Goal: Obtain resource: Download file/media

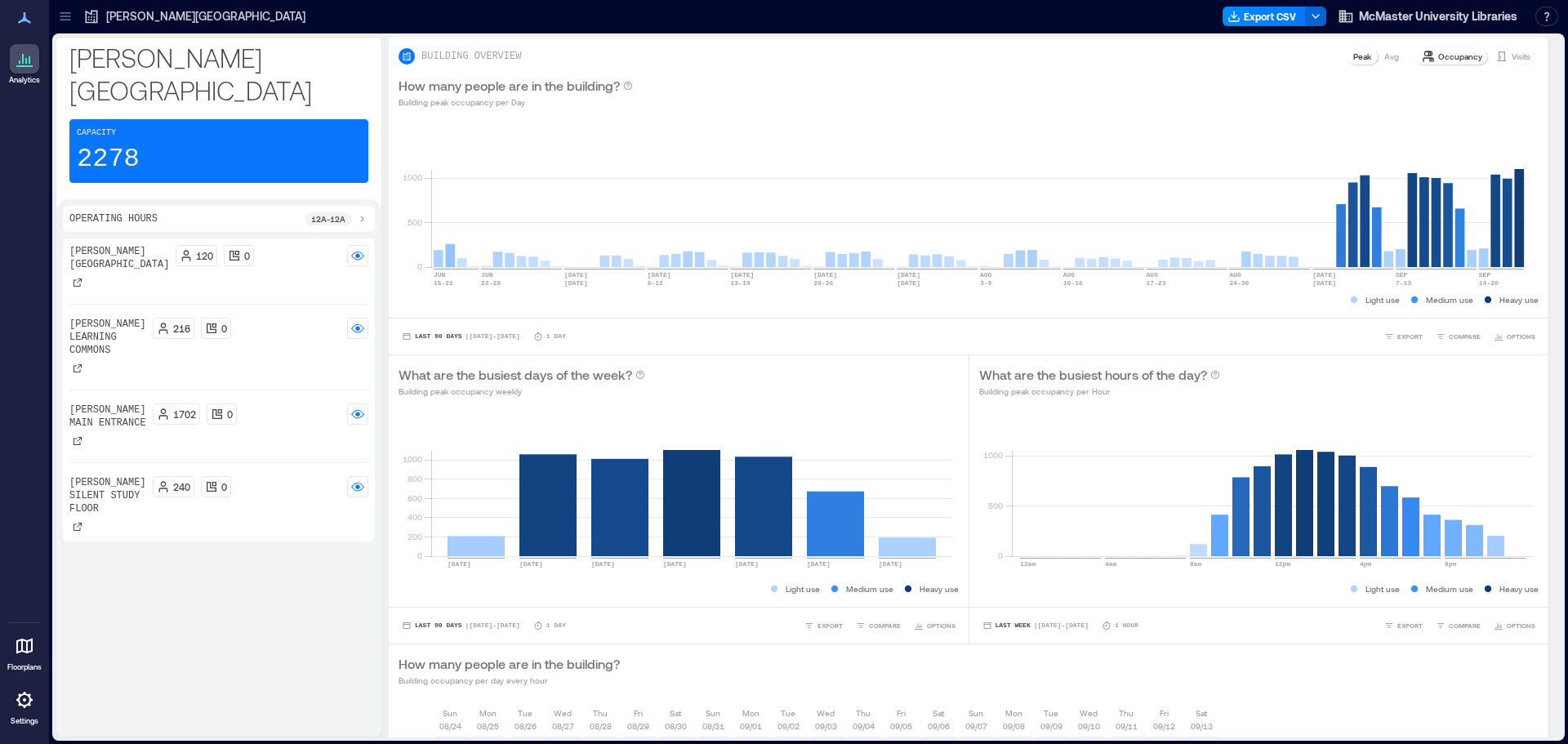
click at [269, 245] on div "120 0" at bounding box center [272, 262] width 193 height 34
click at [274, 317] on div "216 0" at bounding box center [260, 334] width 215 height 34
click at [298, 404] on div "1702 0" at bounding box center [260, 414] width 215 height 21
click at [288, 441] on div "[PERSON_NAME][GEOGRAPHIC_DATA] 120 0 [PERSON_NAME] Learning Commons 216 0 [PERS…" at bounding box center [219, 390] width 299 height 290
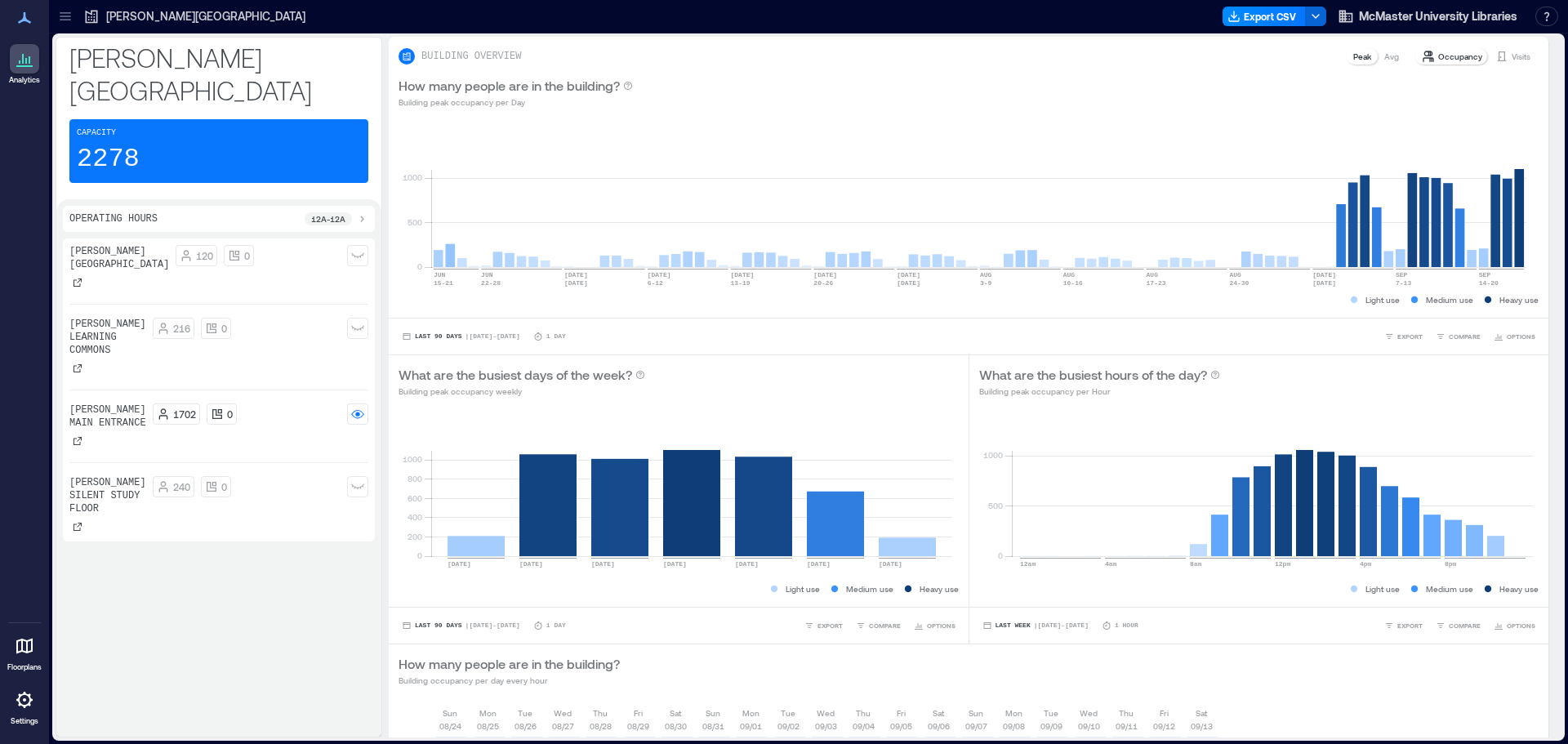
click at [34, 65] on div at bounding box center [24, 58] width 29 height 29
click at [1312, 17] on icon "button" at bounding box center [1315, 16] width 13 height 13
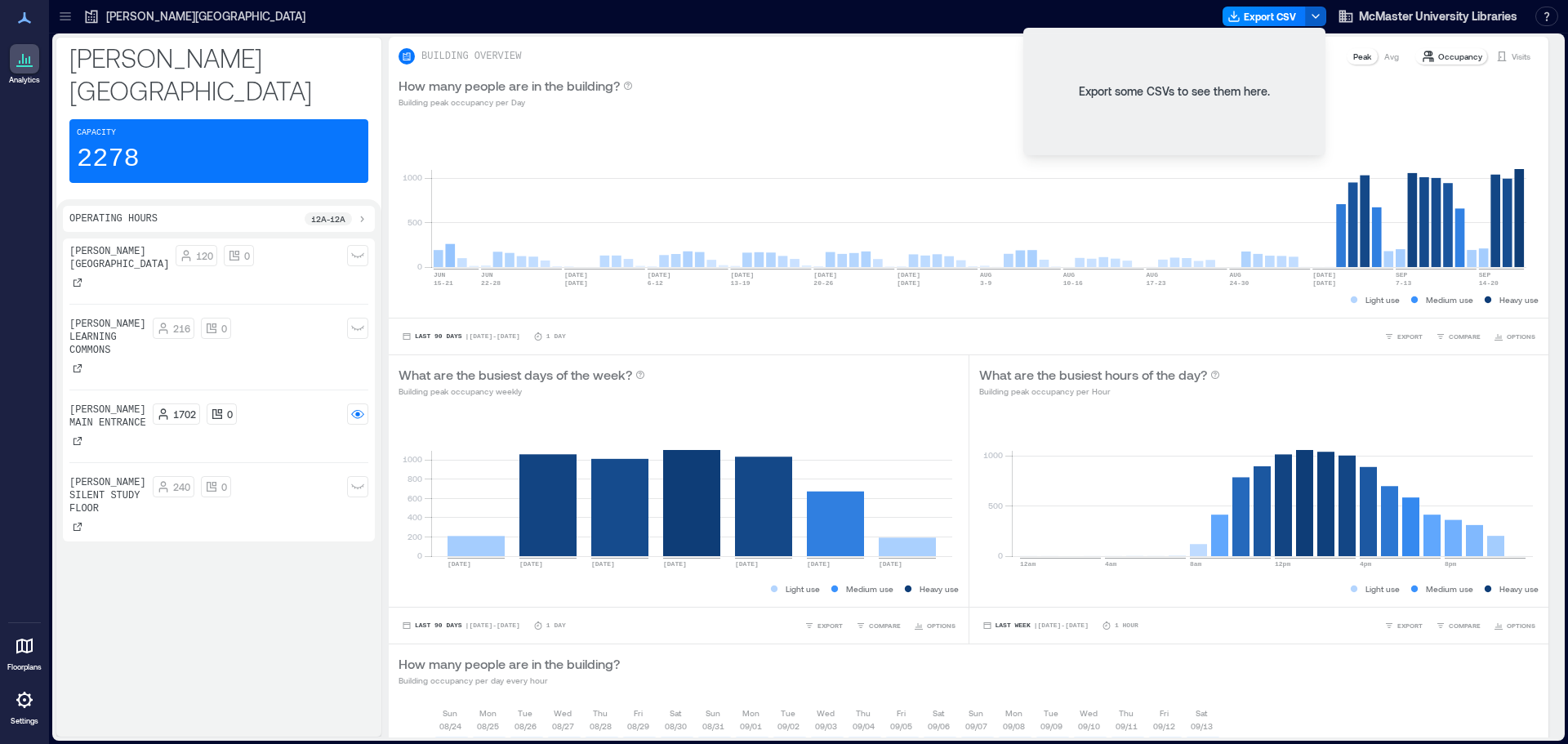
click at [1312, 17] on icon "button" at bounding box center [1315, 16] width 13 height 13
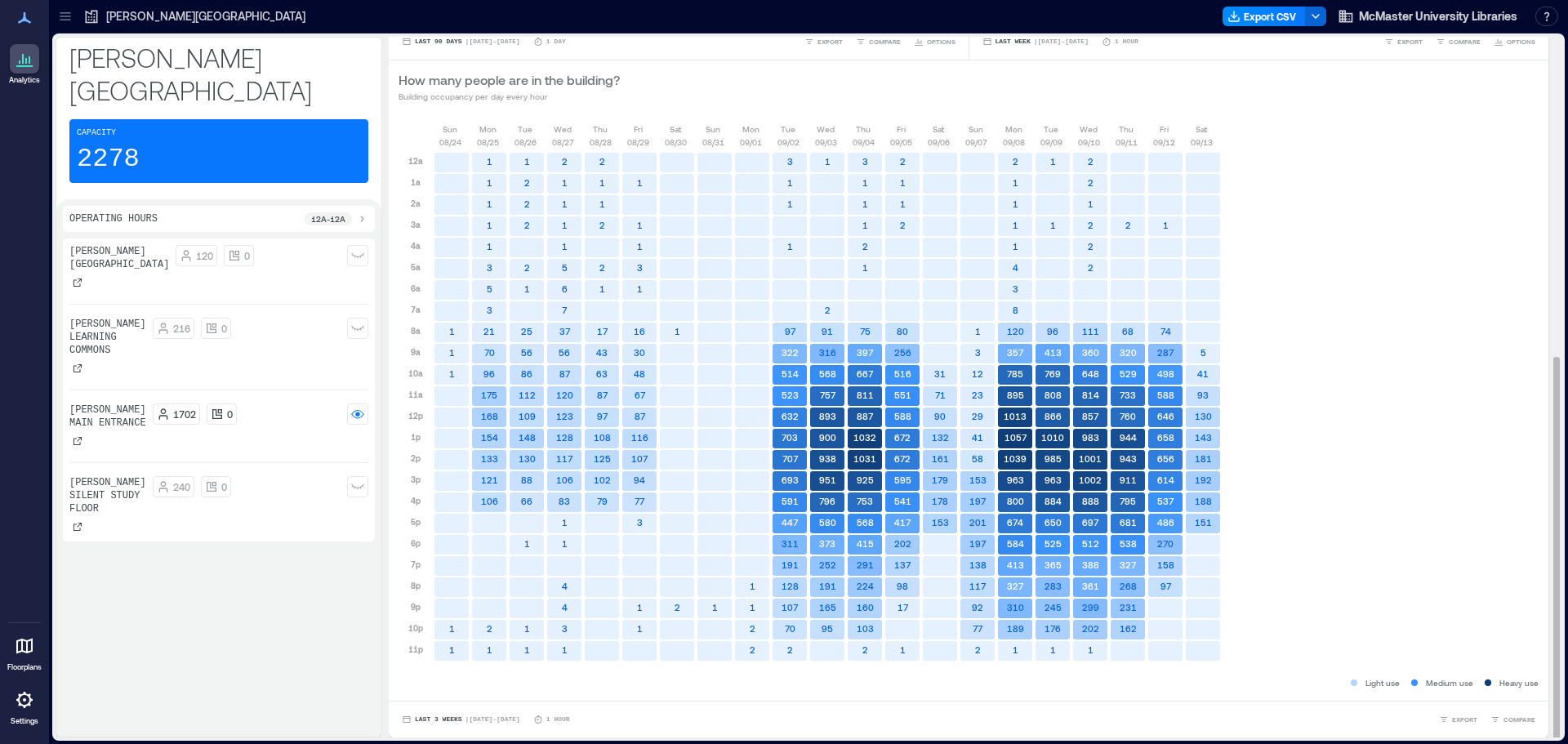
scroll to position [2, 0]
click at [15, 693] on icon at bounding box center [25, 700] width 19 height 19
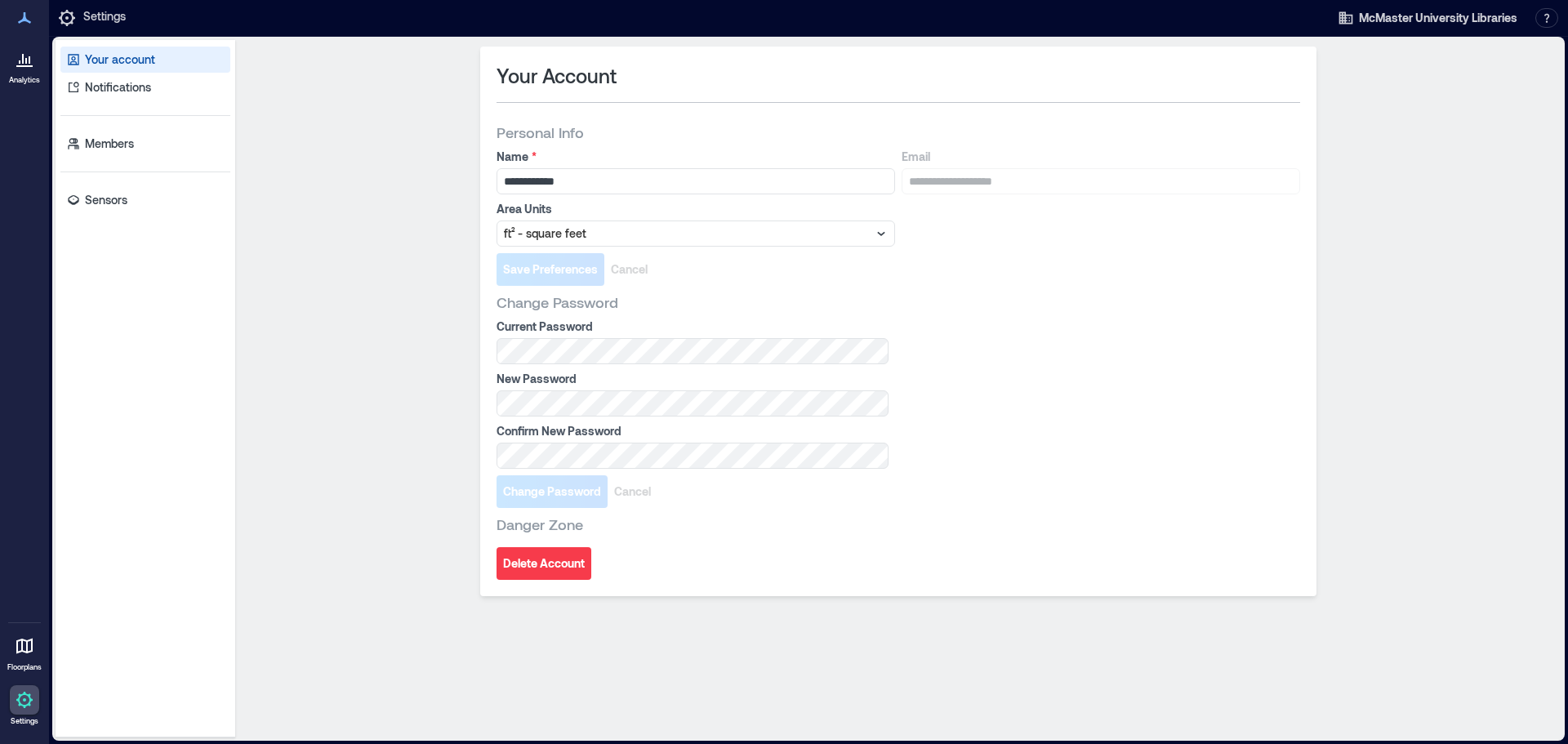
click at [22, 71] on div at bounding box center [24, 58] width 29 height 29
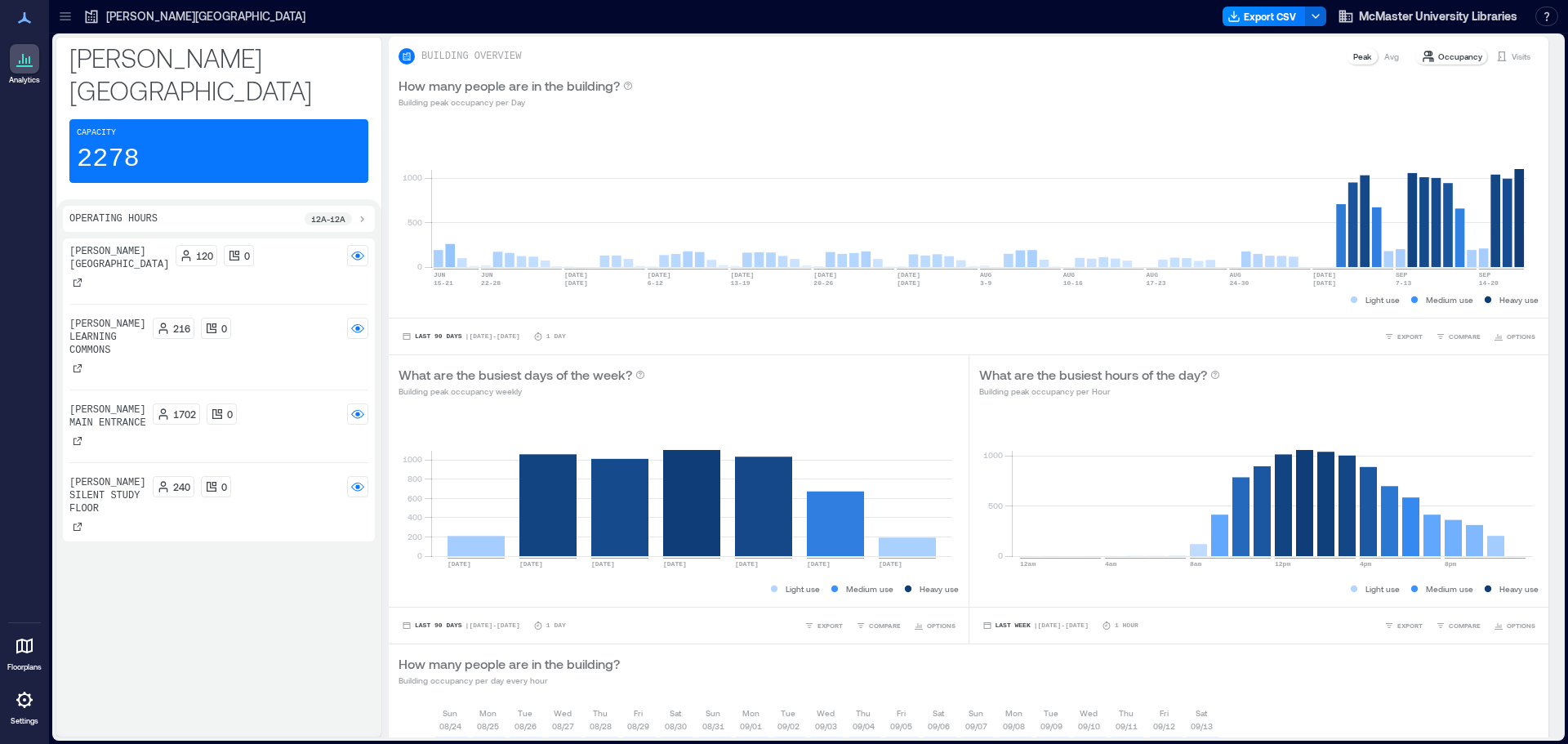
click at [143, 26] on div "[PERSON_NAME][GEOGRAPHIC_DATA]" at bounding box center [194, 17] width 232 height 26
click at [83, 9] on div "[PERSON_NAME][GEOGRAPHIC_DATA]" at bounding box center [194, 17] width 232 height 26
click at [66, 11] on icon at bounding box center [65, 16] width 17 height 17
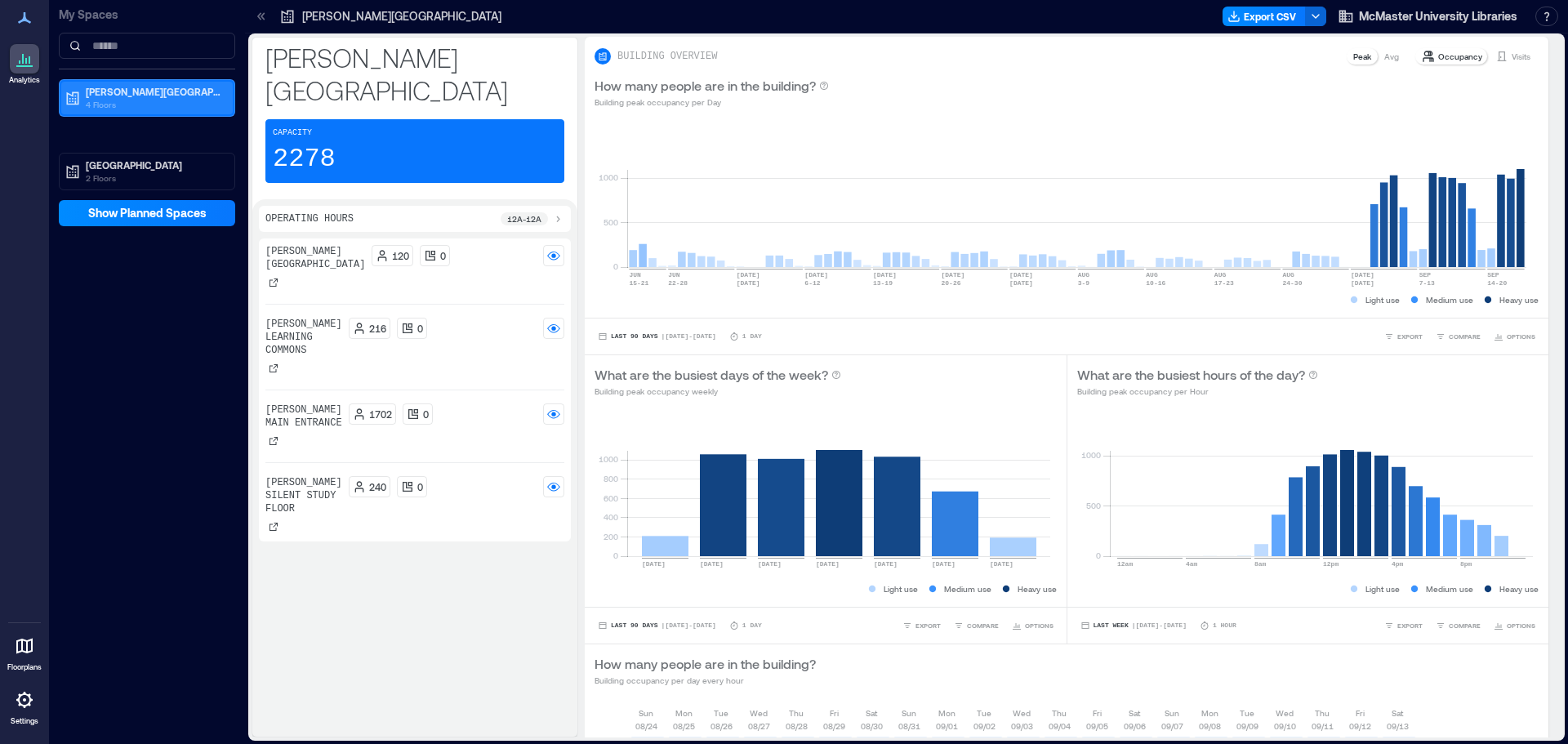
click at [164, 97] on p "[PERSON_NAME][GEOGRAPHIC_DATA]" at bounding box center [154, 91] width 137 height 13
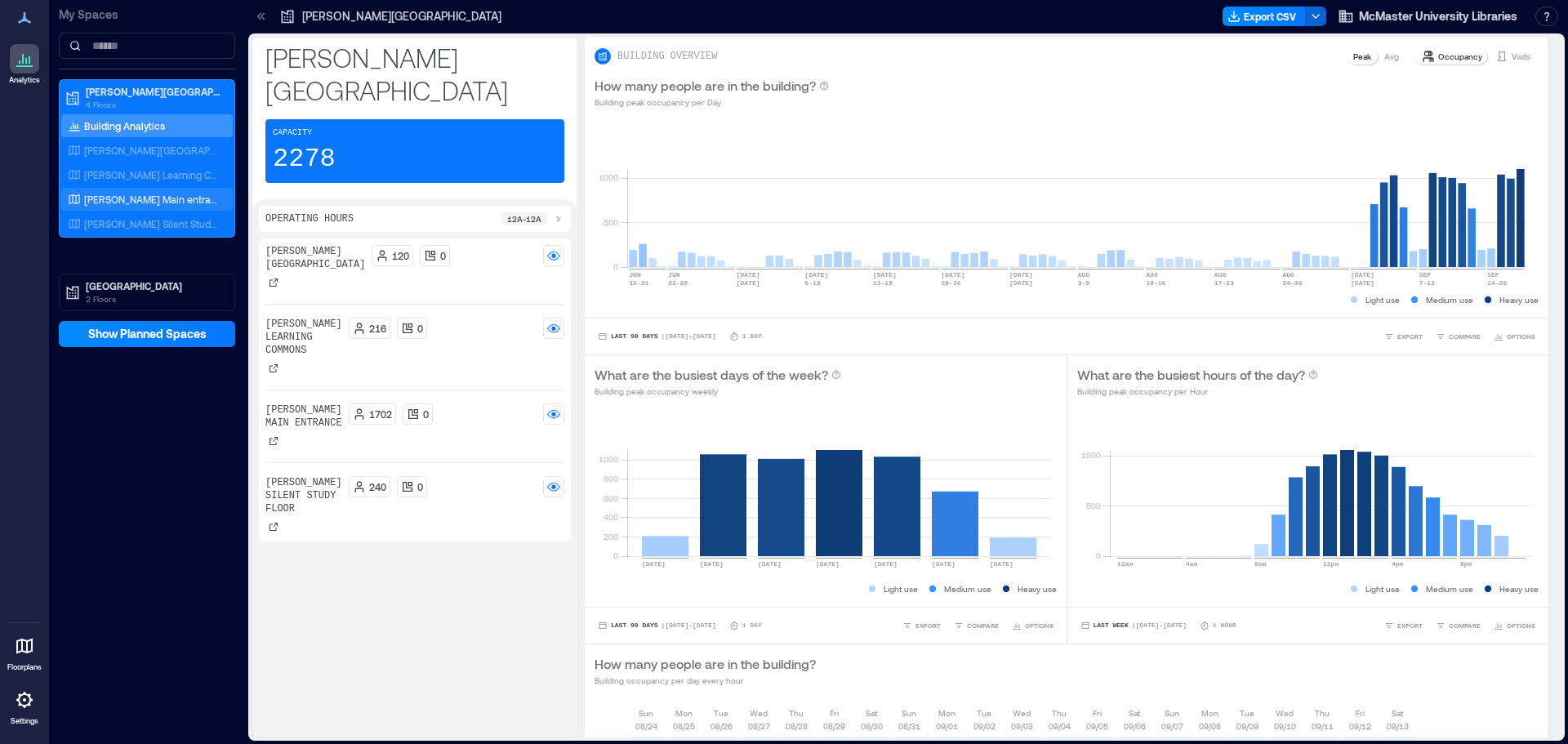
click at [131, 204] on p "[PERSON_NAME] Main entrance" at bounding box center [152, 199] width 135 height 13
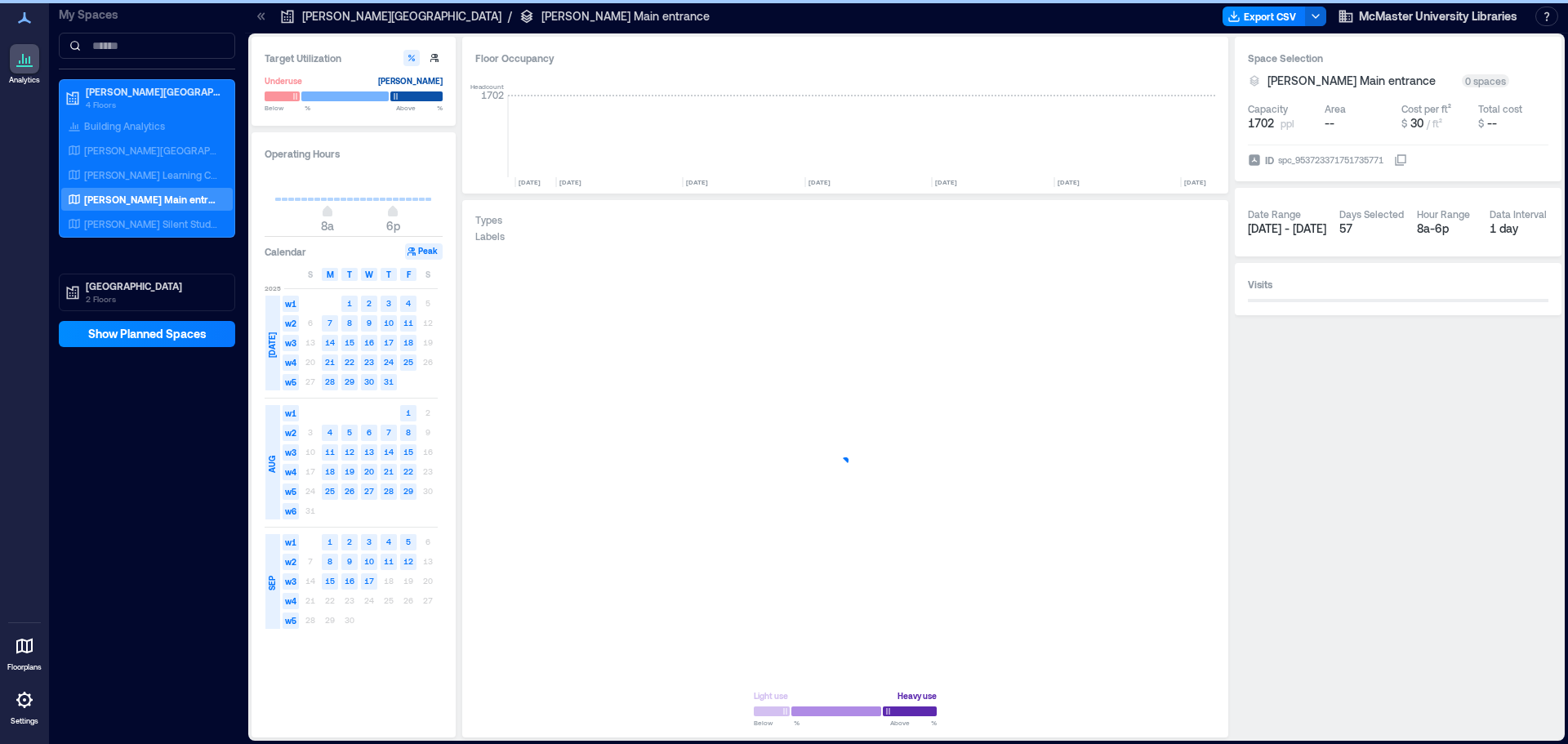
scroll to position [0, 3149]
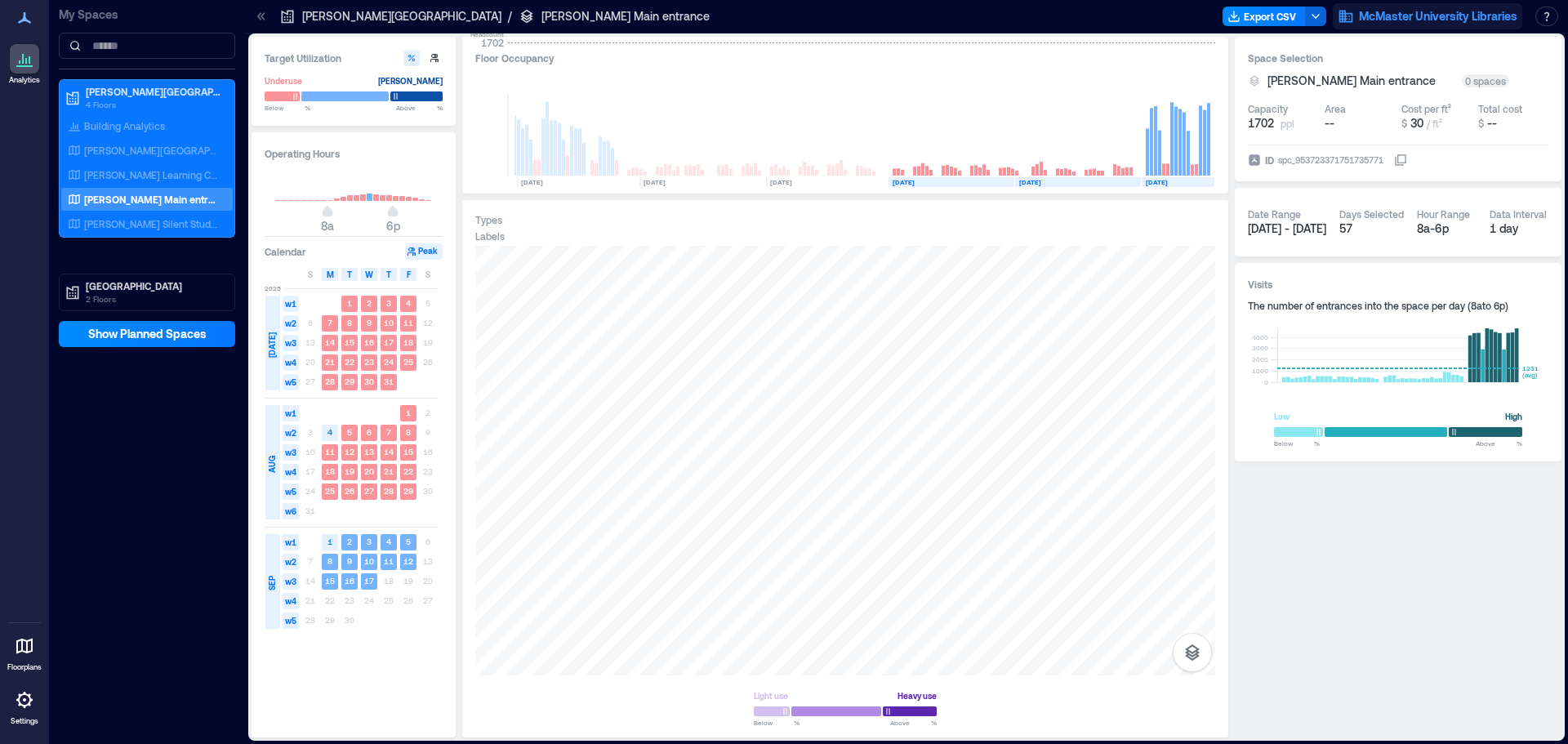
click at [1434, 20] on span "McMaster University Libraries" at bounding box center [1438, 16] width 158 height 17
click at [1309, 18] on icon "button" at bounding box center [1315, 16] width 13 height 13
click at [1066, 15] on div at bounding box center [968, 17] width 495 height 26
click at [542, 16] on p "[PERSON_NAME] Main entrance" at bounding box center [625, 16] width 168 height 17
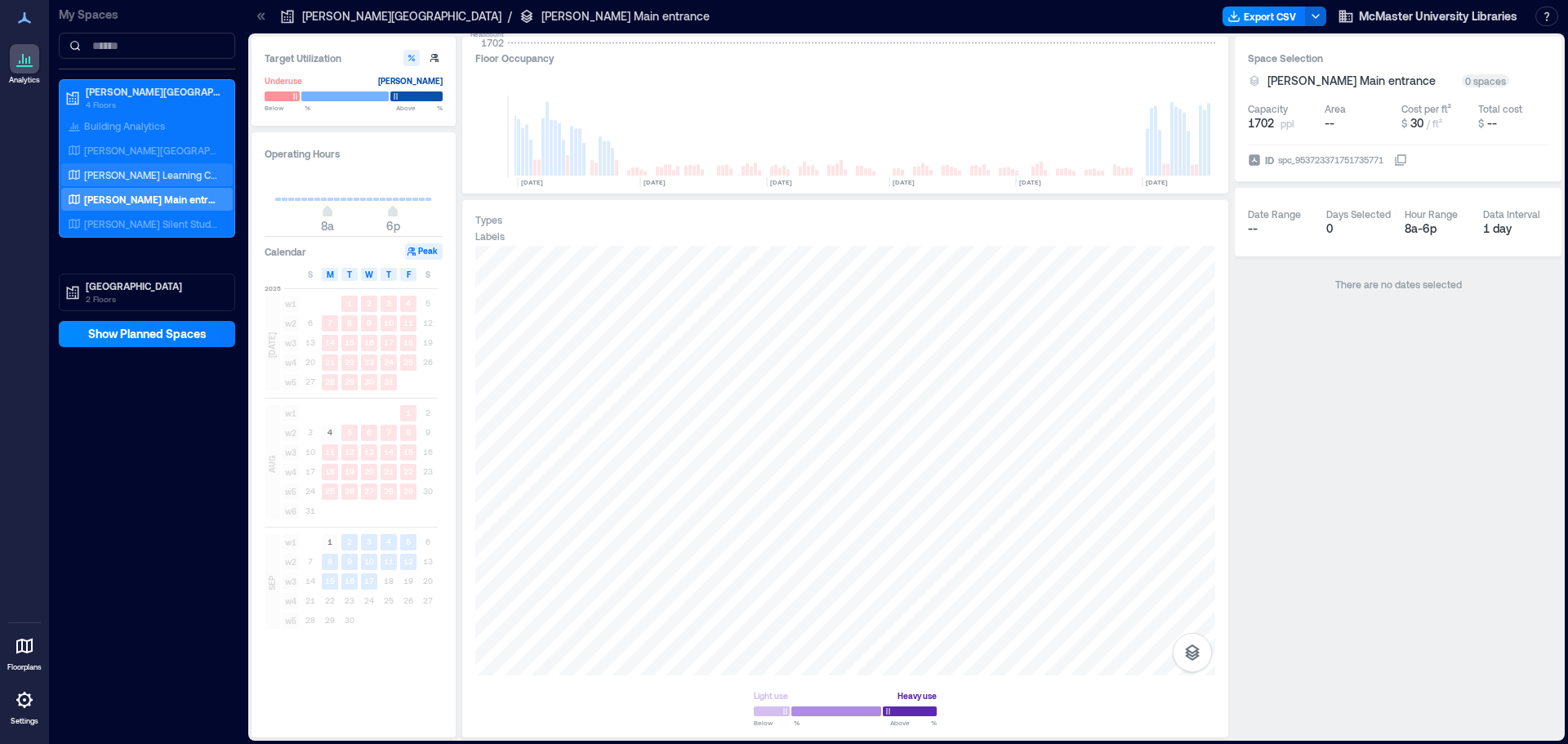
click at [116, 177] on p "[PERSON_NAME] Learning Commons" at bounding box center [152, 174] width 135 height 13
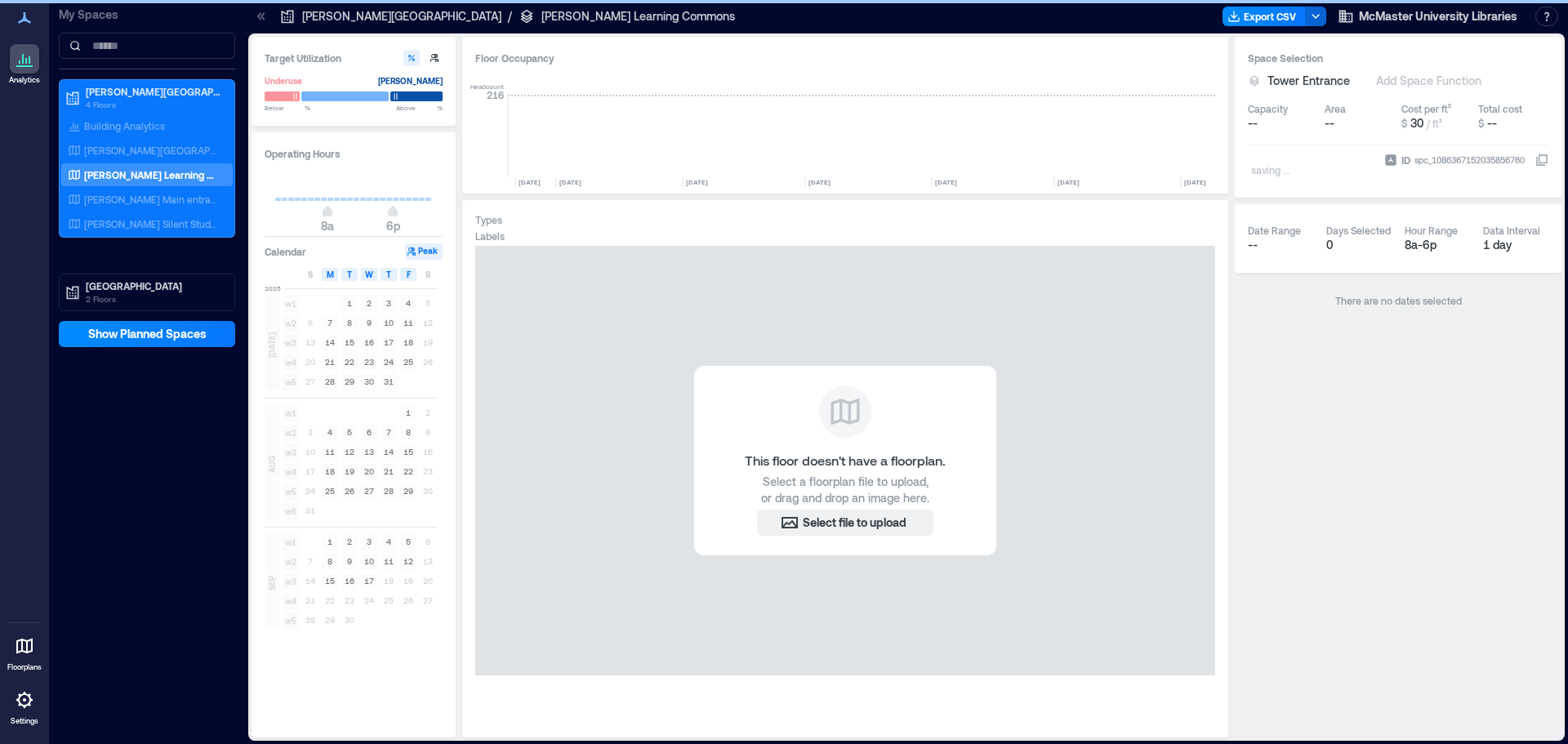
scroll to position [0, 3149]
click at [125, 200] on p "[PERSON_NAME] Main entrance" at bounding box center [152, 199] width 135 height 13
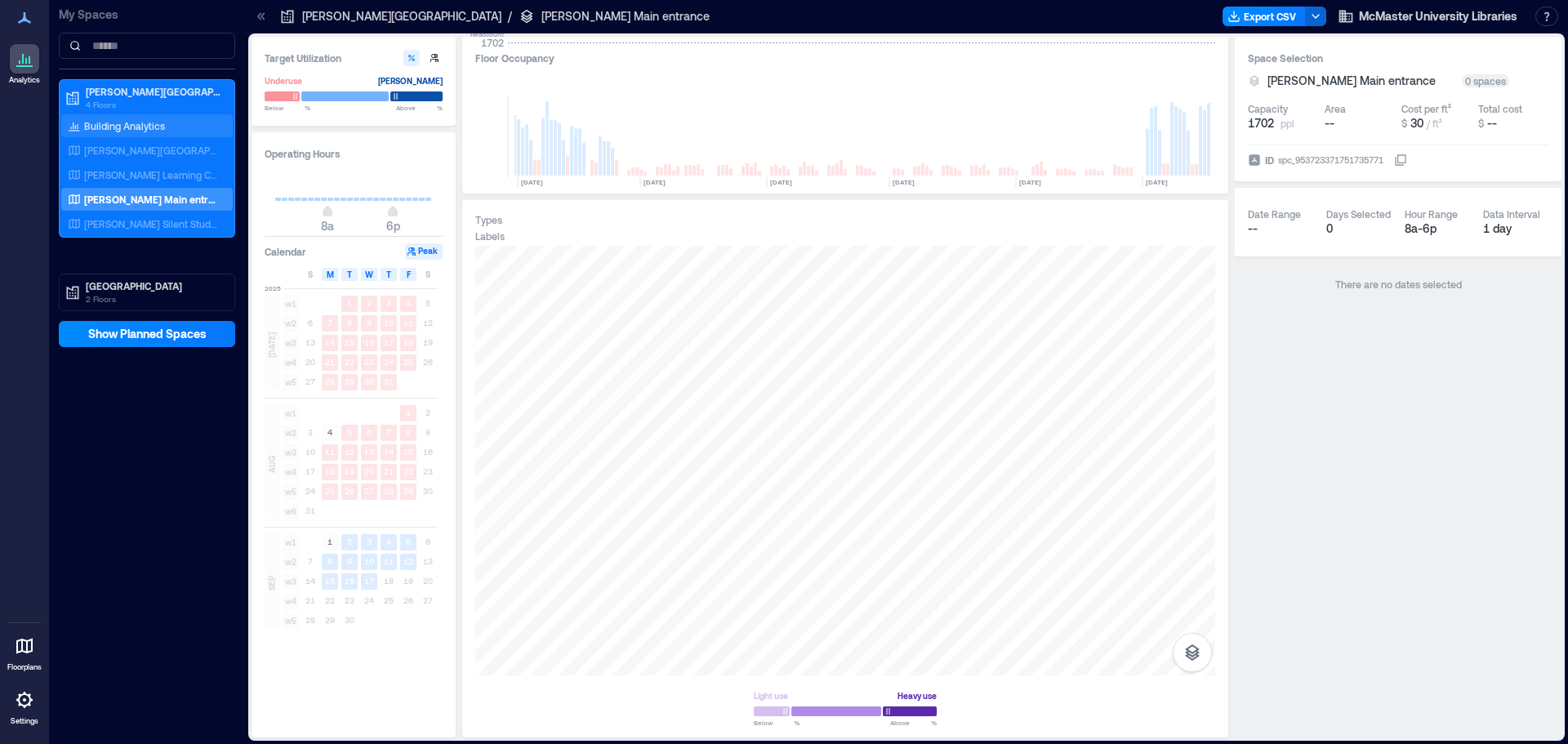
click at [137, 129] on p "Building Analytics" at bounding box center [125, 126] width 81 height 13
click at [140, 93] on p "[PERSON_NAME][GEOGRAPHIC_DATA]" at bounding box center [154, 91] width 137 height 13
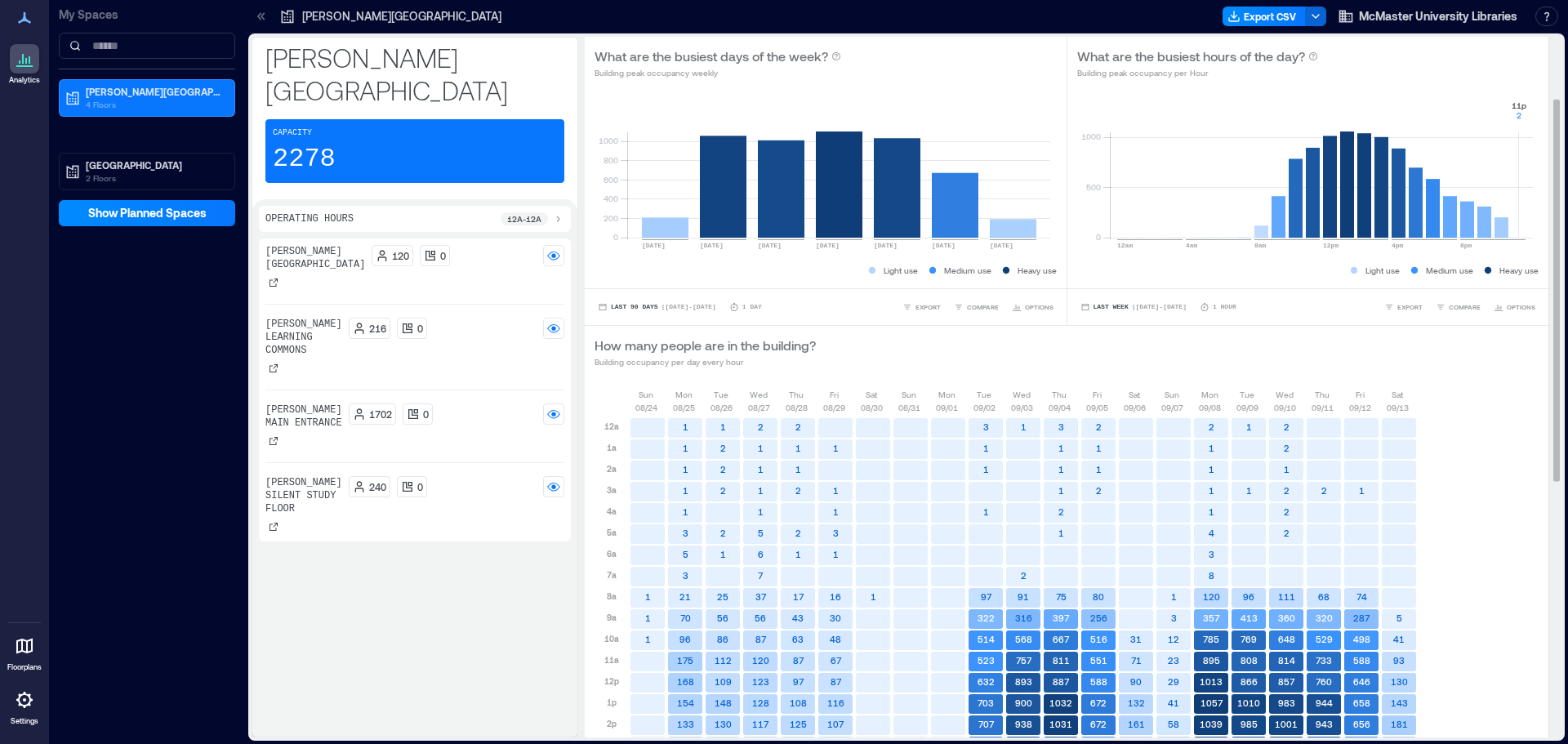
scroll to position [94, 0]
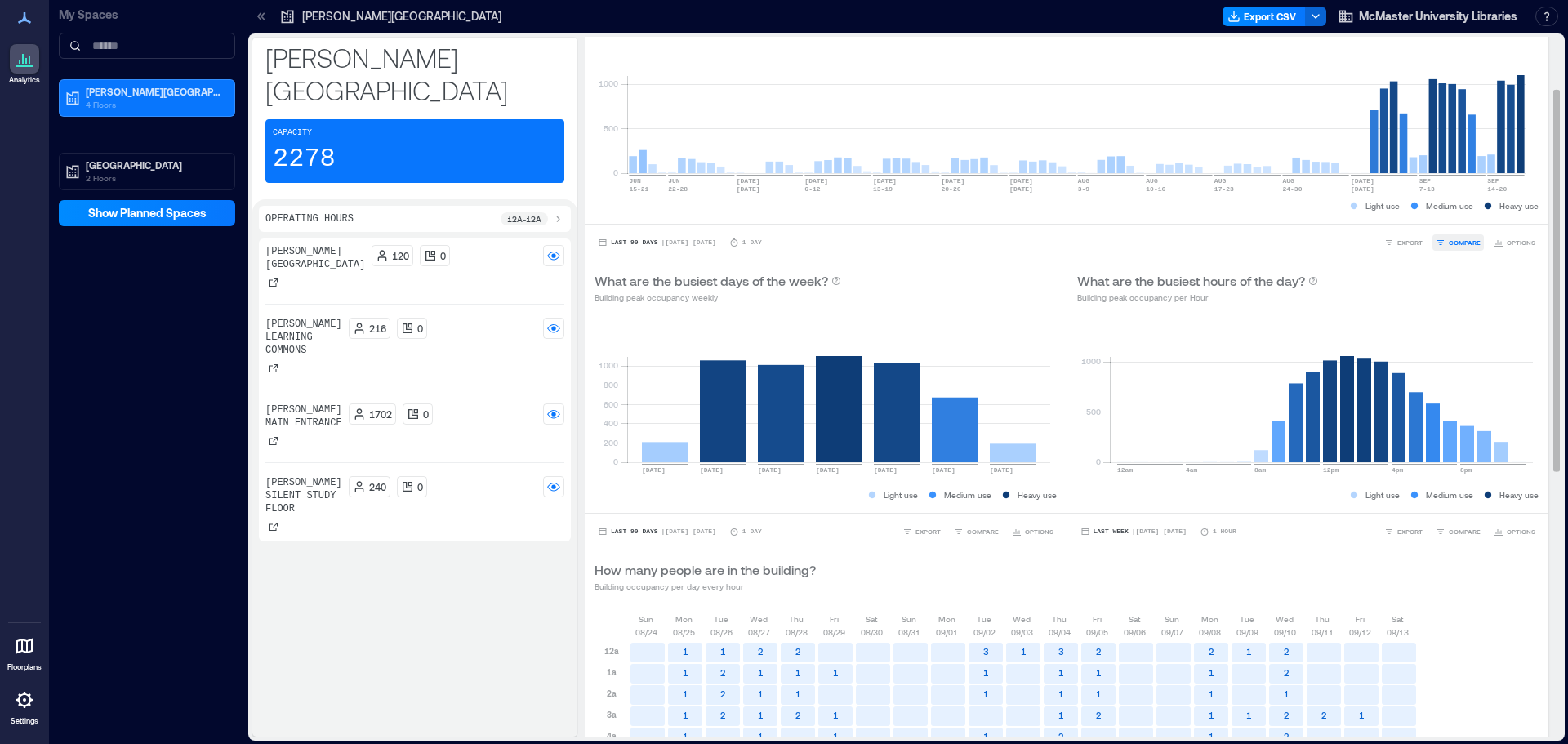
click at [1448, 245] on span "COMPARE" at bounding box center [1464, 242] width 32 height 10
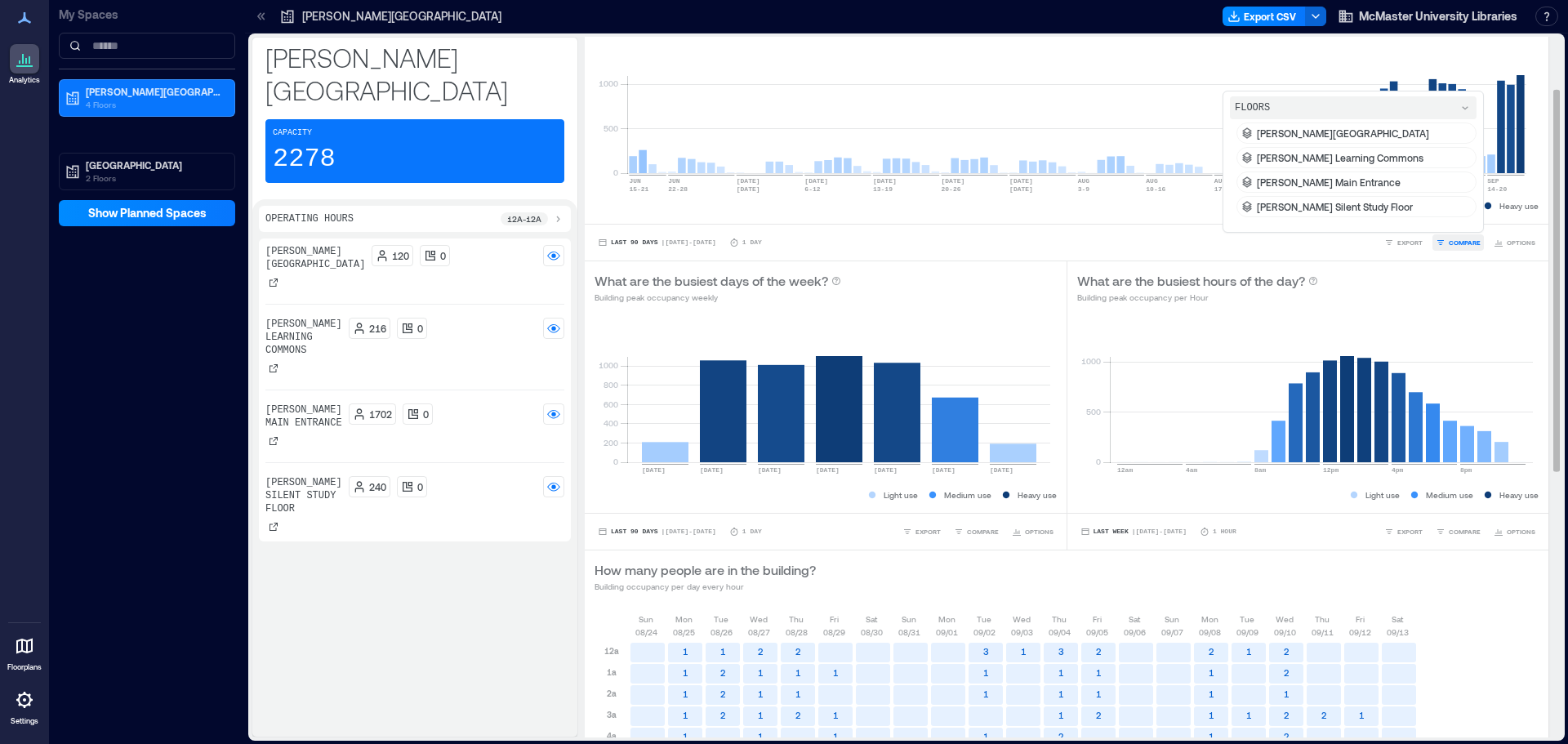
click at [1448, 245] on span "COMPARE" at bounding box center [1464, 242] width 32 height 10
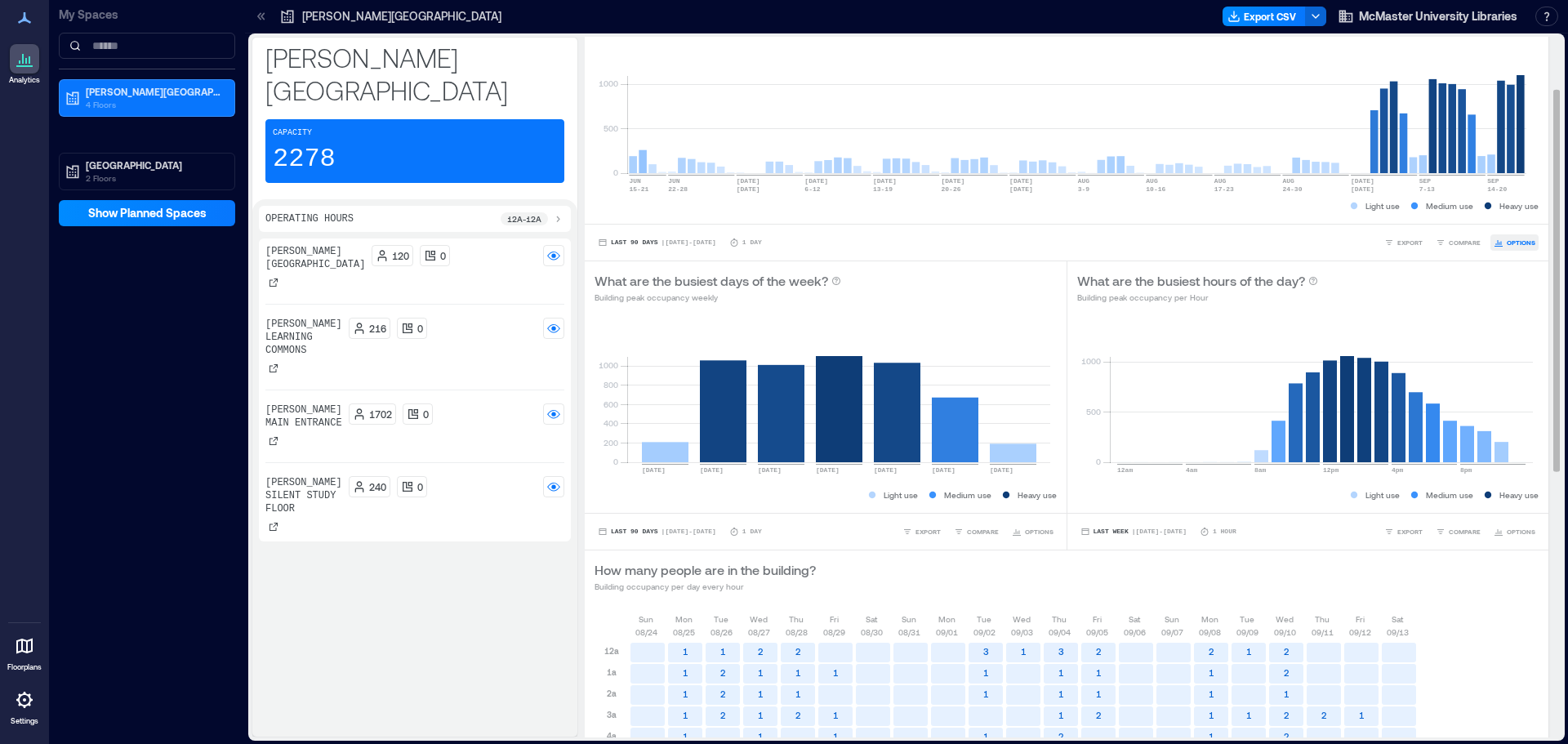
click at [1498, 244] on icon "button" at bounding box center [1498, 243] width 1 height 5
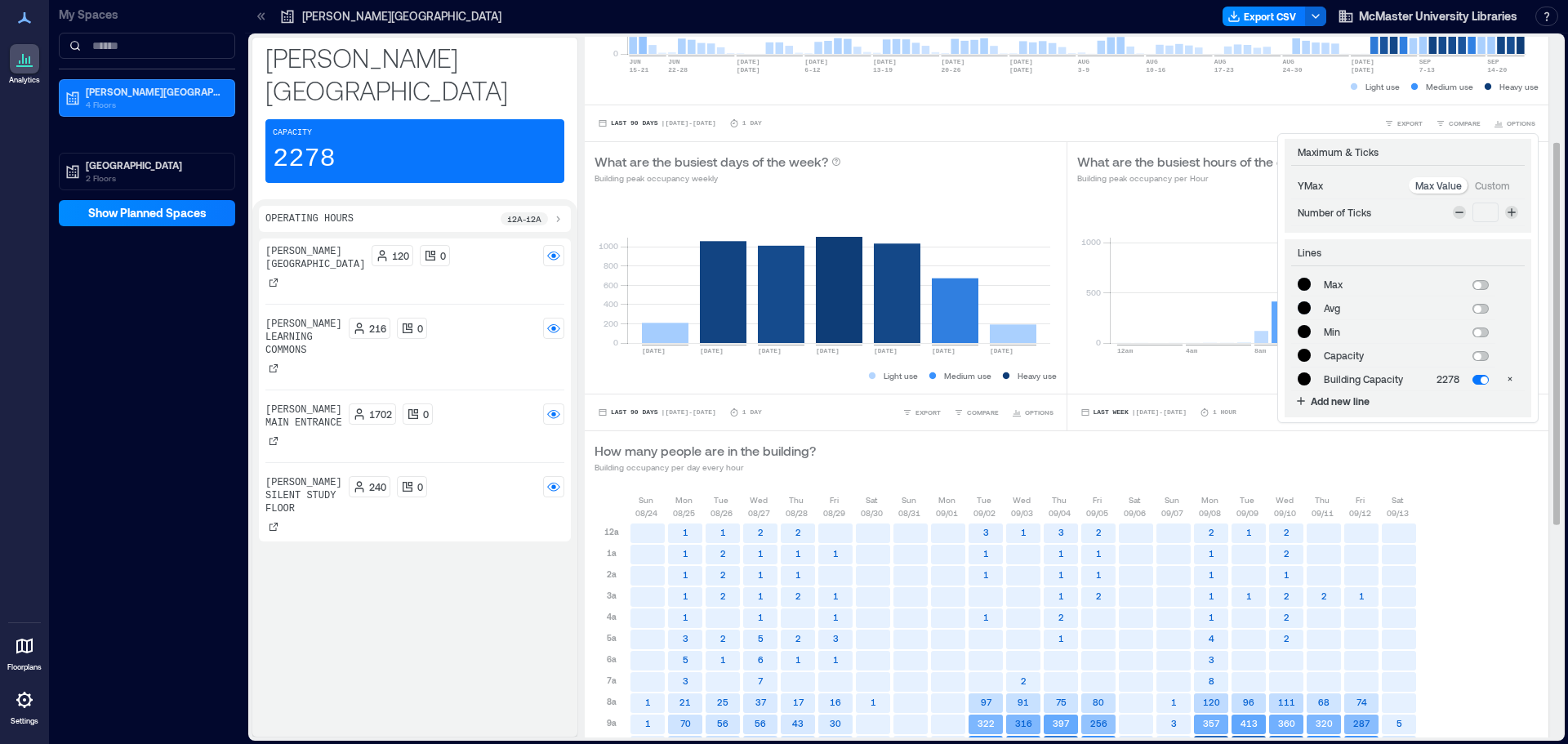
scroll to position [176, 0]
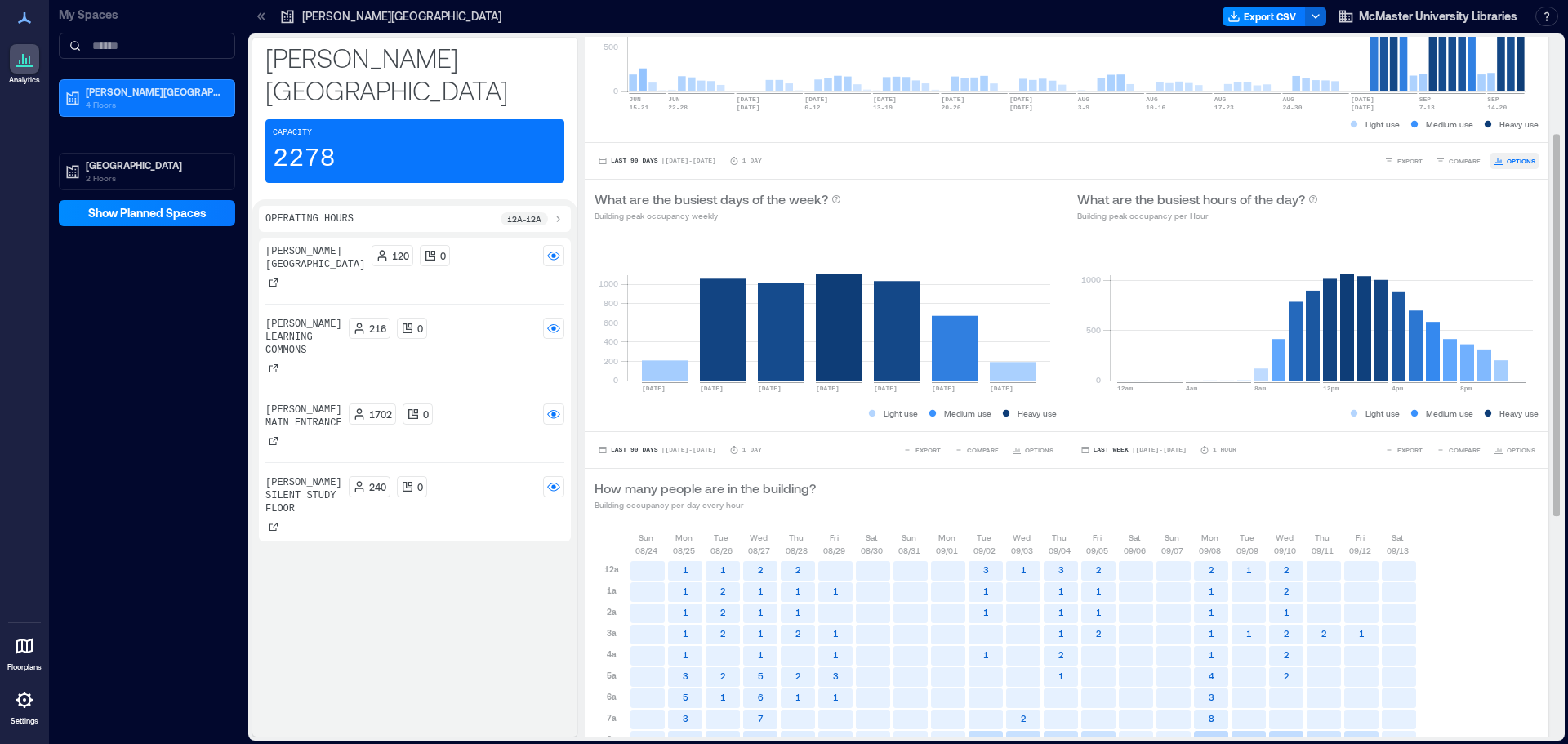
click at [1511, 160] on span "OPTIONS" at bounding box center [1521, 160] width 28 height 10
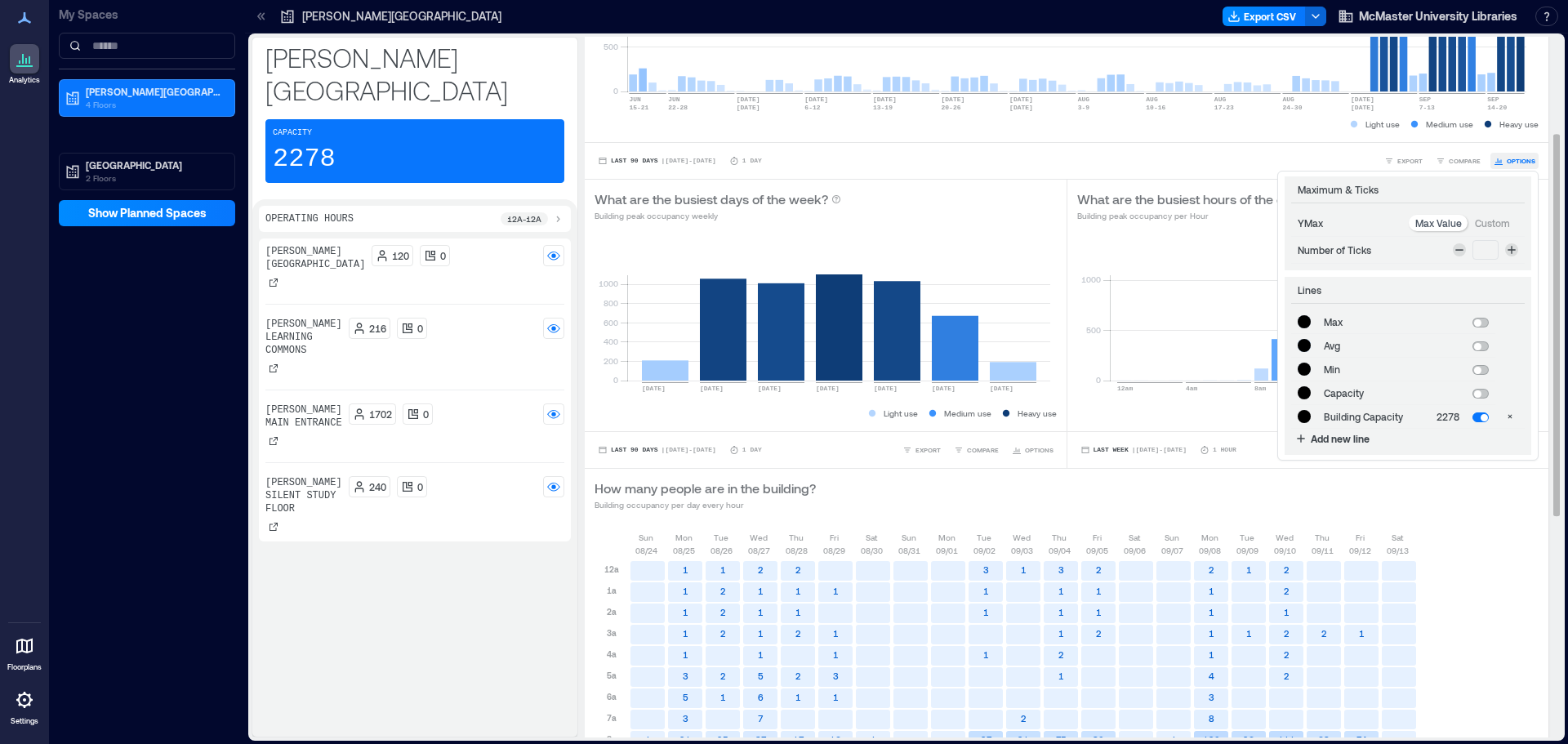
click at [1511, 160] on span "OPTIONS" at bounding box center [1521, 160] width 28 height 10
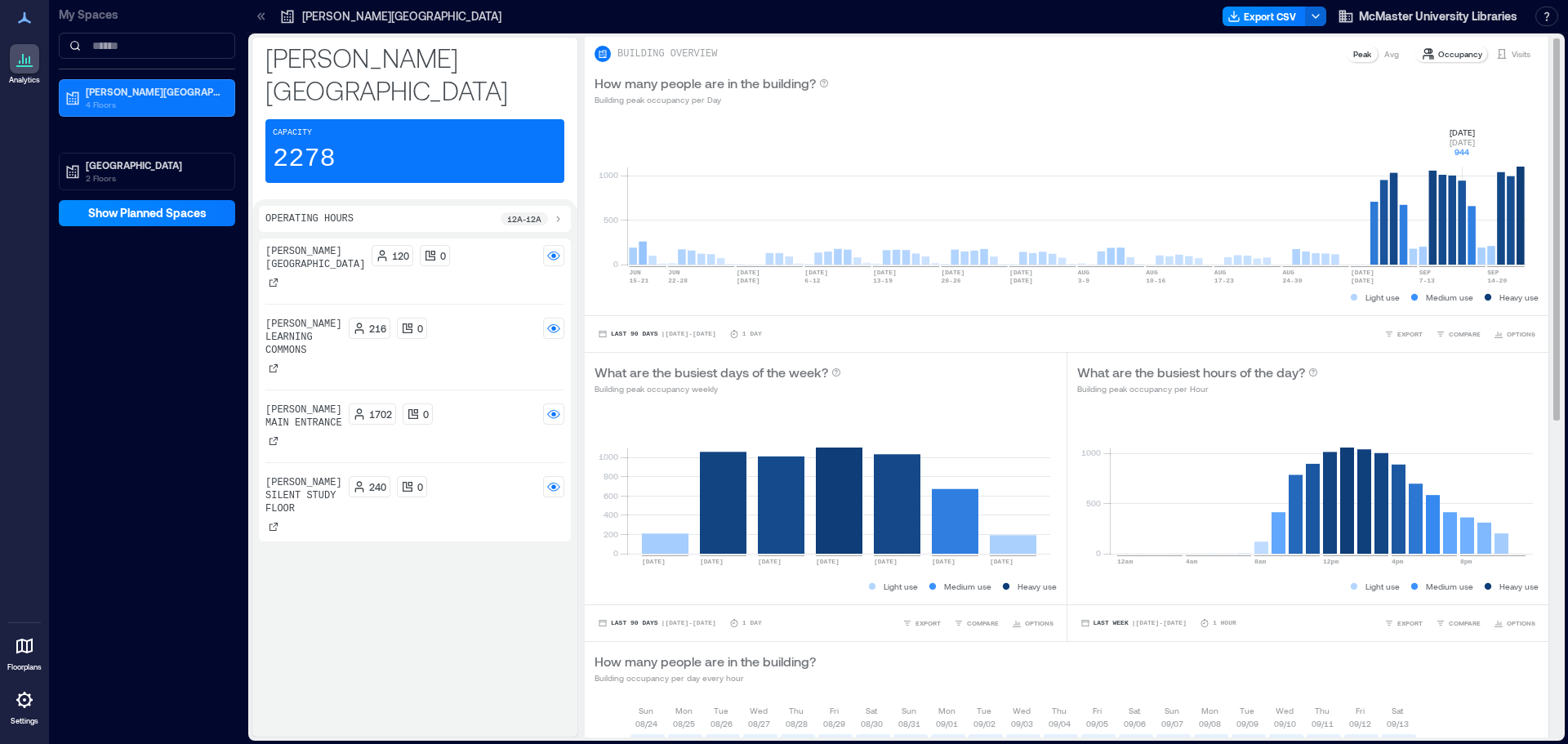
scroll to position [0, 0]
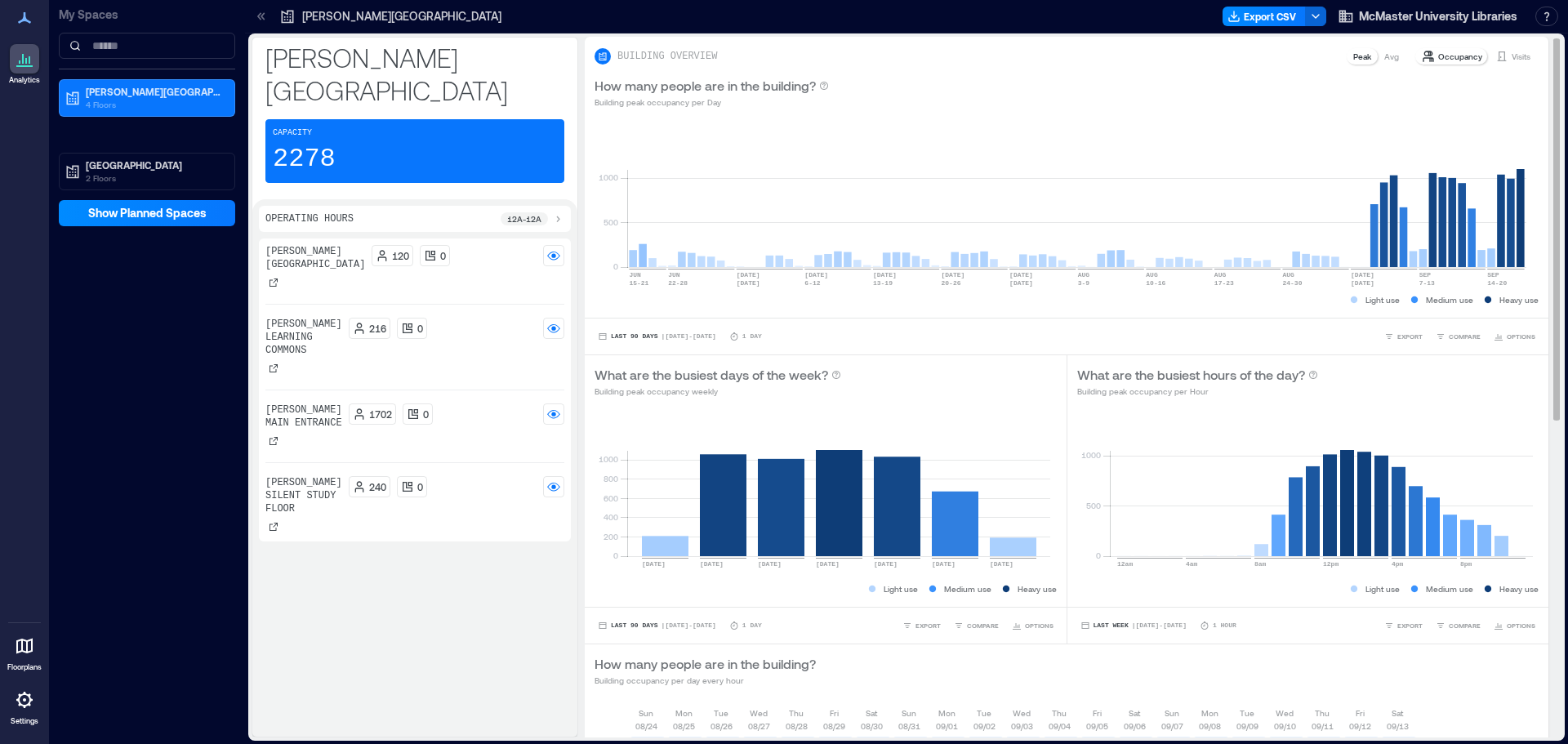
click at [1511, 51] on p "Visits" at bounding box center [1520, 56] width 18 height 13
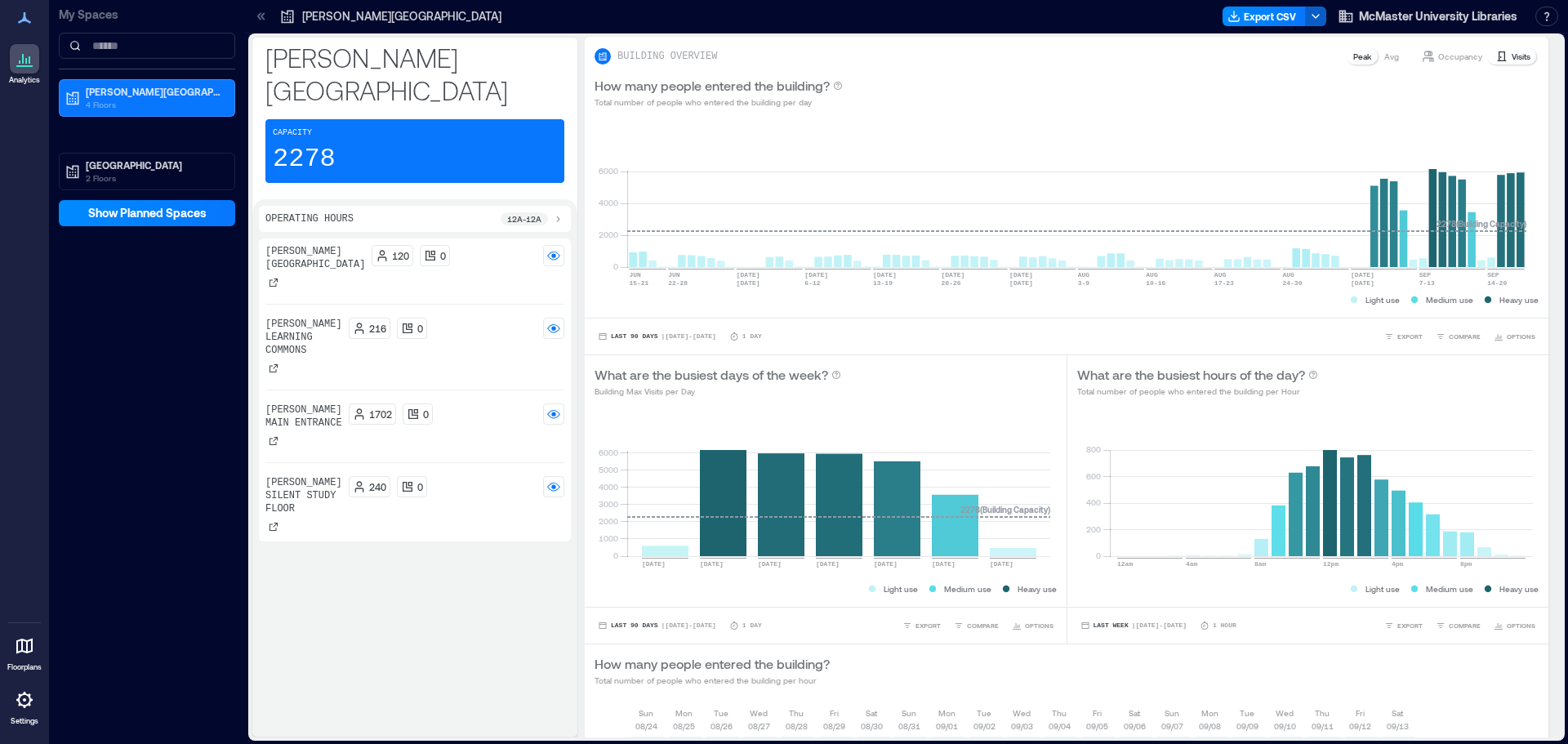
click at [1313, 16] on icon "button" at bounding box center [1315, 16] width 13 height 13
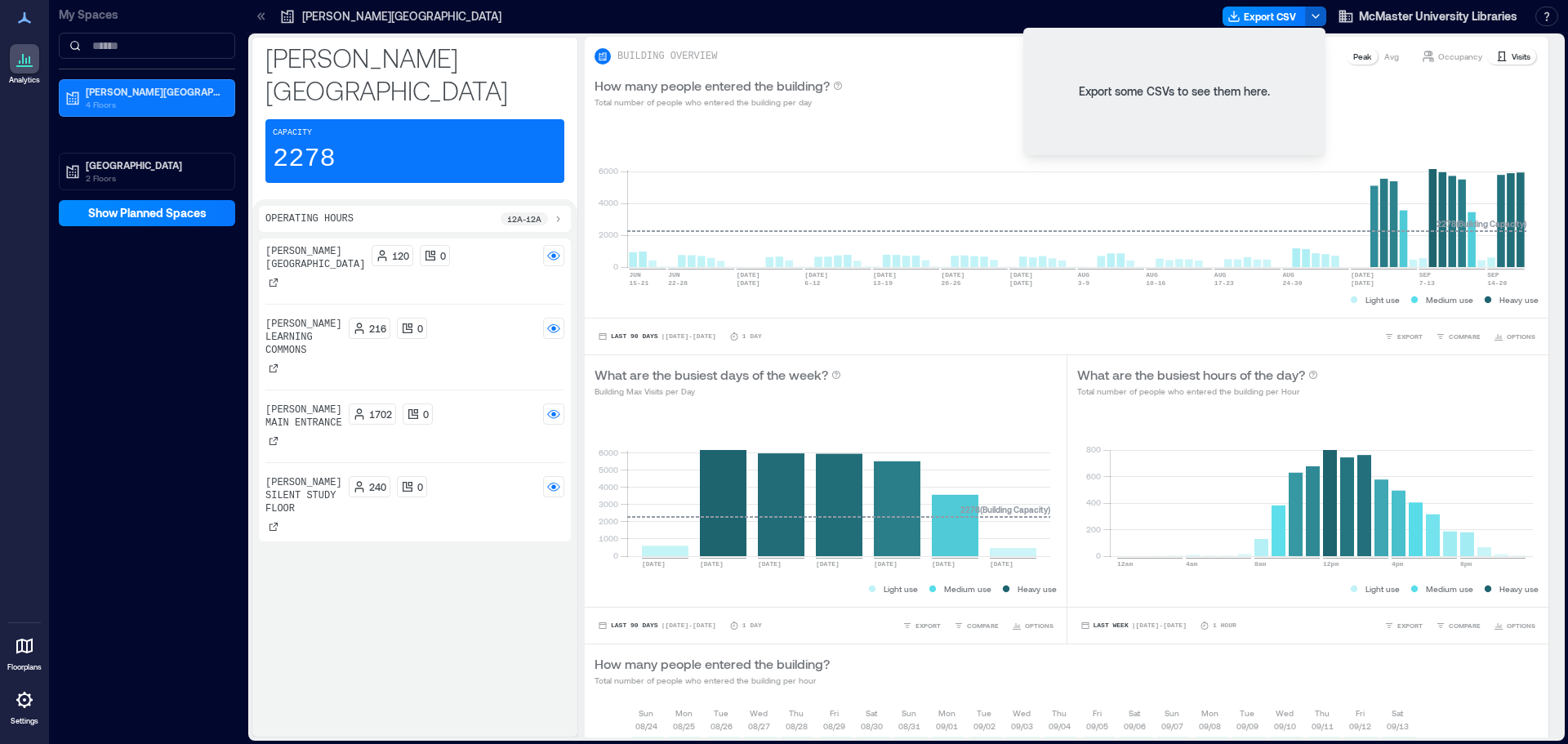
click at [1313, 16] on icon "button" at bounding box center [1315, 16] width 13 height 13
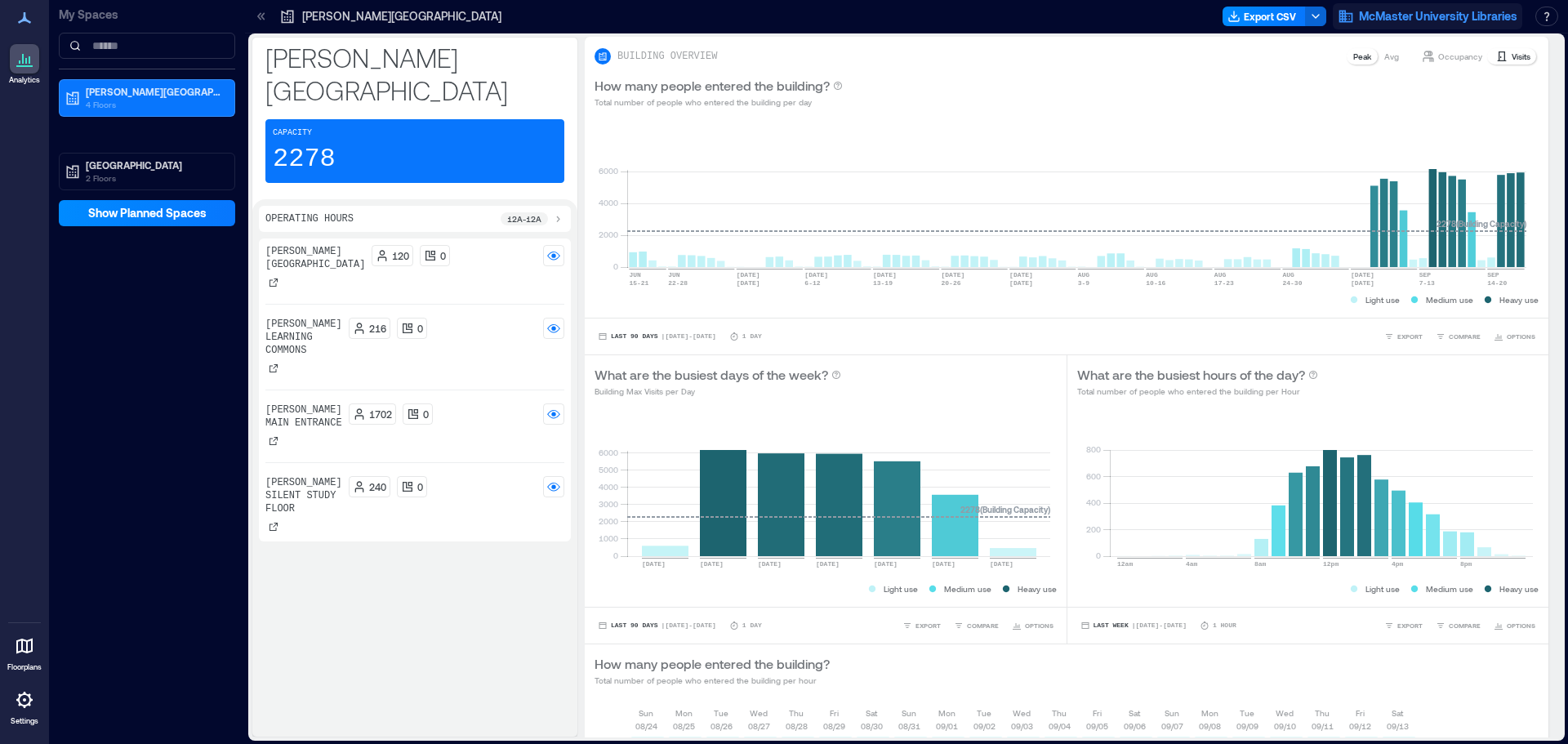
click at [1432, 14] on span "McMaster University Libraries" at bounding box center [1438, 16] width 158 height 17
click at [1512, 58] on p "Visits" at bounding box center [1520, 56] width 18 height 13
click at [1462, 60] on p "Occupancy" at bounding box center [1460, 56] width 44 height 13
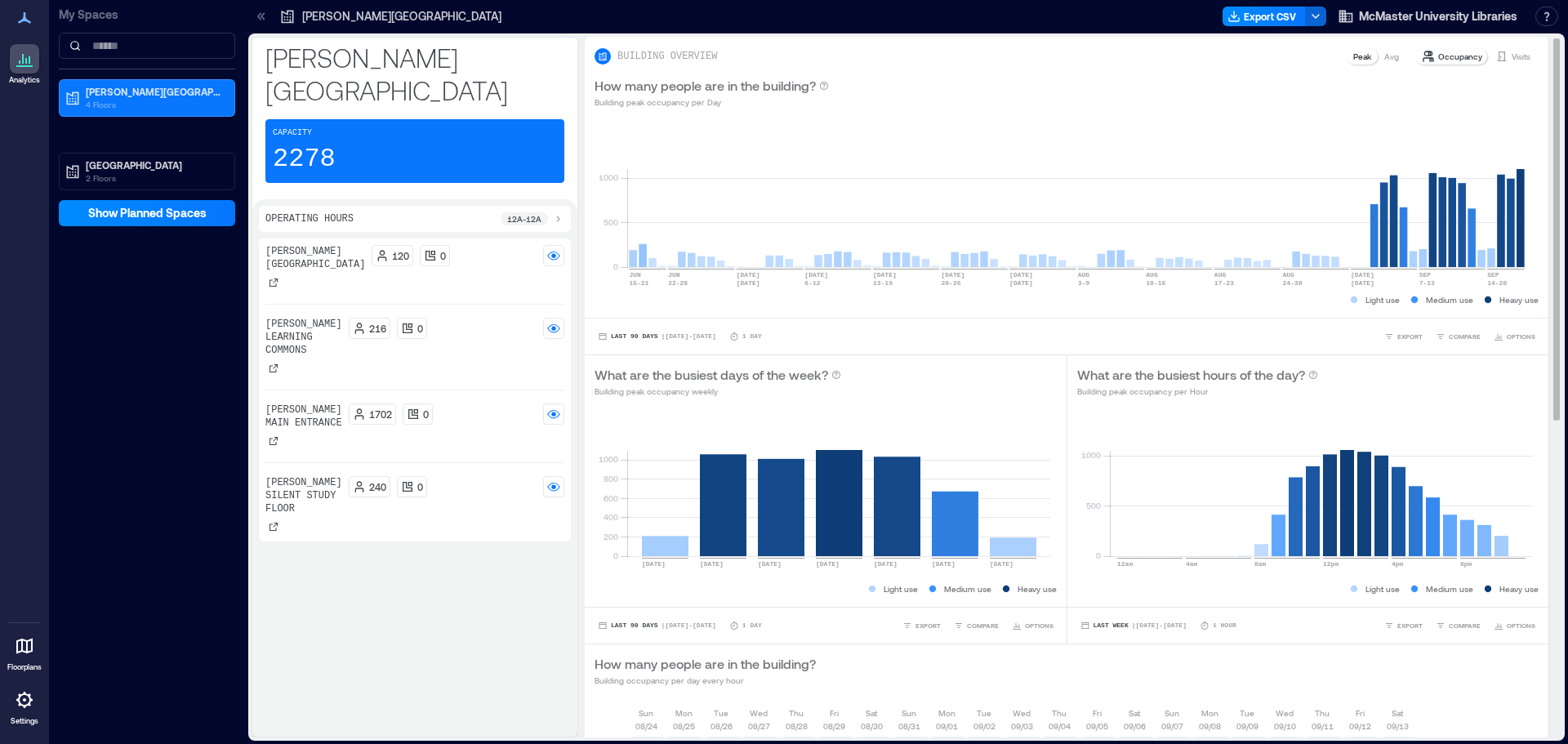
click at [1384, 60] on p "Avg" at bounding box center [1391, 56] width 15 height 13
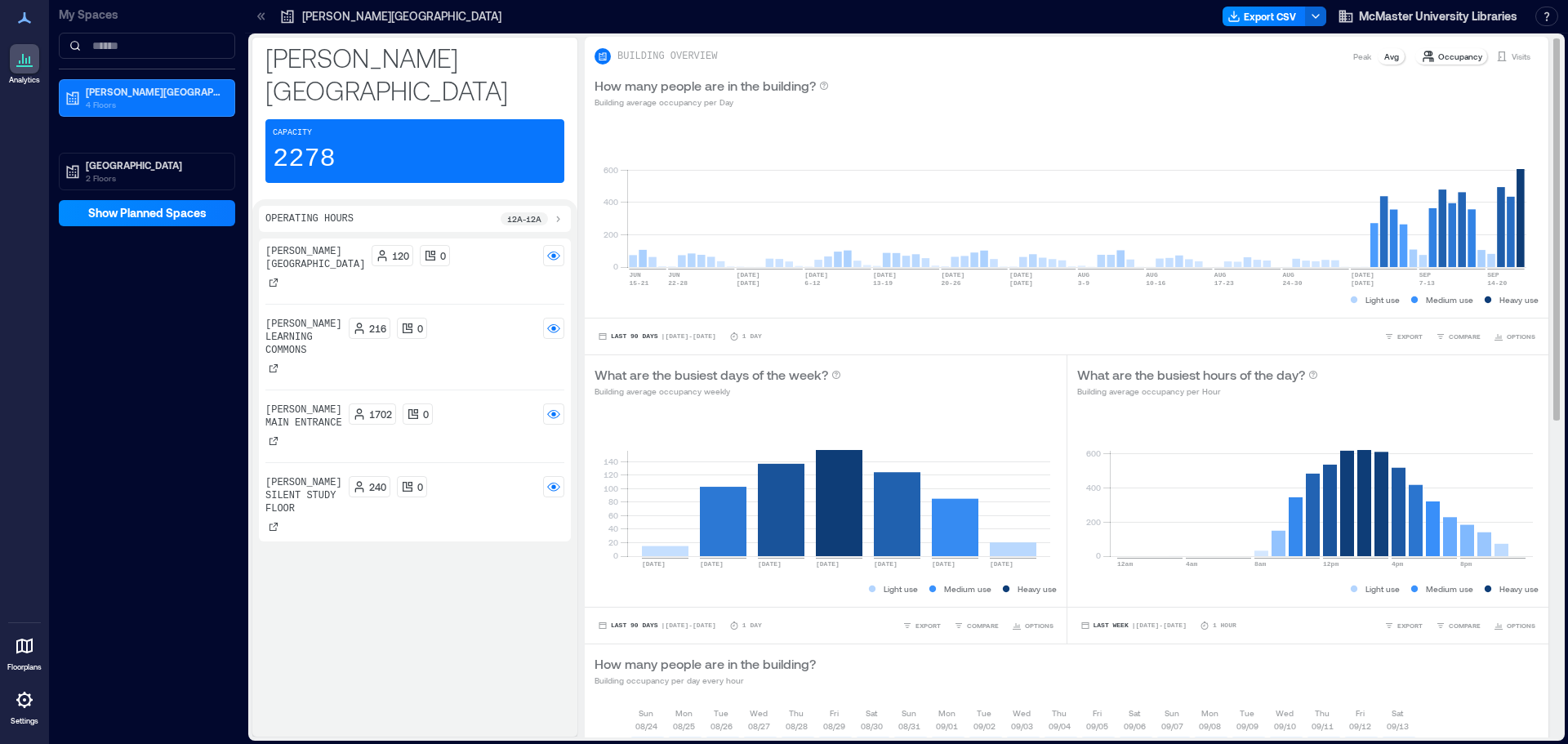
click at [1511, 54] on p "Visits" at bounding box center [1520, 56] width 18 height 13
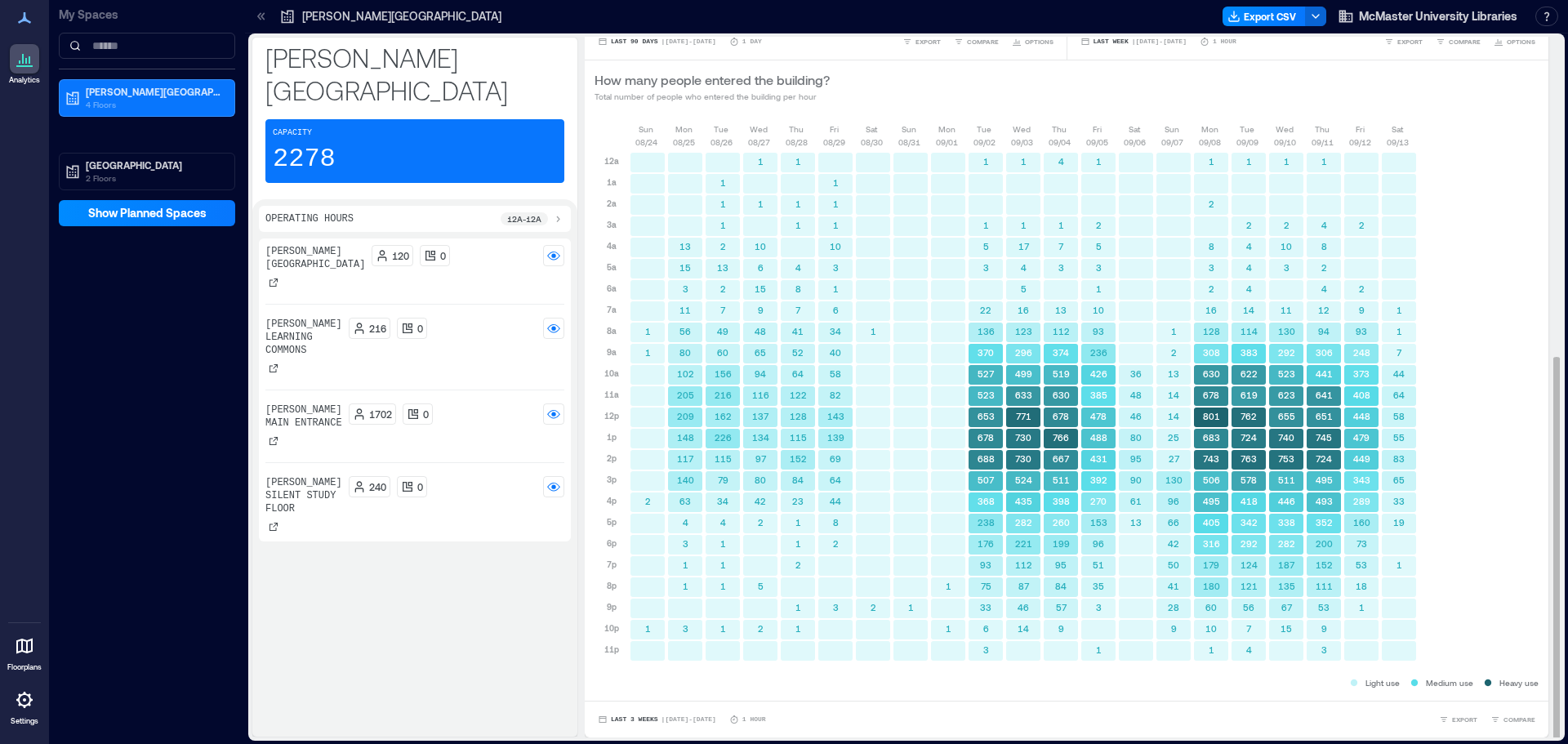
scroll to position [2, 0]
click at [145, 109] on p "4 Floors" at bounding box center [154, 104] width 137 height 13
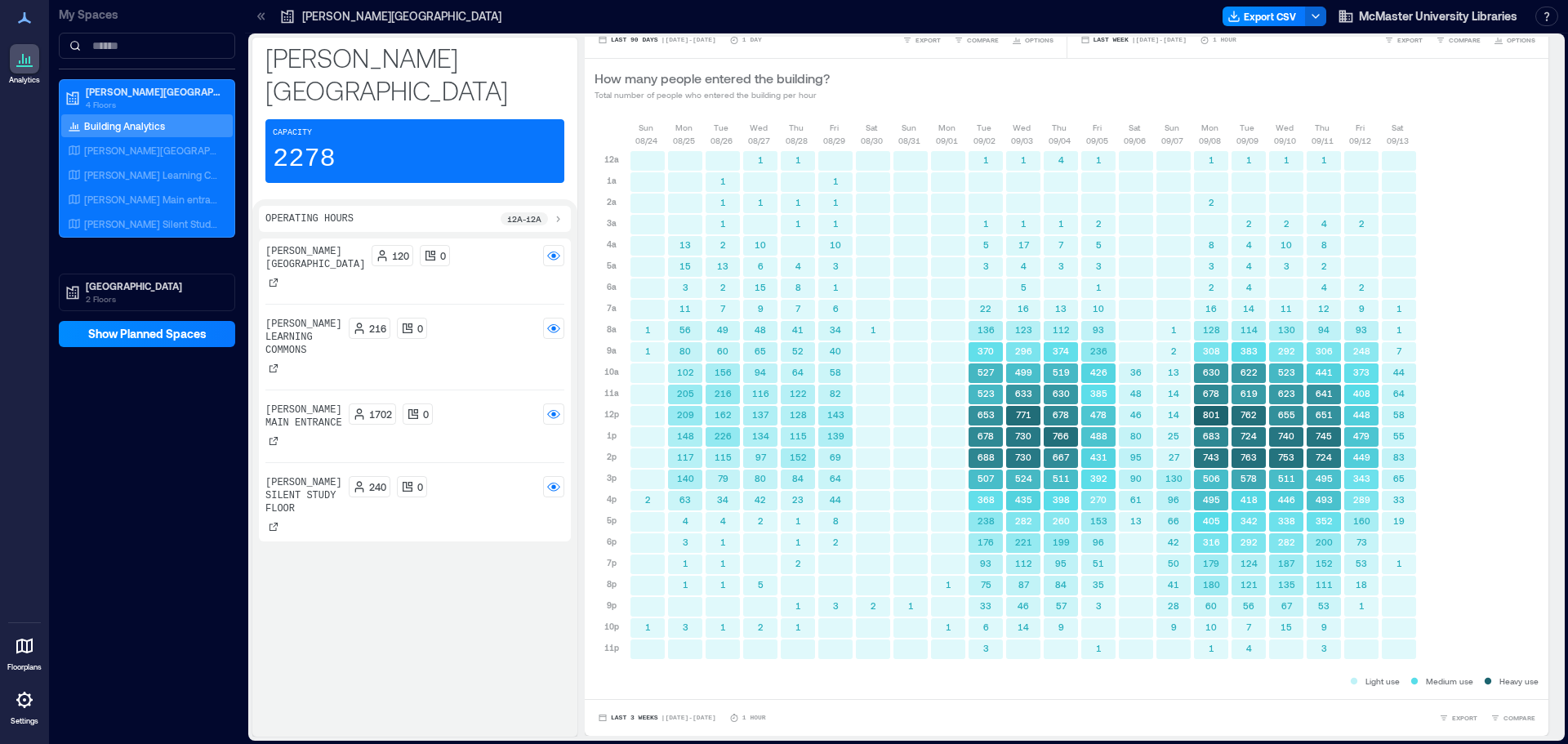
click at [24, 20] on icon at bounding box center [24, 18] width 13 height 11
click at [133, 198] on p "[PERSON_NAME] Main entrance" at bounding box center [152, 199] width 135 height 13
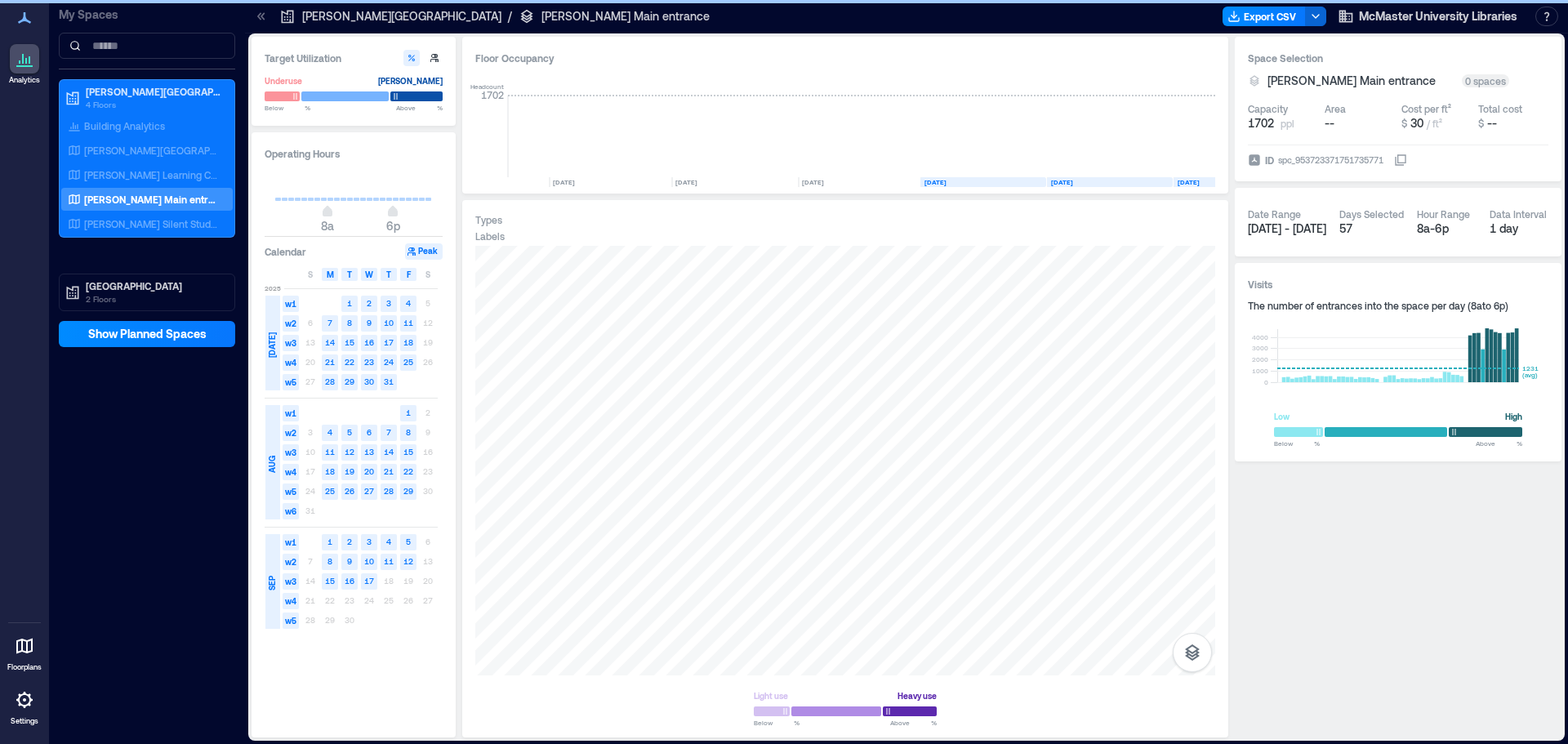
scroll to position [0, 3149]
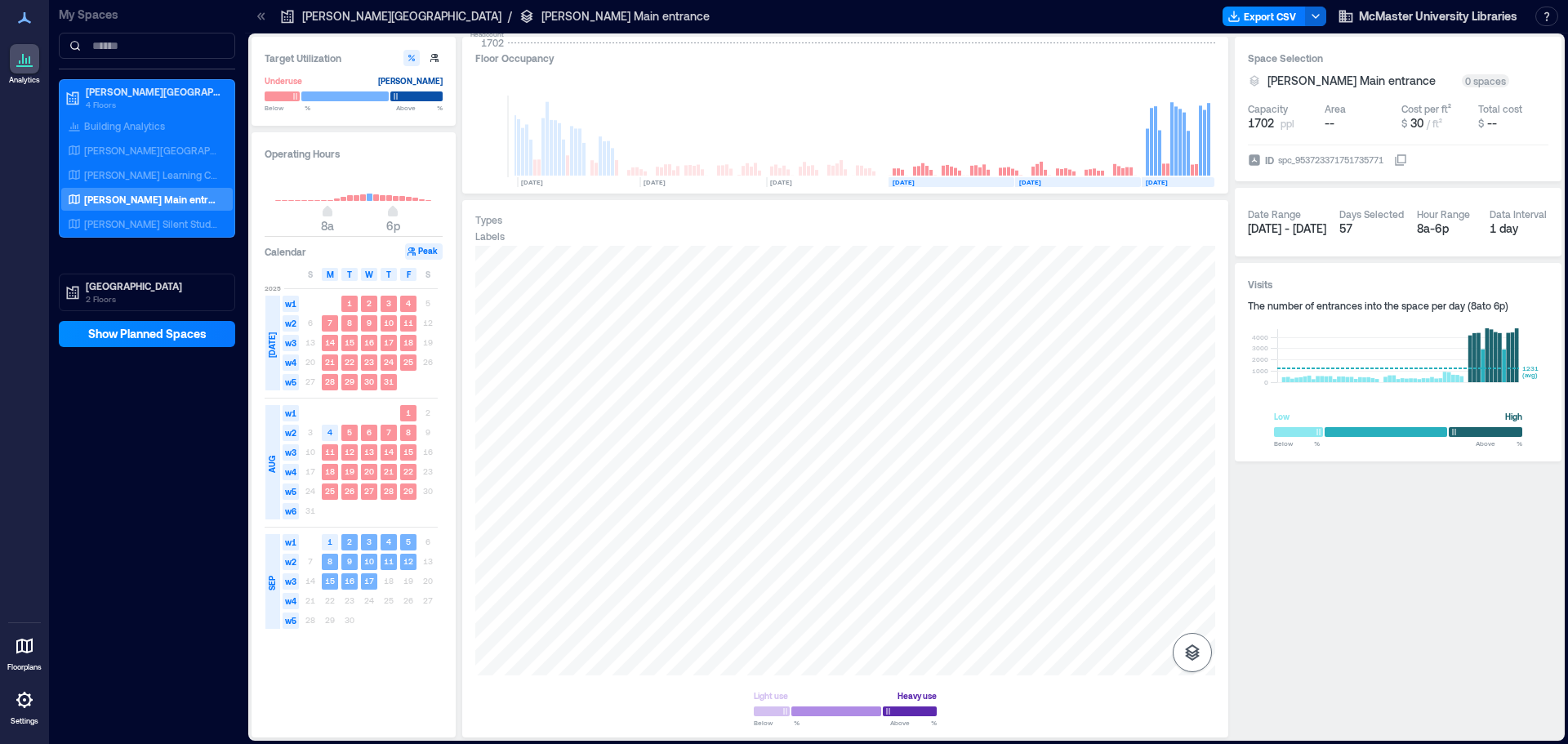
click at [1202, 650] on button "button" at bounding box center [1192, 653] width 40 height 40
click at [1201, 580] on p "Sensors" at bounding box center [1192, 580] width 31 height 10
click at [423, 258] on button "Peak" at bounding box center [423, 252] width 38 height 17
click at [921, 261] on span "Details" at bounding box center [922, 263] width 37 height 17
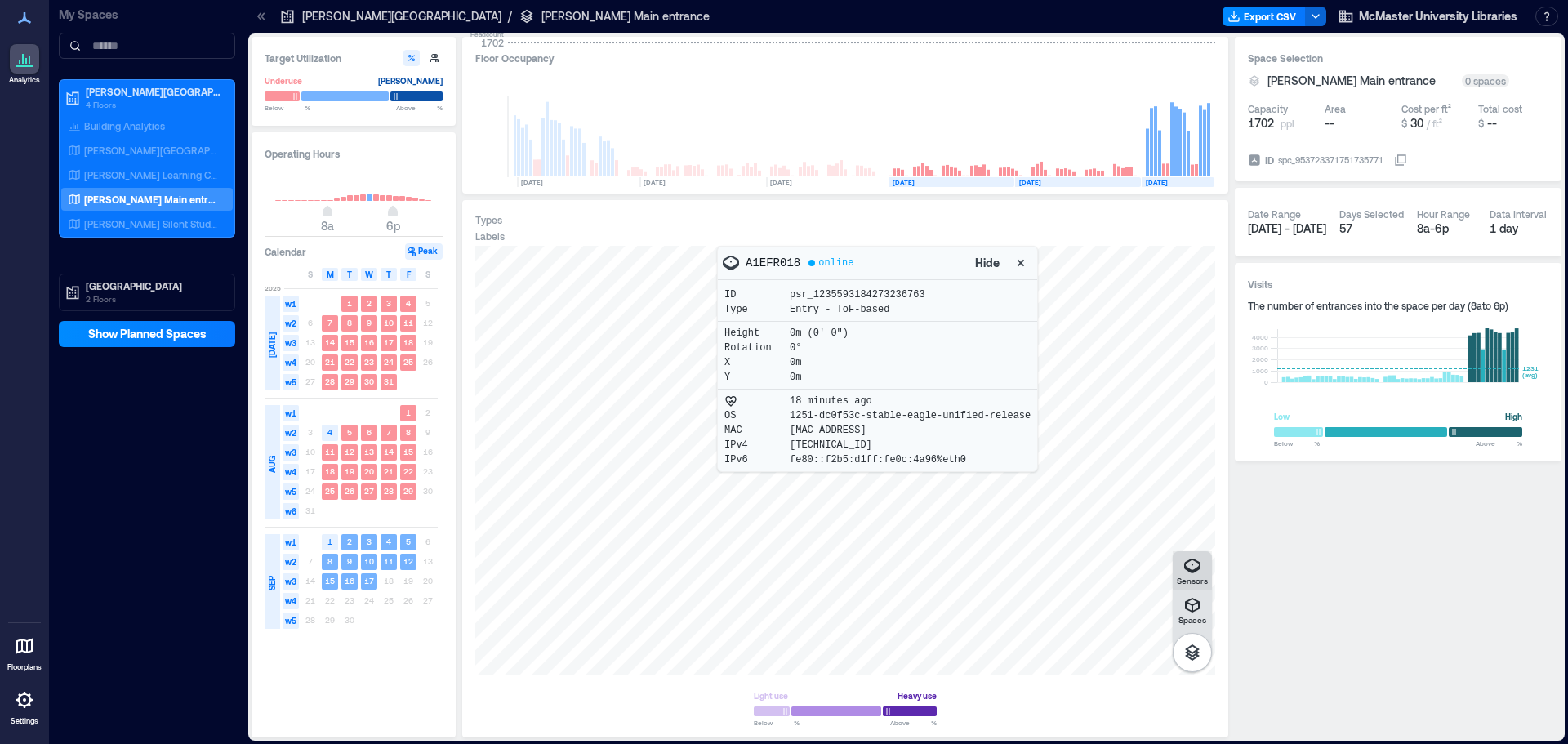
click at [1200, 575] on icon "button" at bounding box center [1192, 565] width 19 height 19
drag, startPoint x: 1021, startPoint y: 365, endPoint x: 1002, endPoint y: 361, distance: 19.4
click at [1002, 361] on div "Spaces Sensors A1EFR018 online Hide ID psr_1235593184273236763 Type Entry - ToF…" at bounding box center [844, 460] width 740 height 429
click at [1310, 18] on icon "button" at bounding box center [1315, 16] width 13 height 13
click at [1283, 11] on button "Export CSV" at bounding box center [1264, 16] width 84 height 19
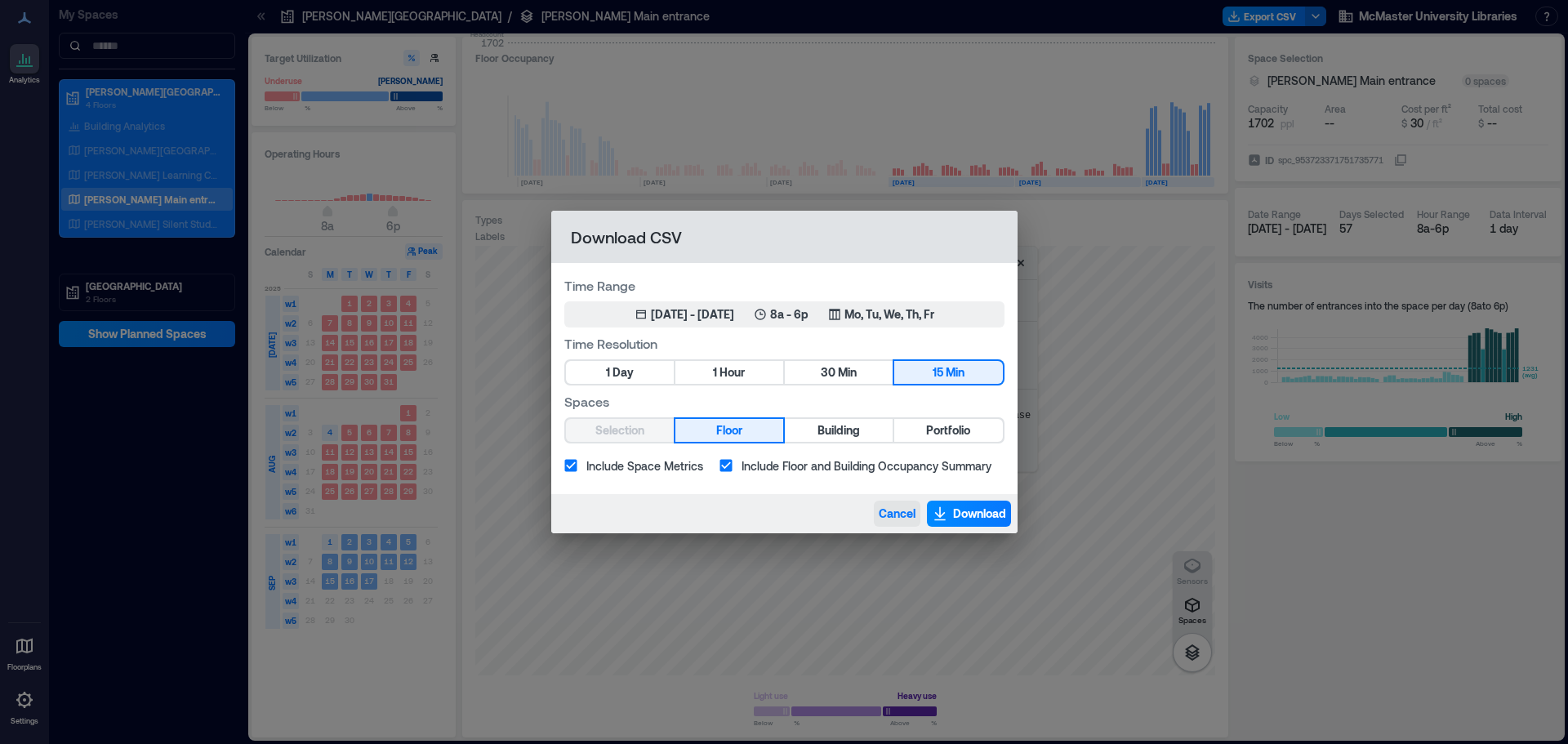
click at [893, 514] on span "Cancel" at bounding box center [897, 514] width 37 height 17
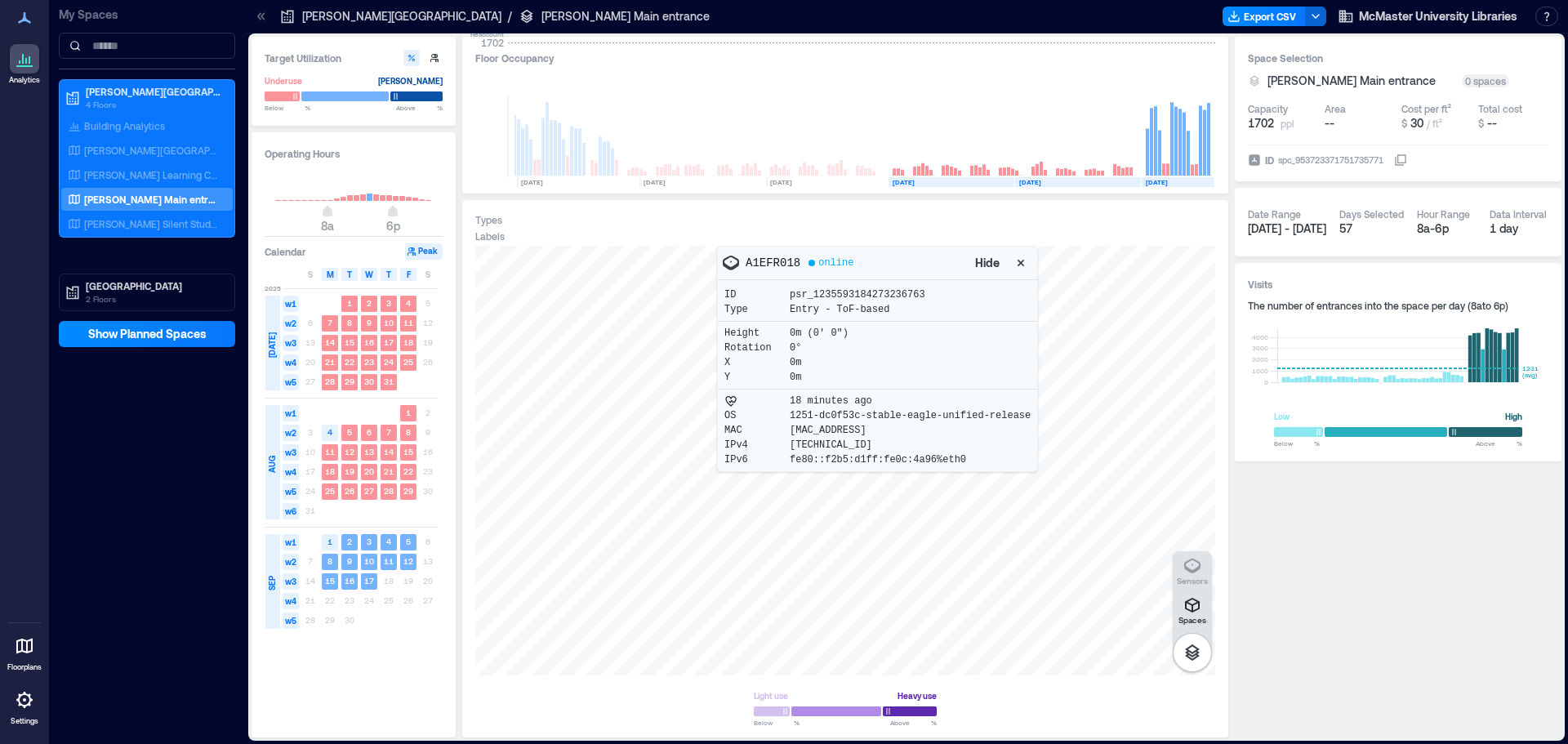
click at [21, 708] on icon at bounding box center [25, 700] width 19 height 19
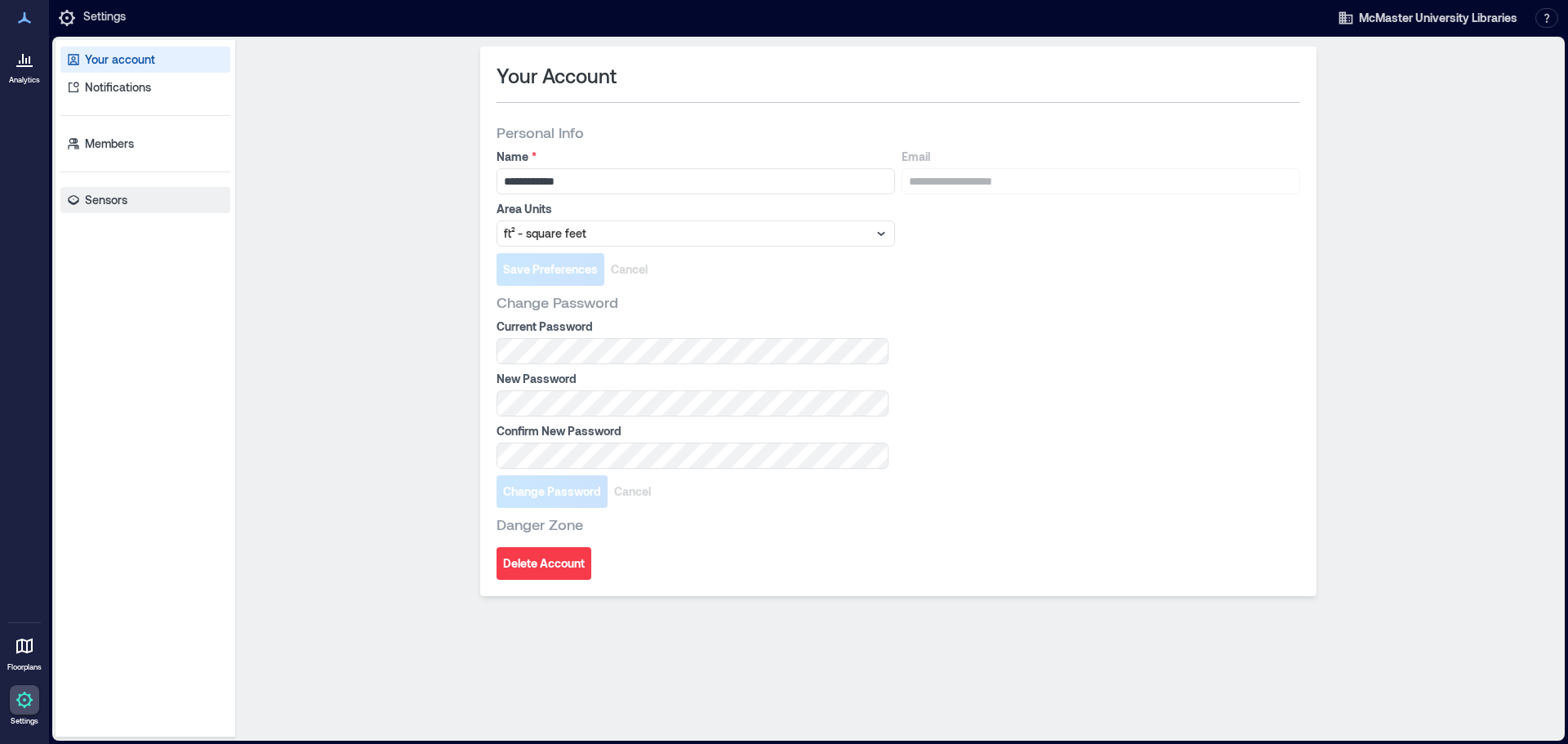
click at [119, 208] on p "Sensors" at bounding box center [106, 200] width 42 height 17
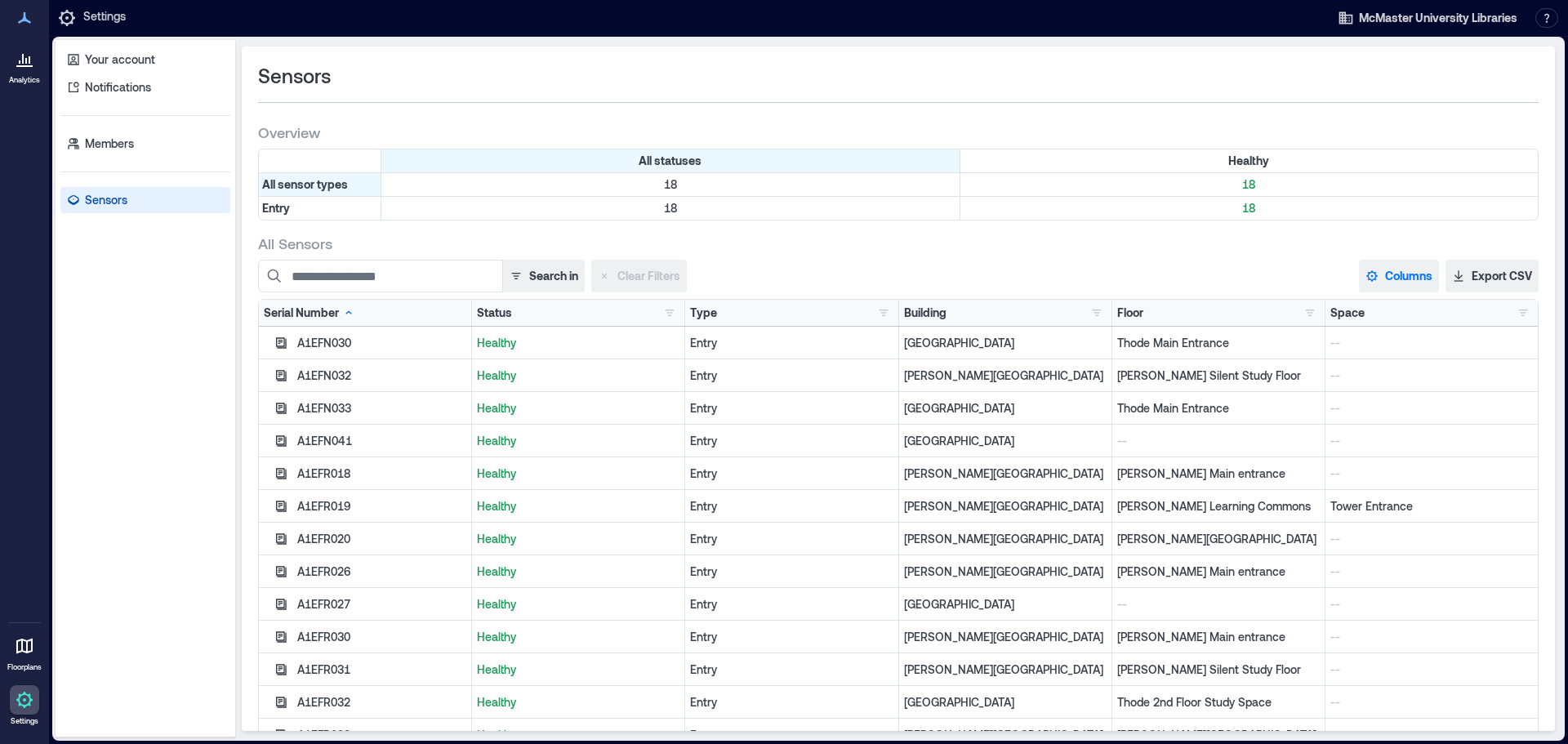
click at [1398, 273] on button "Columns" at bounding box center [1398, 275] width 80 height 33
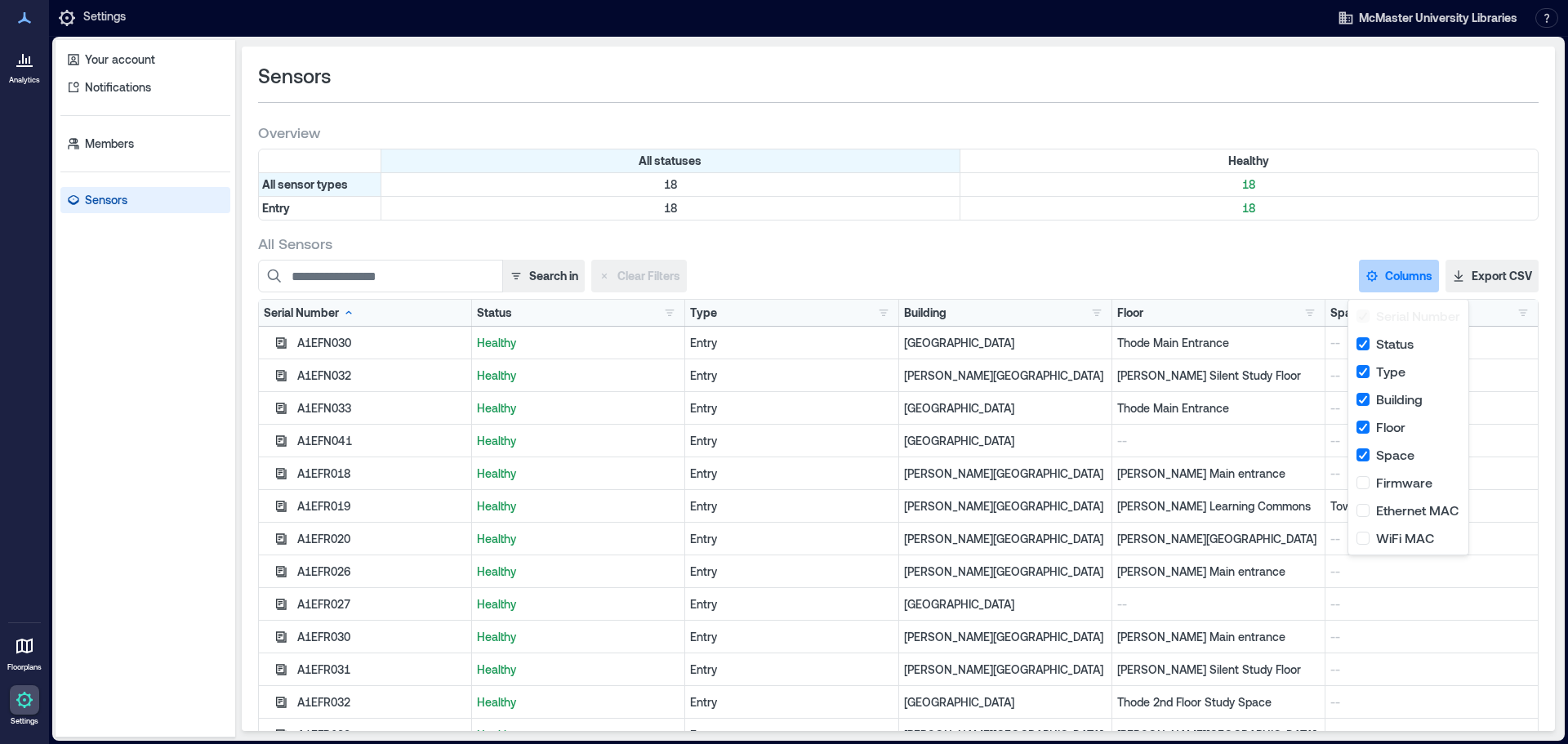
click at [1398, 273] on button "Columns" at bounding box center [1398, 275] width 80 height 33
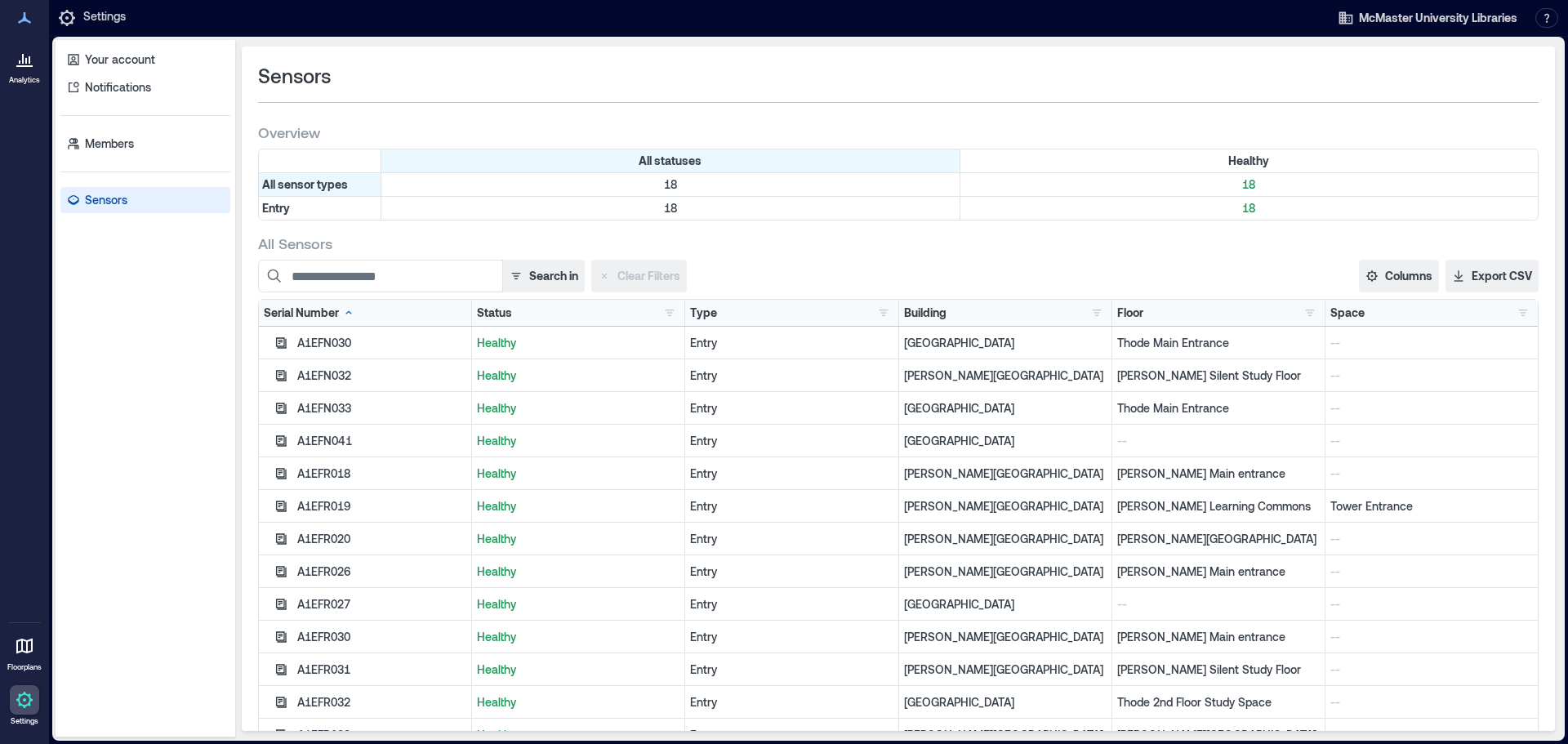
click at [589, 385] on div "Healthy" at bounding box center [579, 375] width 213 height 33
click at [372, 398] on div "A1EFN033" at bounding box center [365, 408] width 213 height 33
click at [333, 375] on div "A1EFN032" at bounding box center [382, 376] width 169 height 17
click at [325, 211] on div "Entry" at bounding box center [319, 208] width 122 height 23
click at [333, 191] on div "All sensor types" at bounding box center [319, 185] width 122 height 23
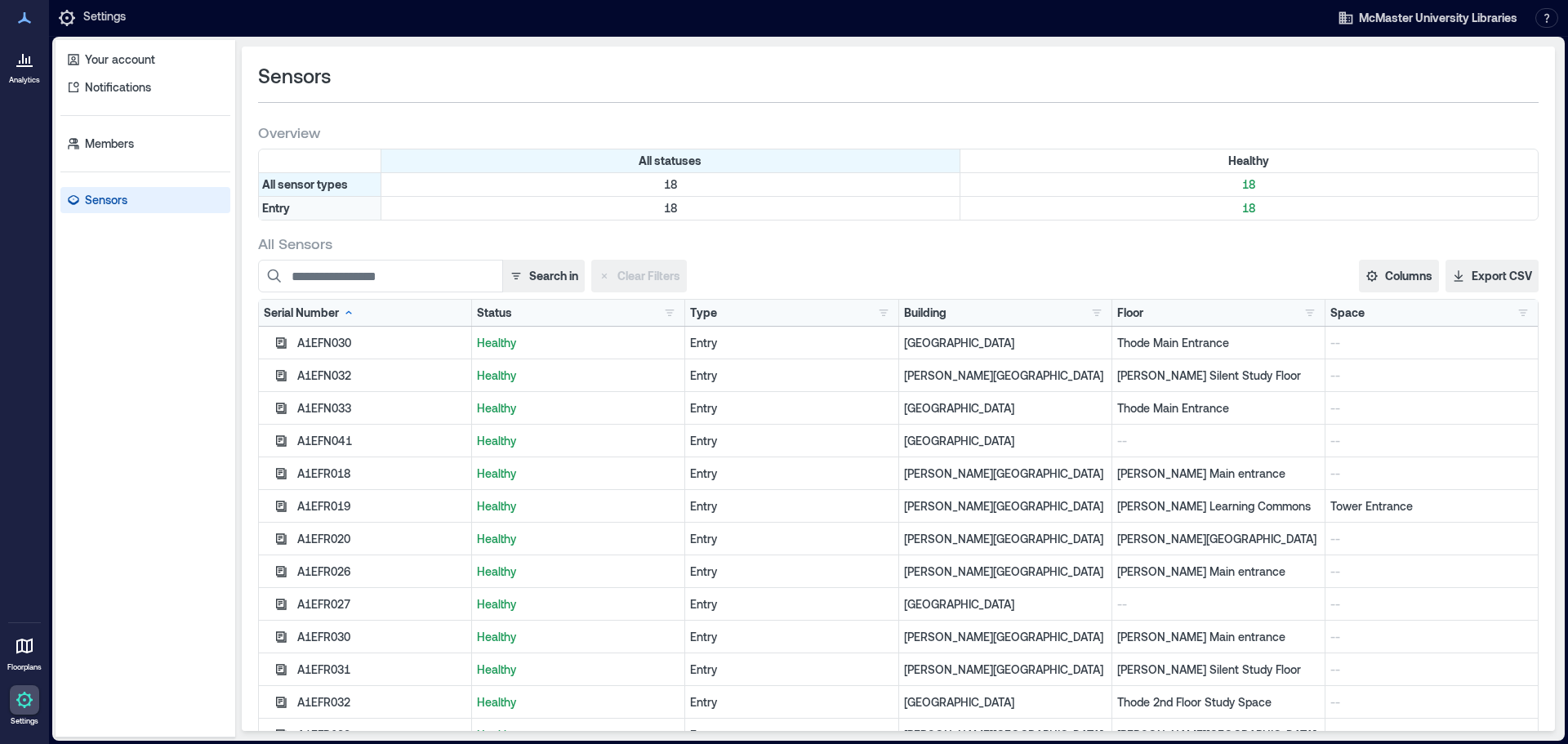
click at [336, 202] on div "Entry" at bounding box center [319, 208] width 122 height 23
click at [144, 150] on link "Members" at bounding box center [145, 144] width 170 height 26
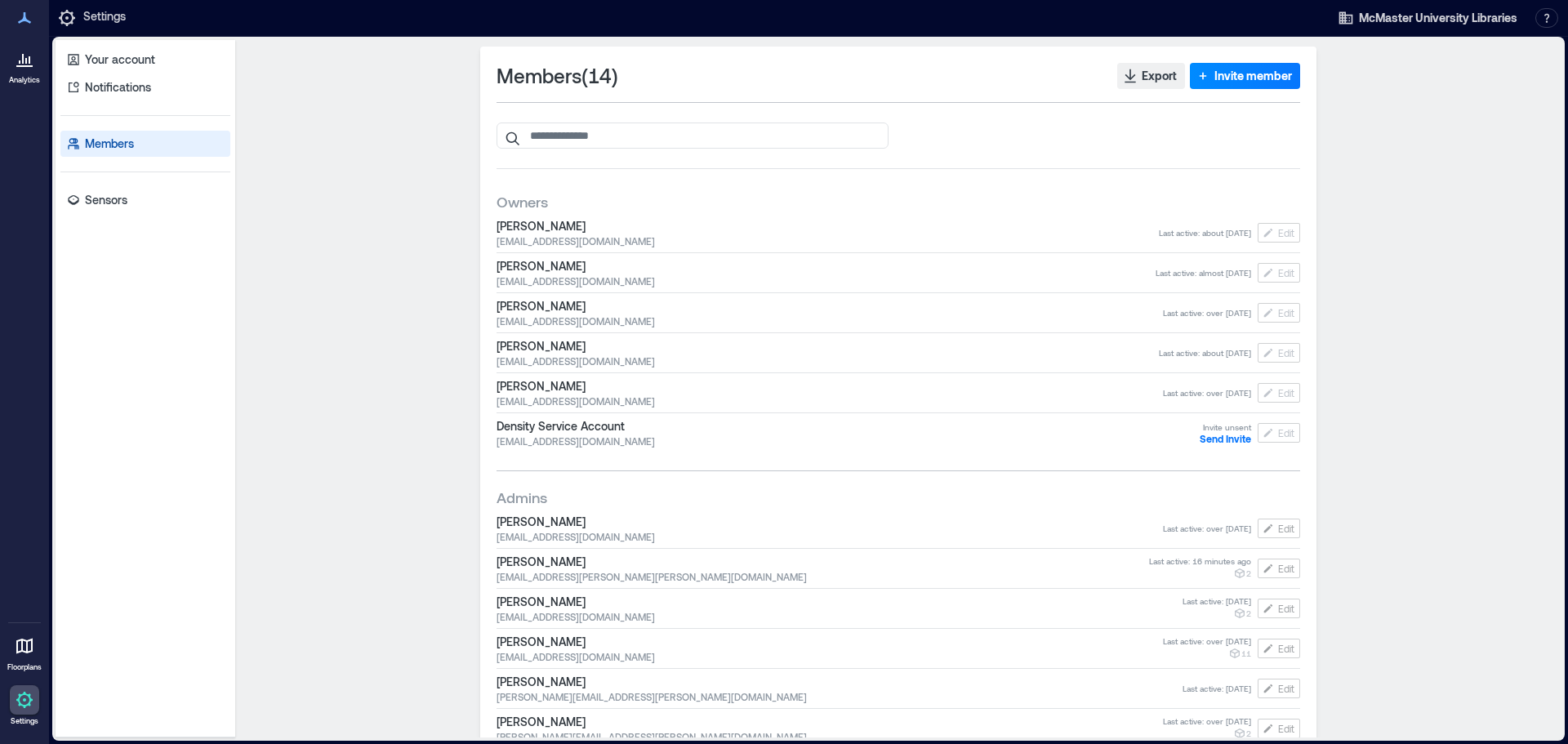
click at [10, 76] on p "Analytics" at bounding box center [24, 79] width 31 height 10
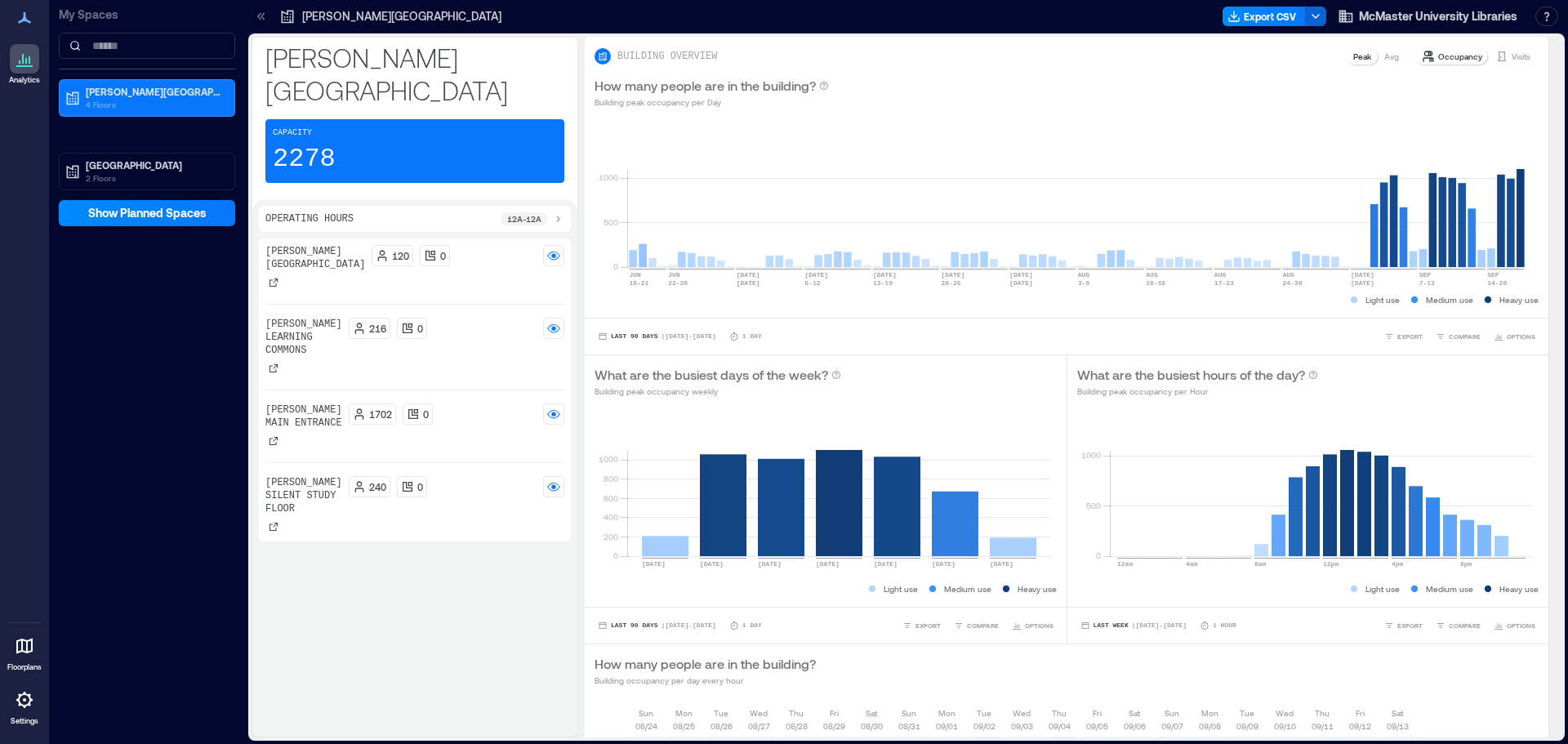
click at [292, 245] on p "[PERSON_NAME][GEOGRAPHIC_DATA]" at bounding box center [315, 259] width 99 height 26
click at [296, 245] on p "[PERSON_NAME][GEOGRAPHIC_DATA]" at bounding box center [315, 259] width 99 height 26
click at [313, 319] on p "[PERSON_NAME] Learning Commons" at bounding box center [303, 337] width 77 height 40
click at [553, 328] on icon at bounding box center [553, 331] width 12 height 5
click at [559, 212] on icon at bounding box center [558, 218] width 13 height 13
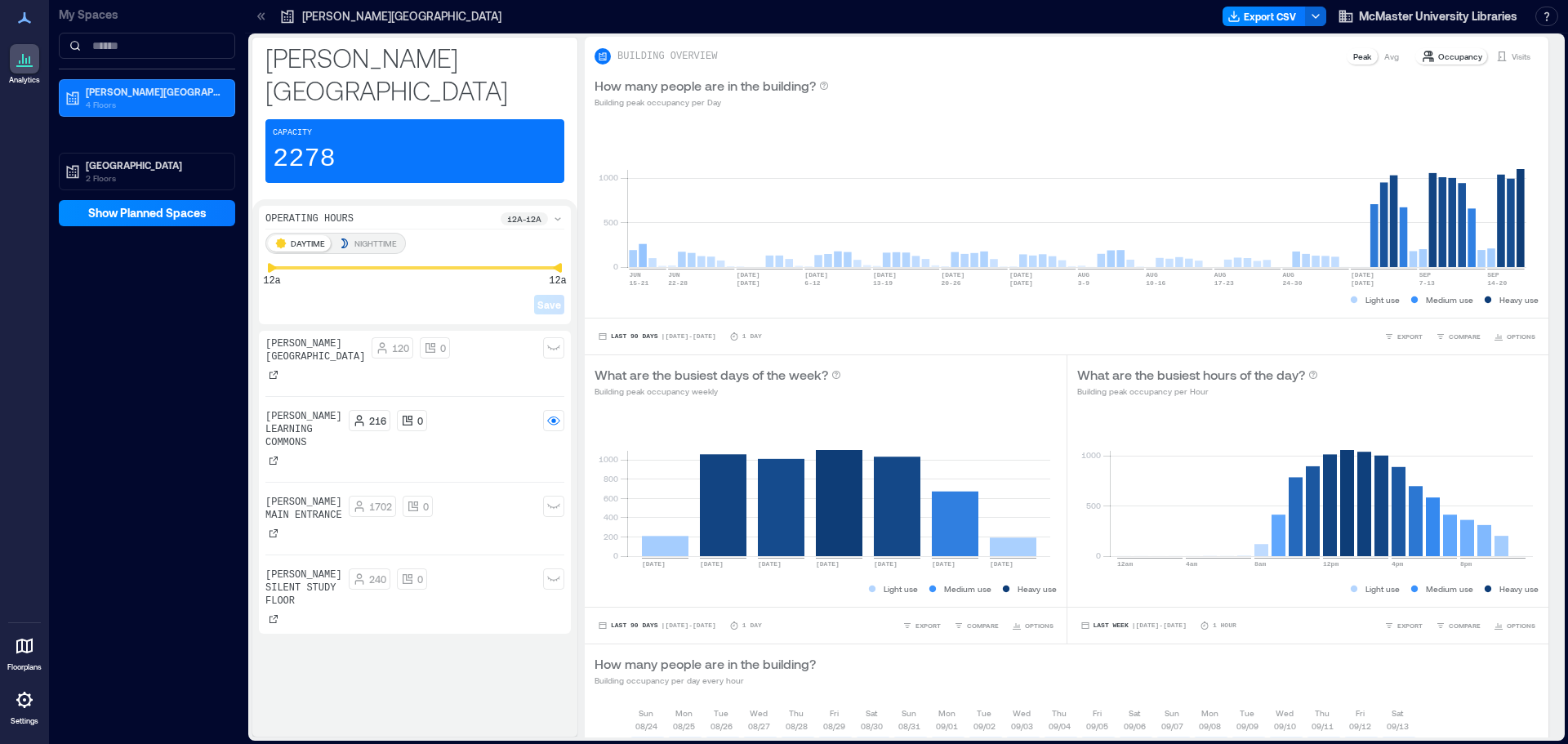
click at [559, 212] on icon at bounding box center [558, 218] width 13 height 13
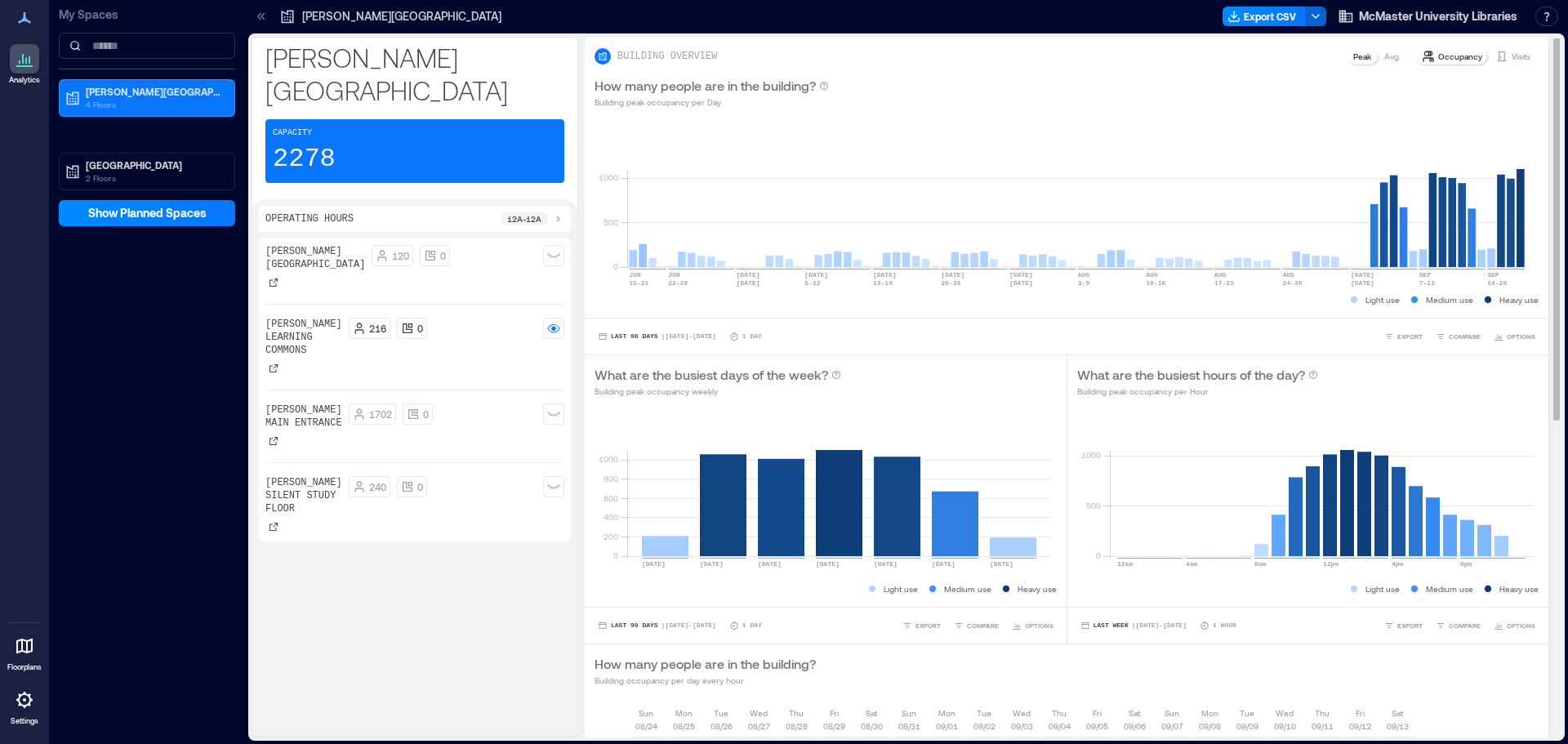
click at [1511, 55] on p "Visits" at bounding box center [1520, 56] width 18 height 13
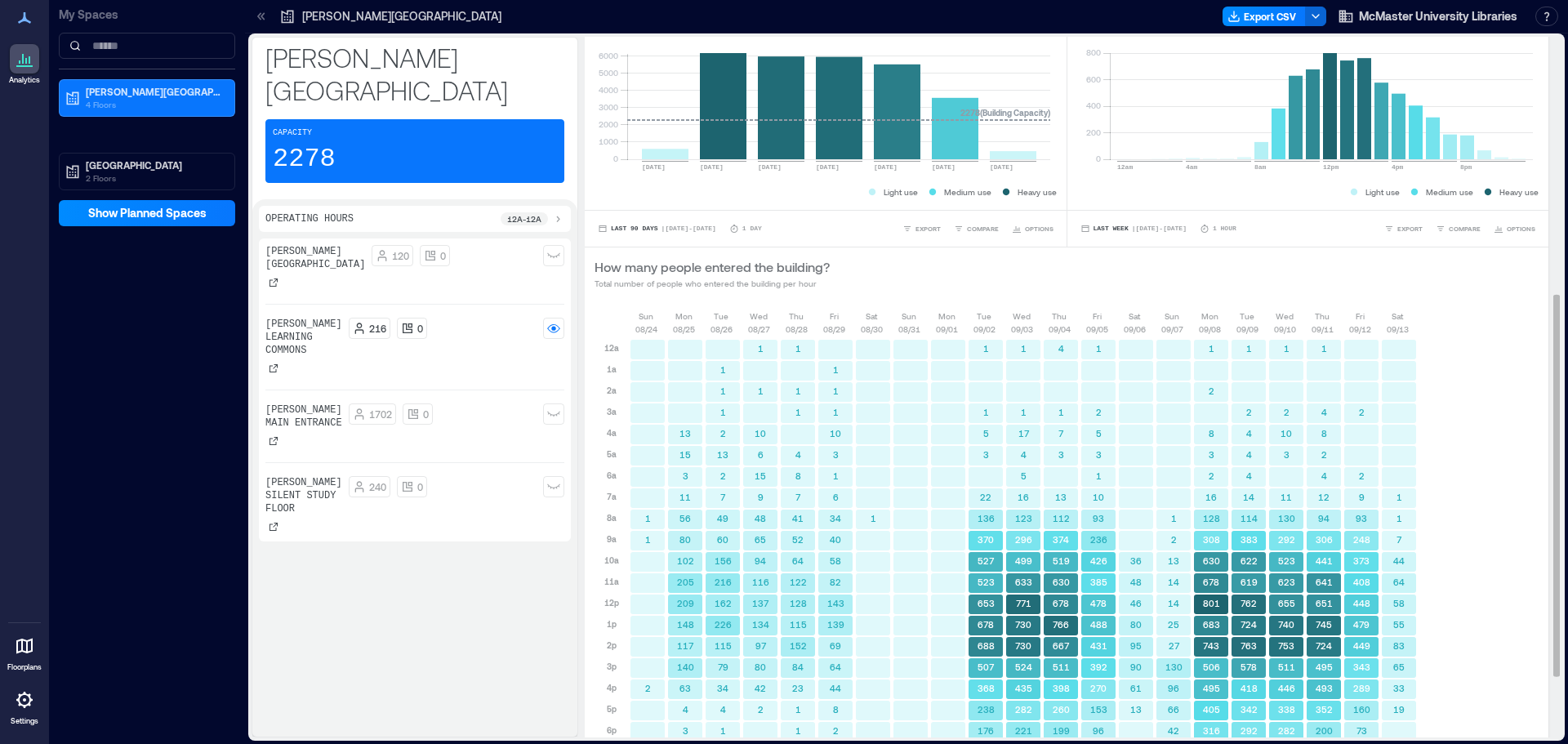
scroll to position [490, 0]
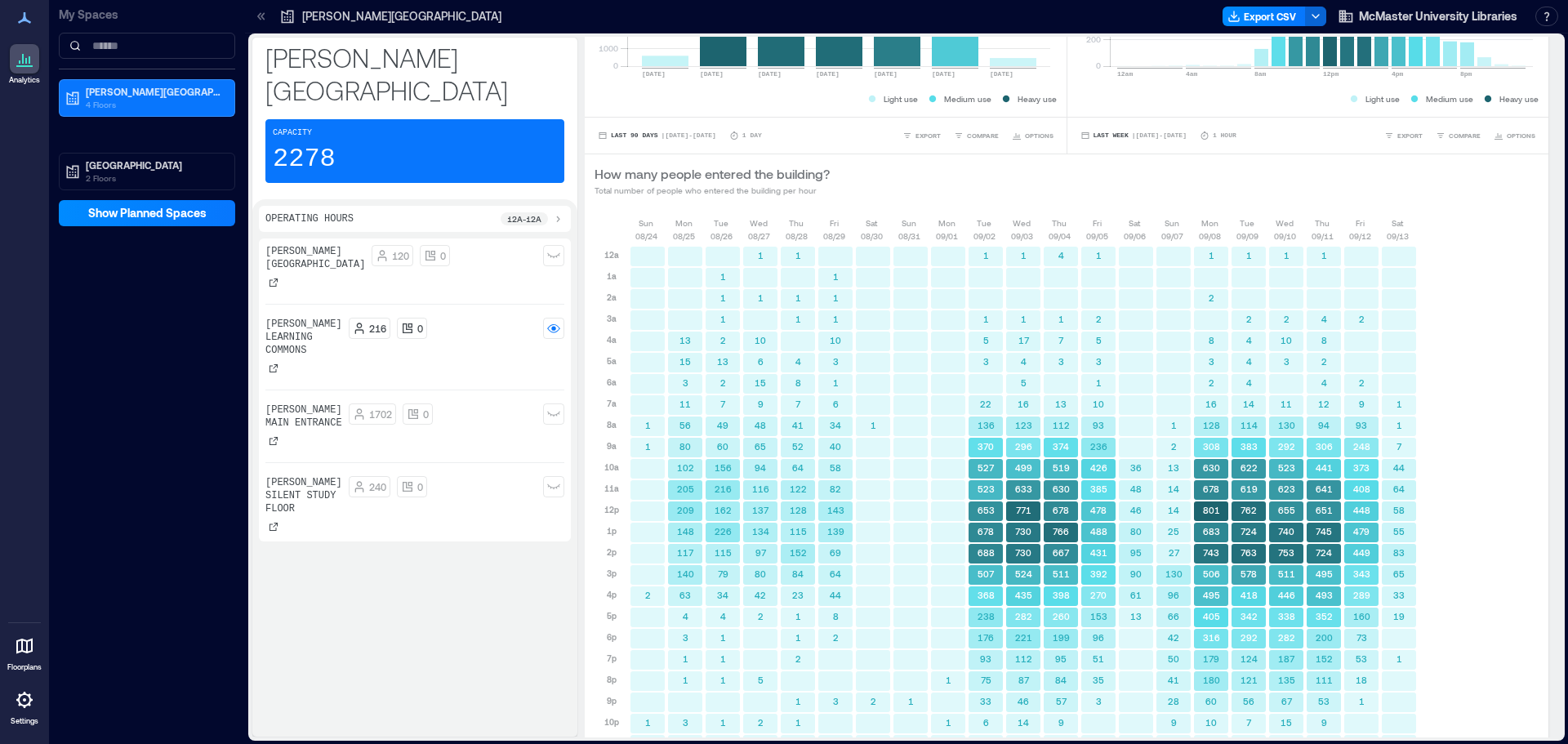
click at [468, 212] on div "Operating Hours 12a - 12a" at bounding box center [415, 218] width 299 height 13
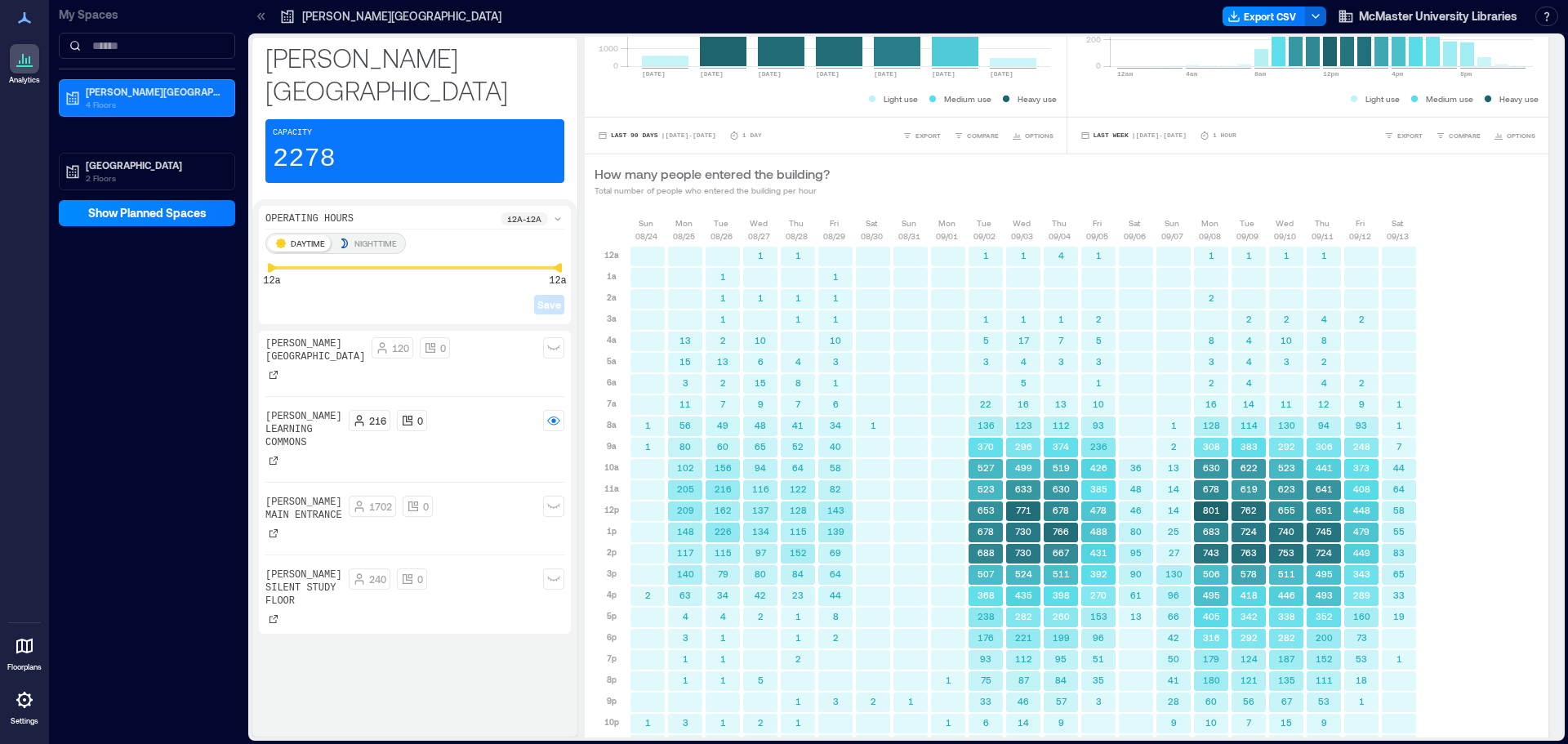
click at [468, 212] on div "Operating Hours 12a - 12a" at bounding box center [415, 220] width 299 height 17
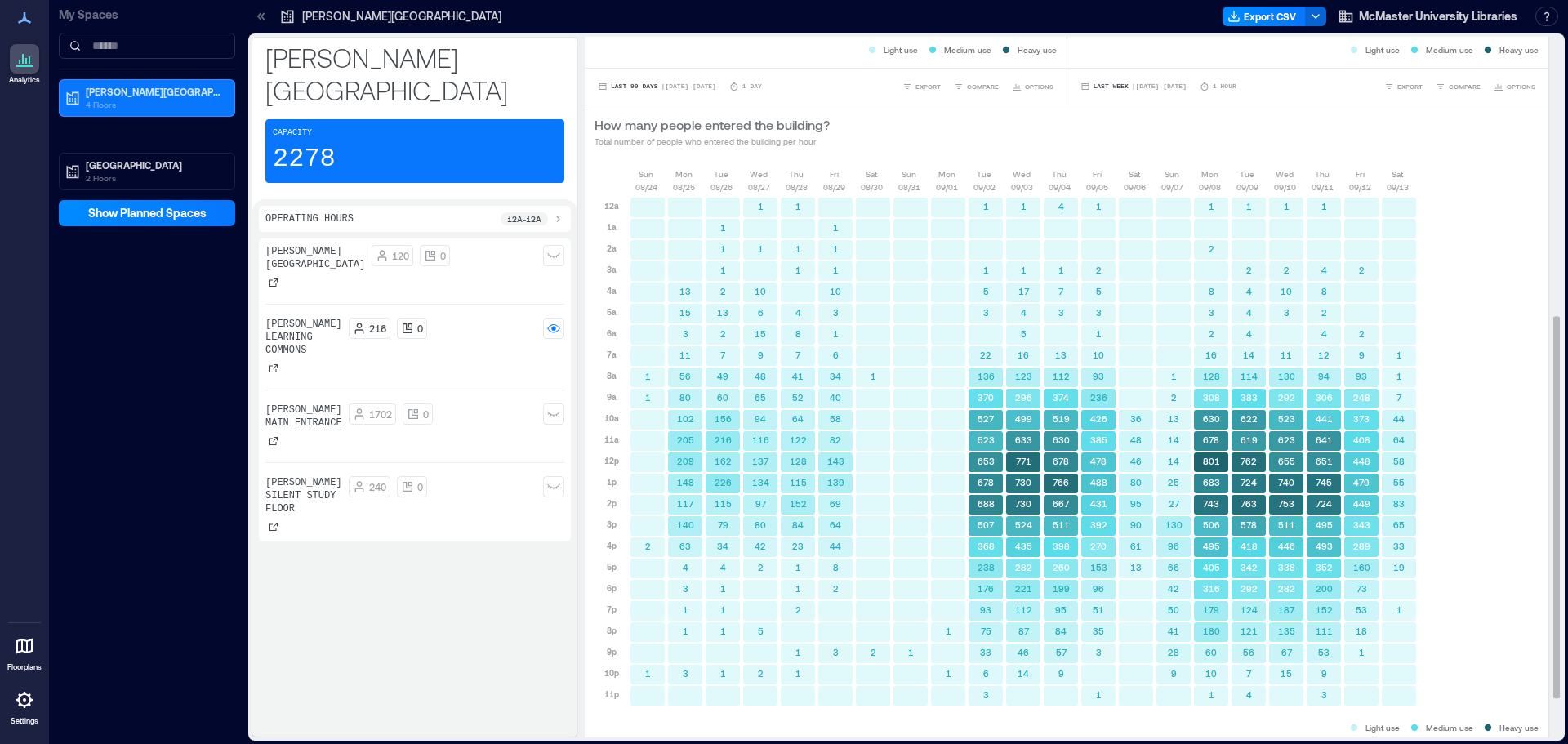
scroll to position [502, 0]
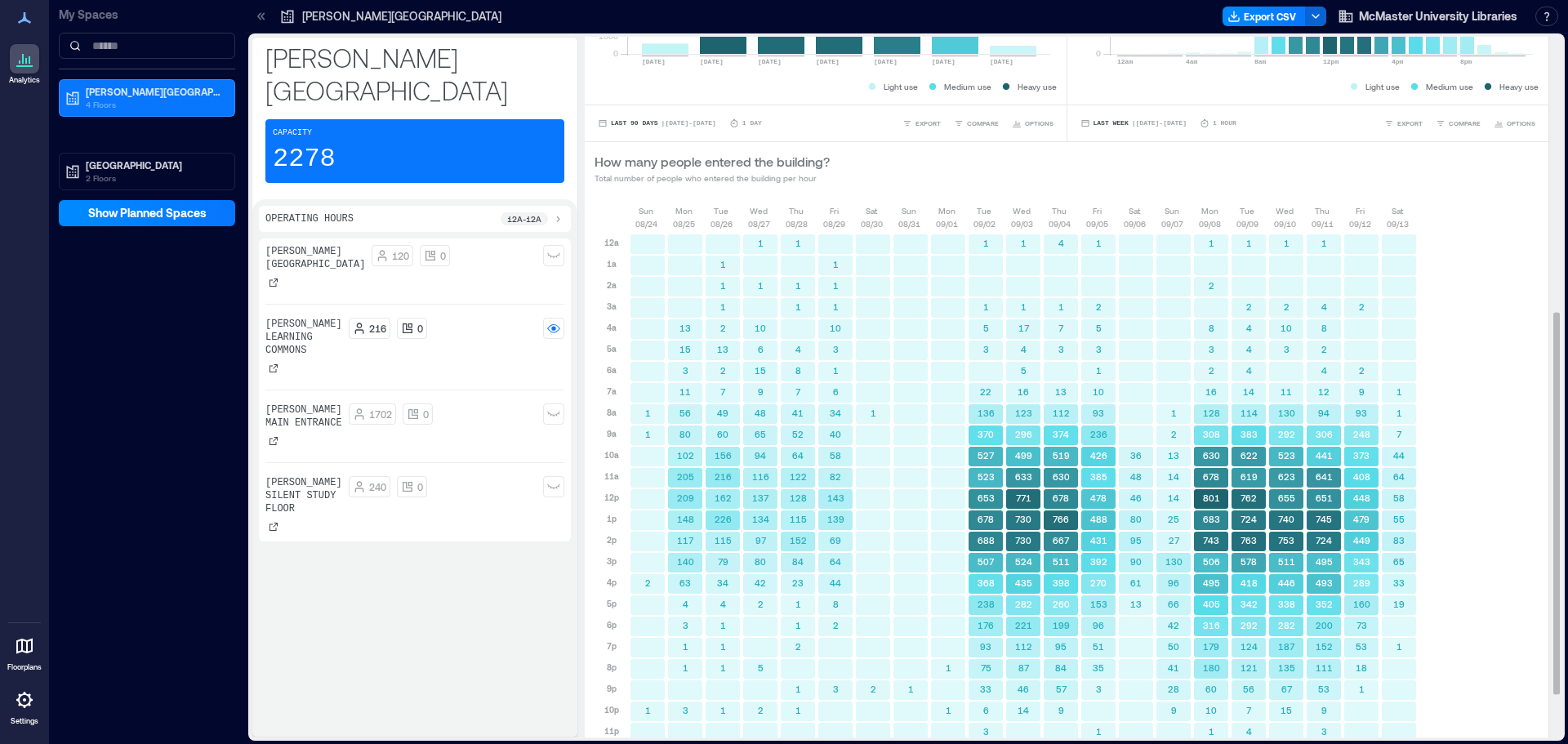
click at [1492, 135] on div "Last Week | Sep 7 - Sep 13 1 Hour EXPORT COMPARE OPTIONS" at bounding box center [1308, 123] width 482 height 37
click at [1506, 124] on span "OPTIONS" at bounding box center [1521, 123] width 28 height 10
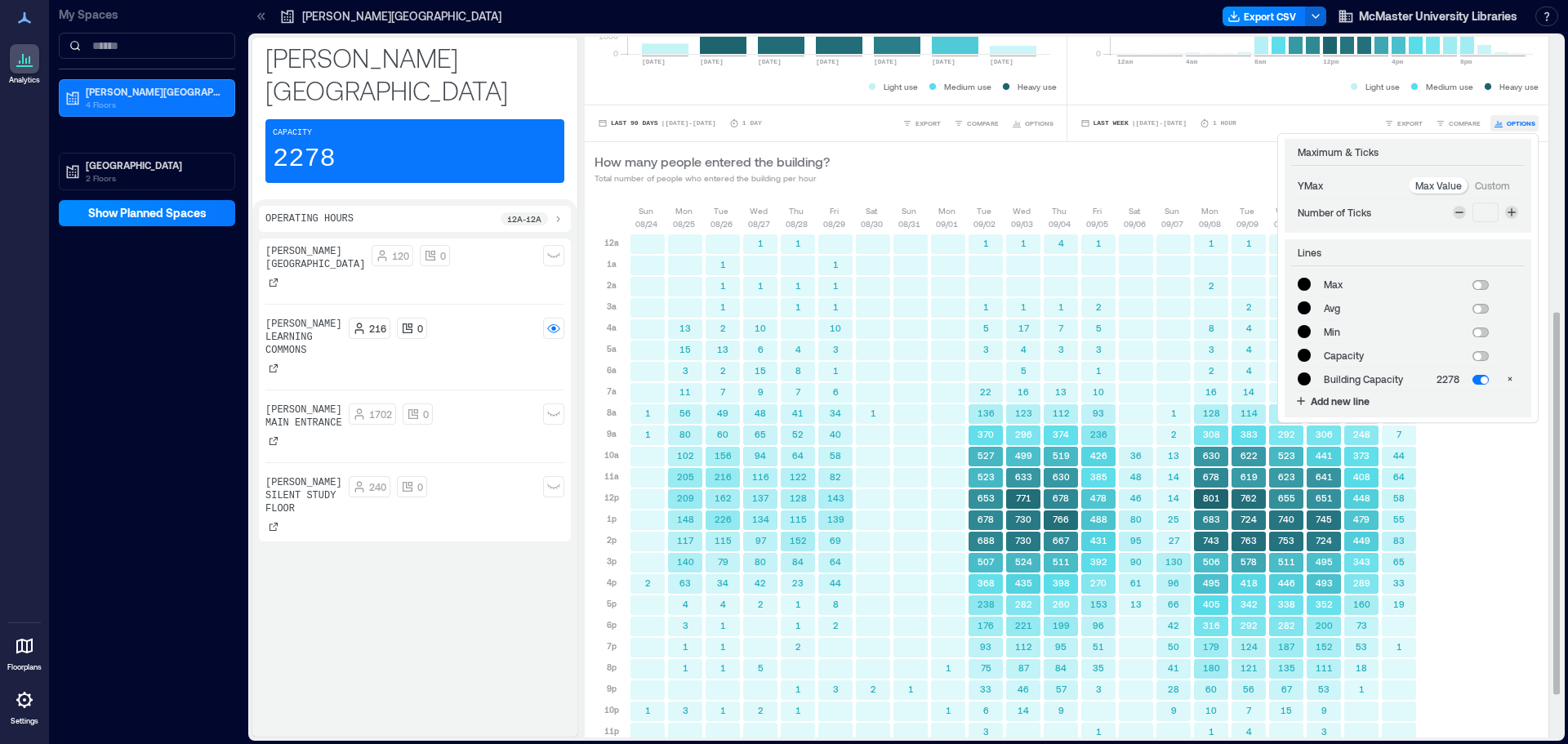
click at [1506, 120] on span "OPTIONS" at bounding box center [1521, 123] width 28 height 10
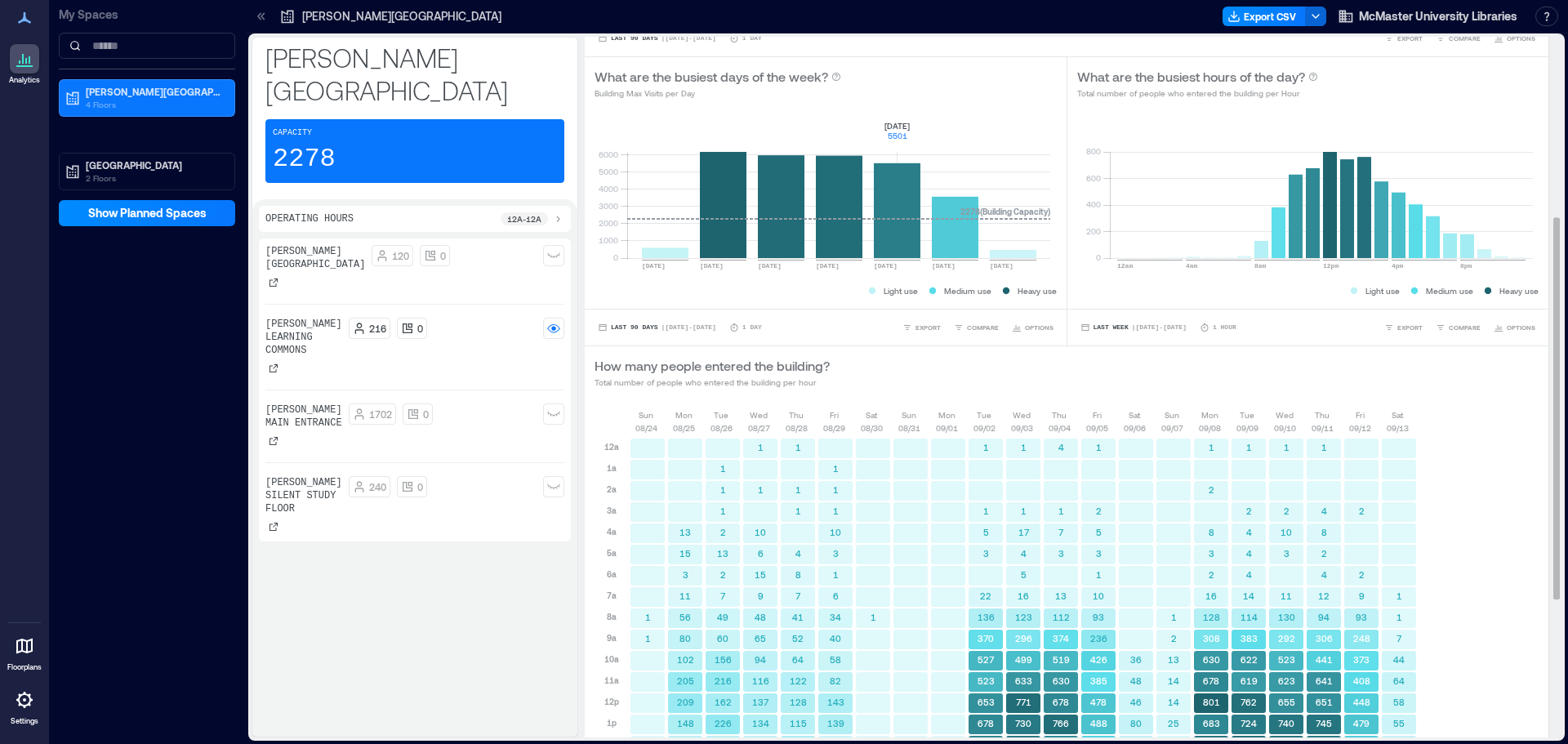
scroll to position [257, 0]
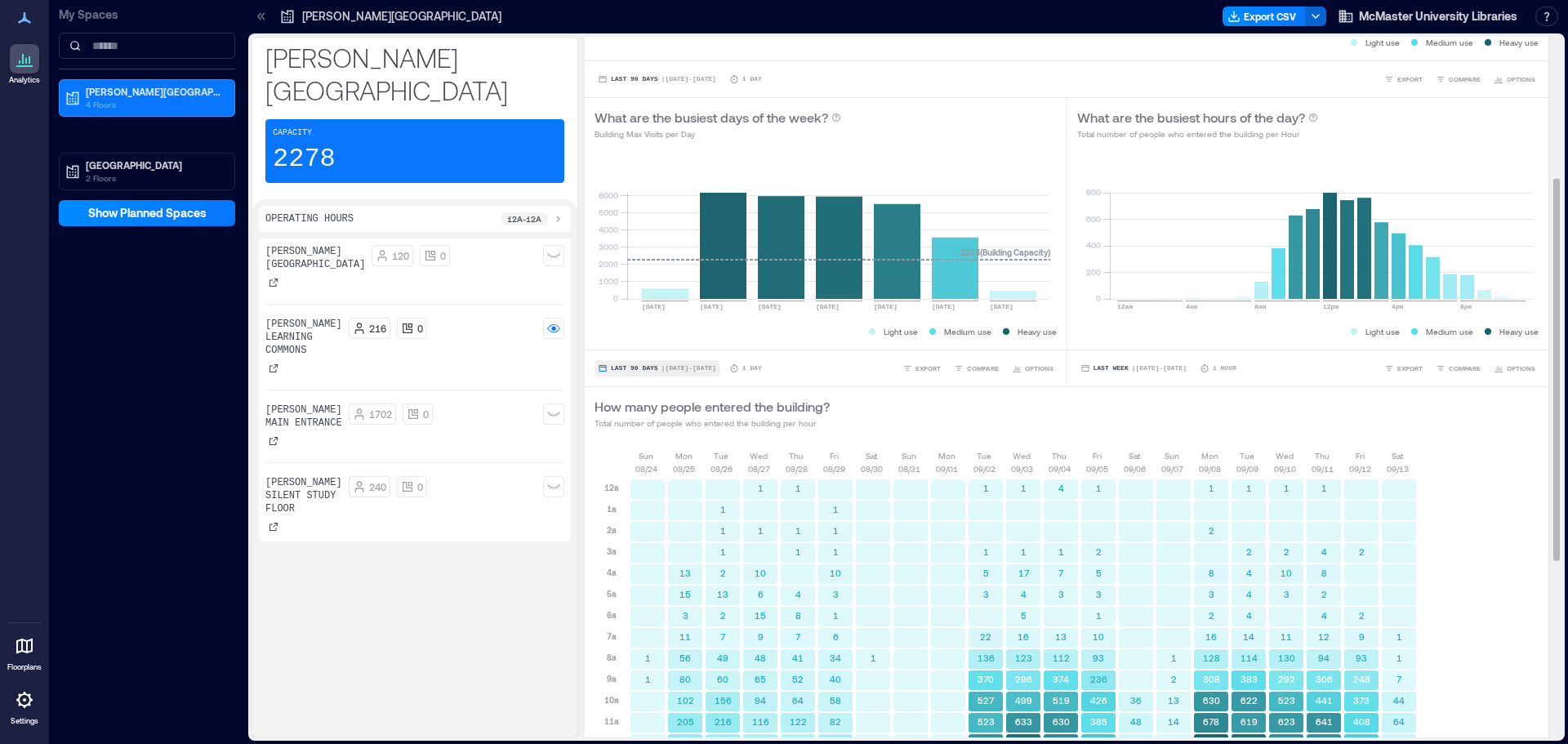
click at [696, 368] on span "| Jun 18 - Sep 17" at bounding box center [689, 368] width 55 height 0
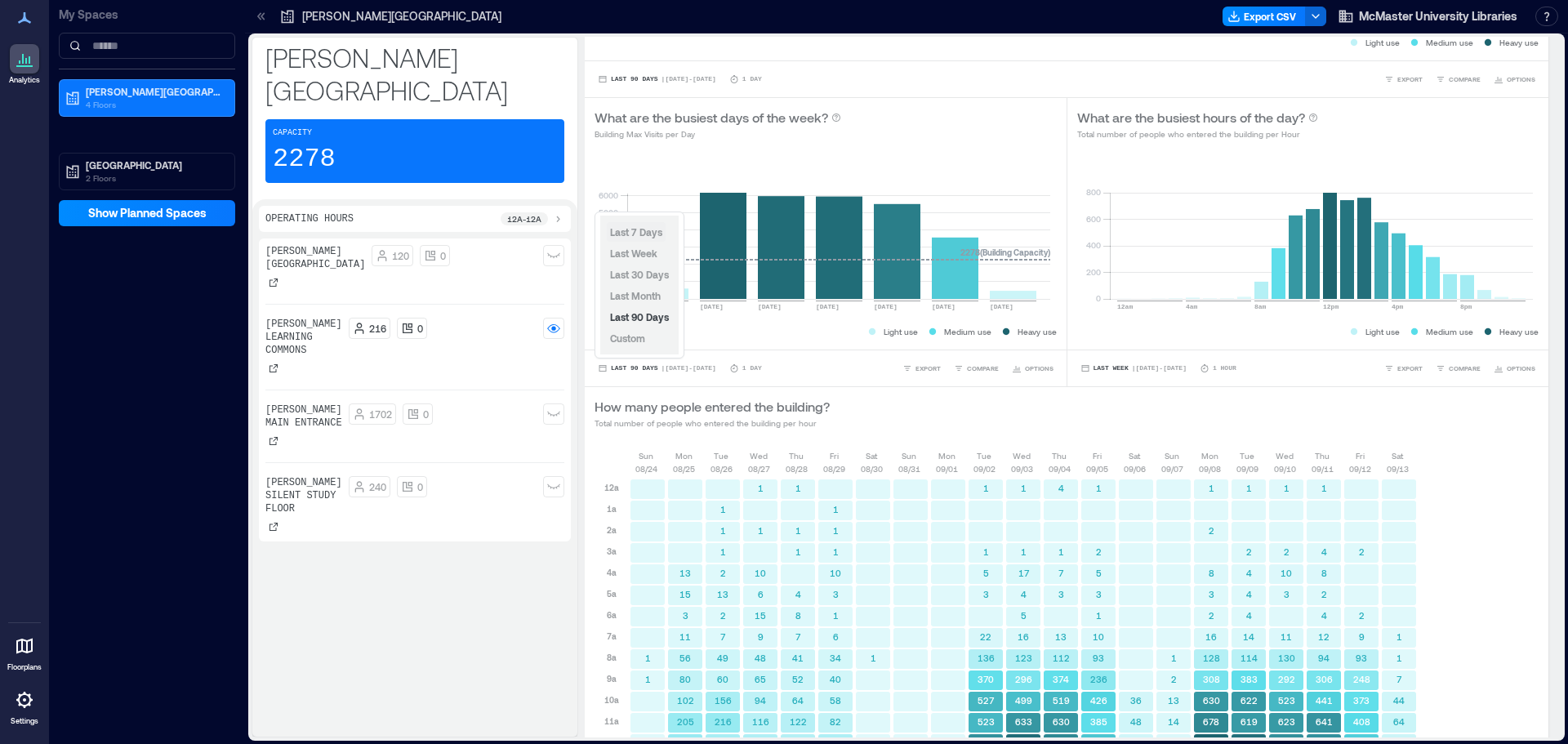
click at [640, 236] on span "Last 7 Days" at bounding box center [636, 231] width 52 height 11
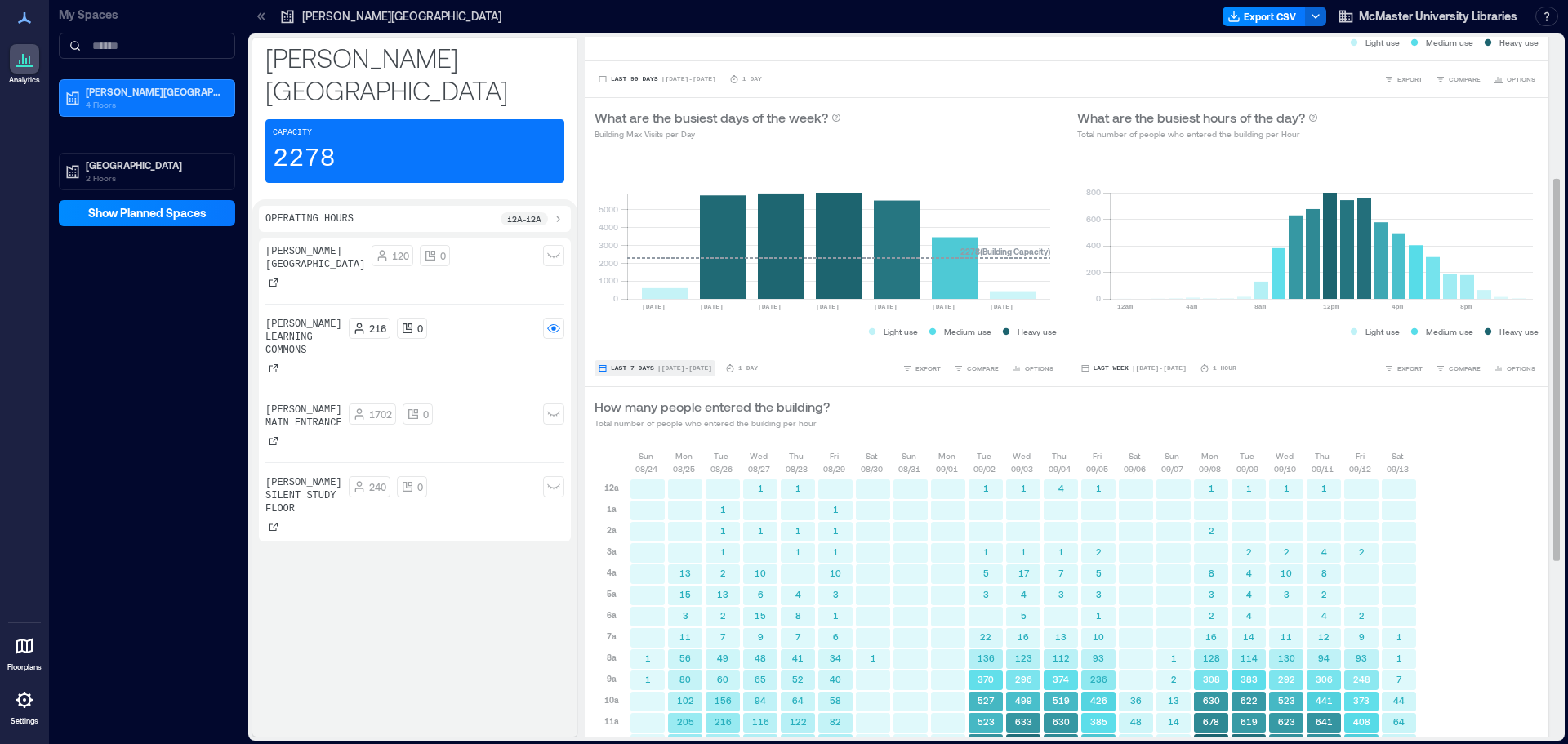
click at [703, 368] on span "| Sep 11 - Sep 17" at bounding box center [684, 368] width 55 height 0
click at [909, 264] on rect at bounding box center [838, 230] width 423 height 139
click at [897, 306] on text "[DATE]" at bounding box center [885, 306] width 24 height 7
click at [1025, 369] on span "OPTIONS" at bounding box center [1039, 368] width 28 height 10
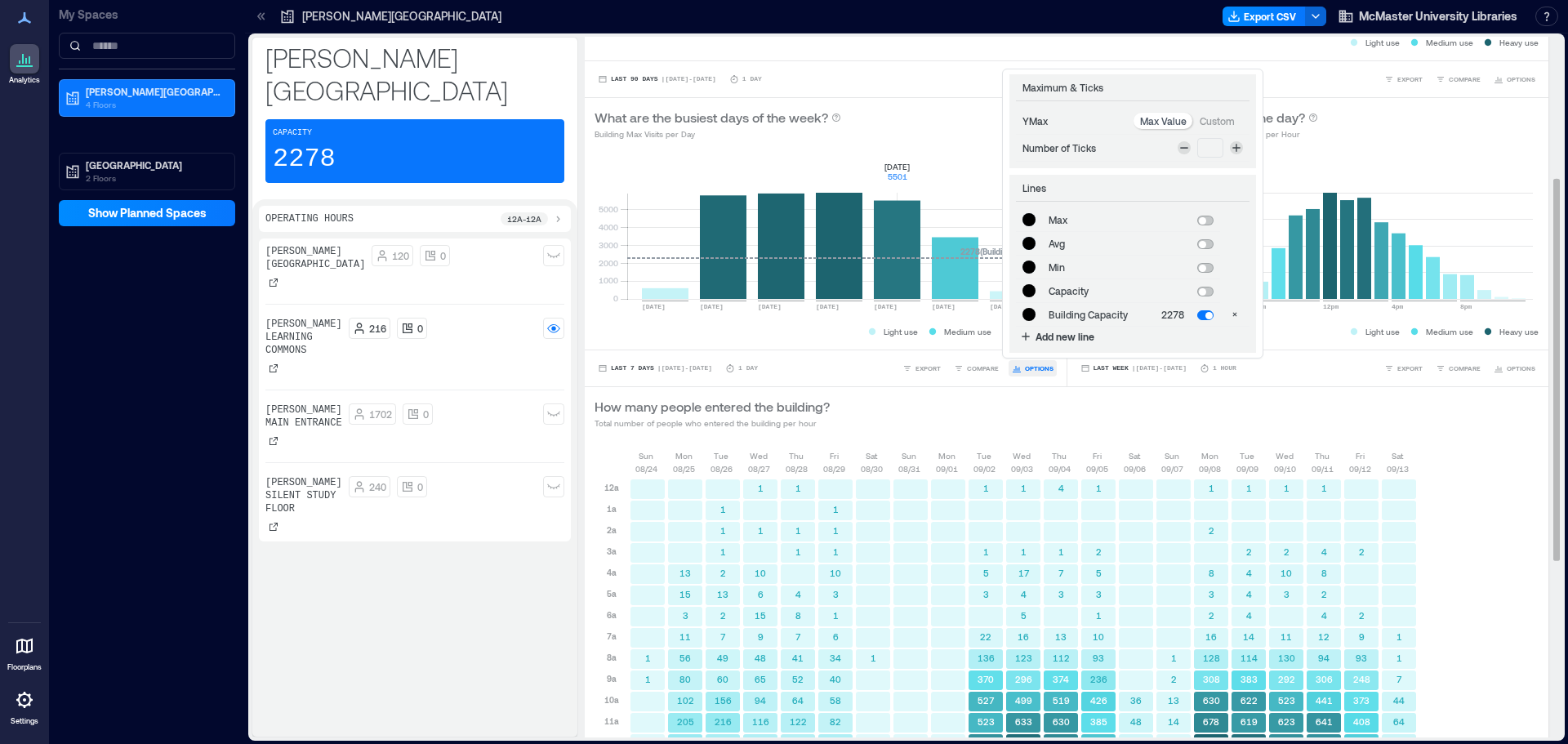
click at [1025, 369] on span "OPTIONS" at bounding box center [1039, 368] width 28 height 10
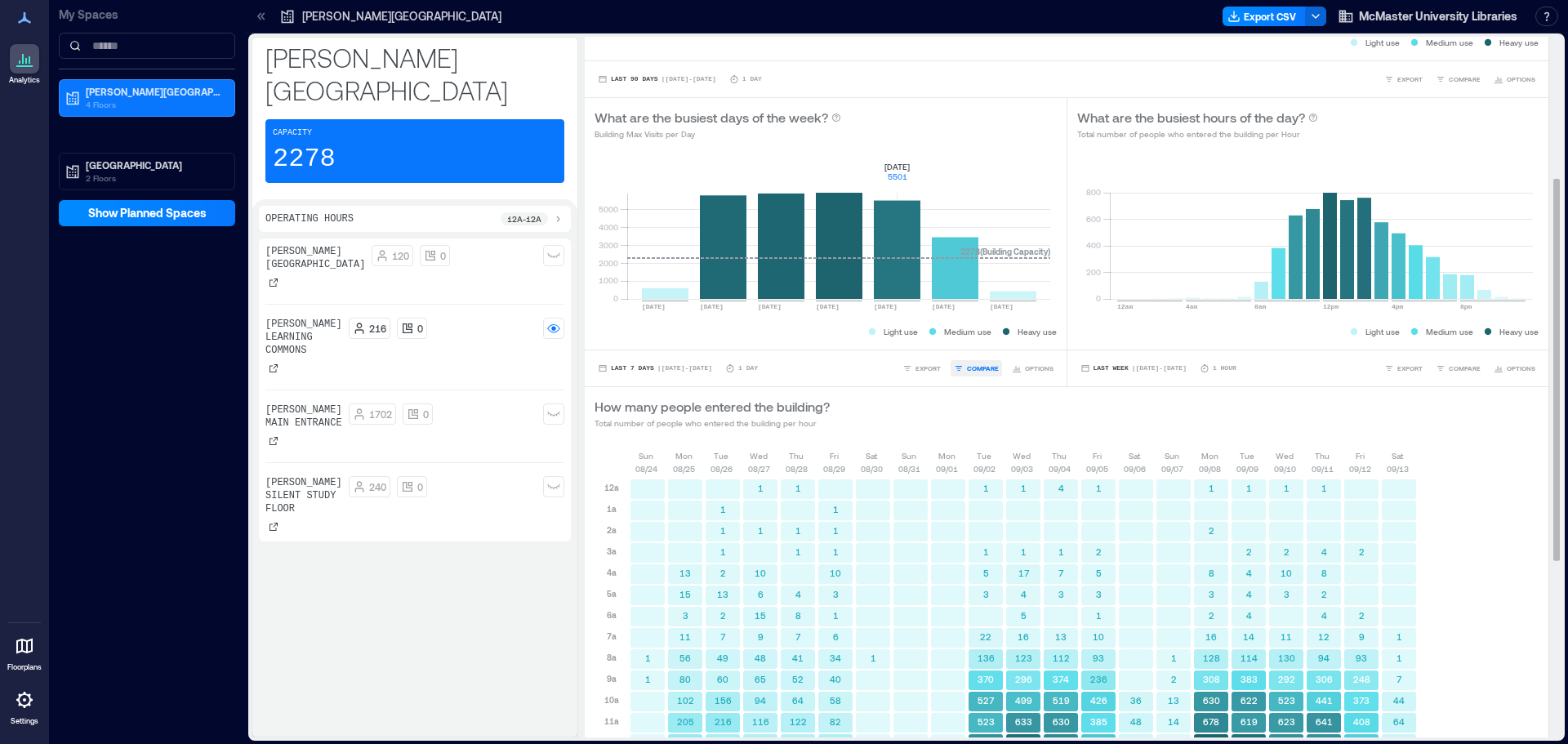
click at [978, 369] on span "COMPARE" at bounding box center [982, 368] width 32 height 10
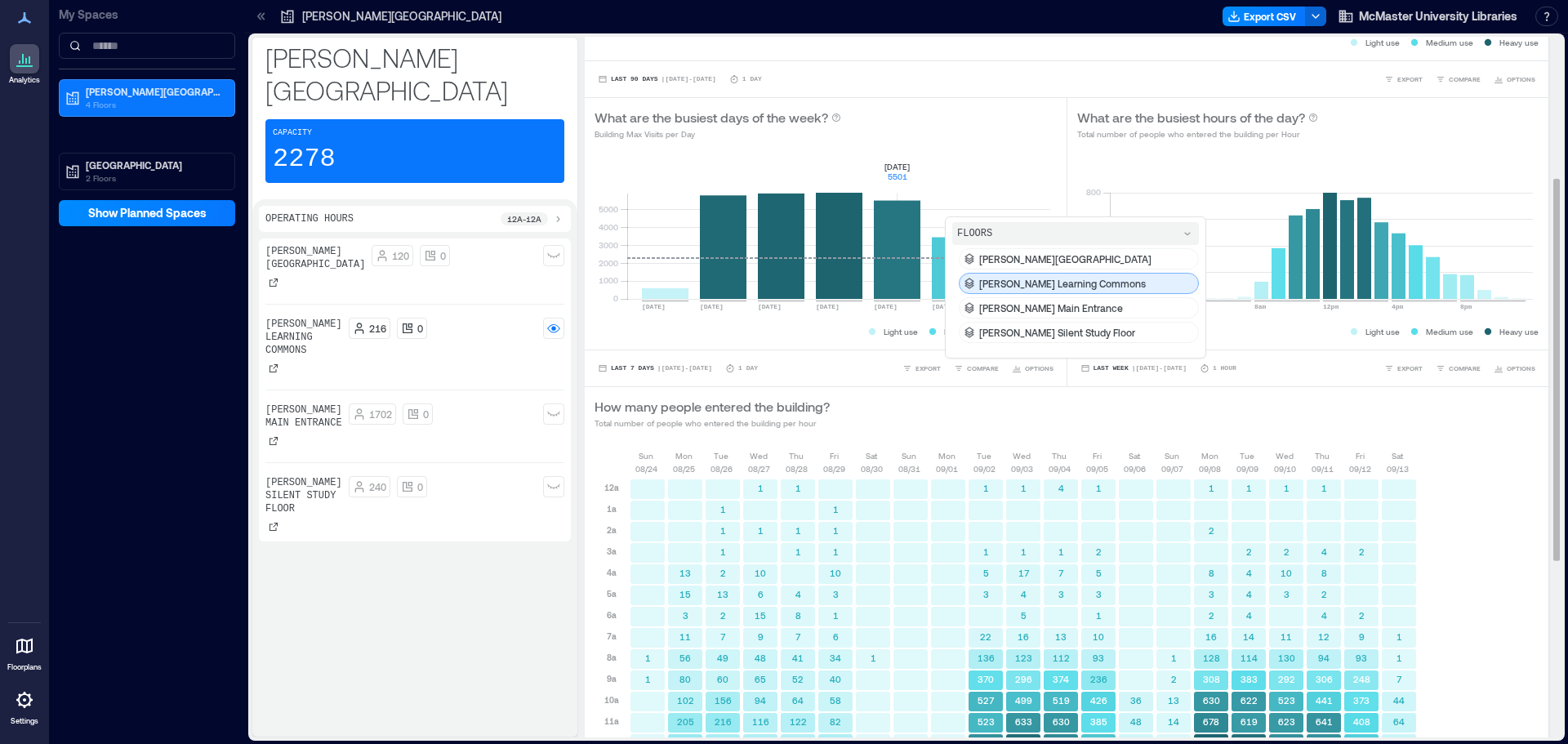
click at [1042, 284] on p "[PERSON_NAME] Learning Commons" at bounding box center [1061, 283] width 166 height 13
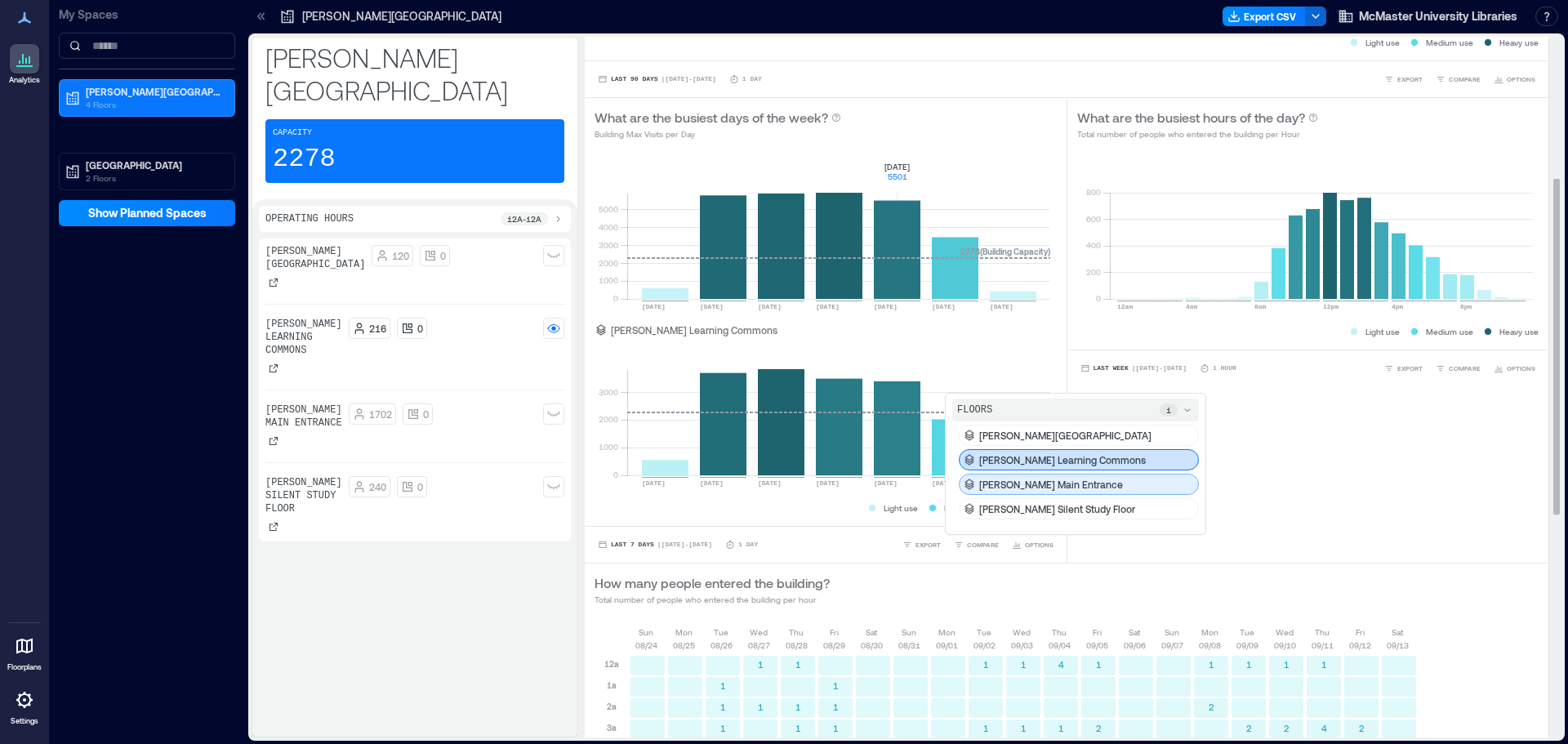
click at [1051, 477] on div "[PERSON_NAME] Main entrance" at bounding box center [1078, 484] width 240 height 21
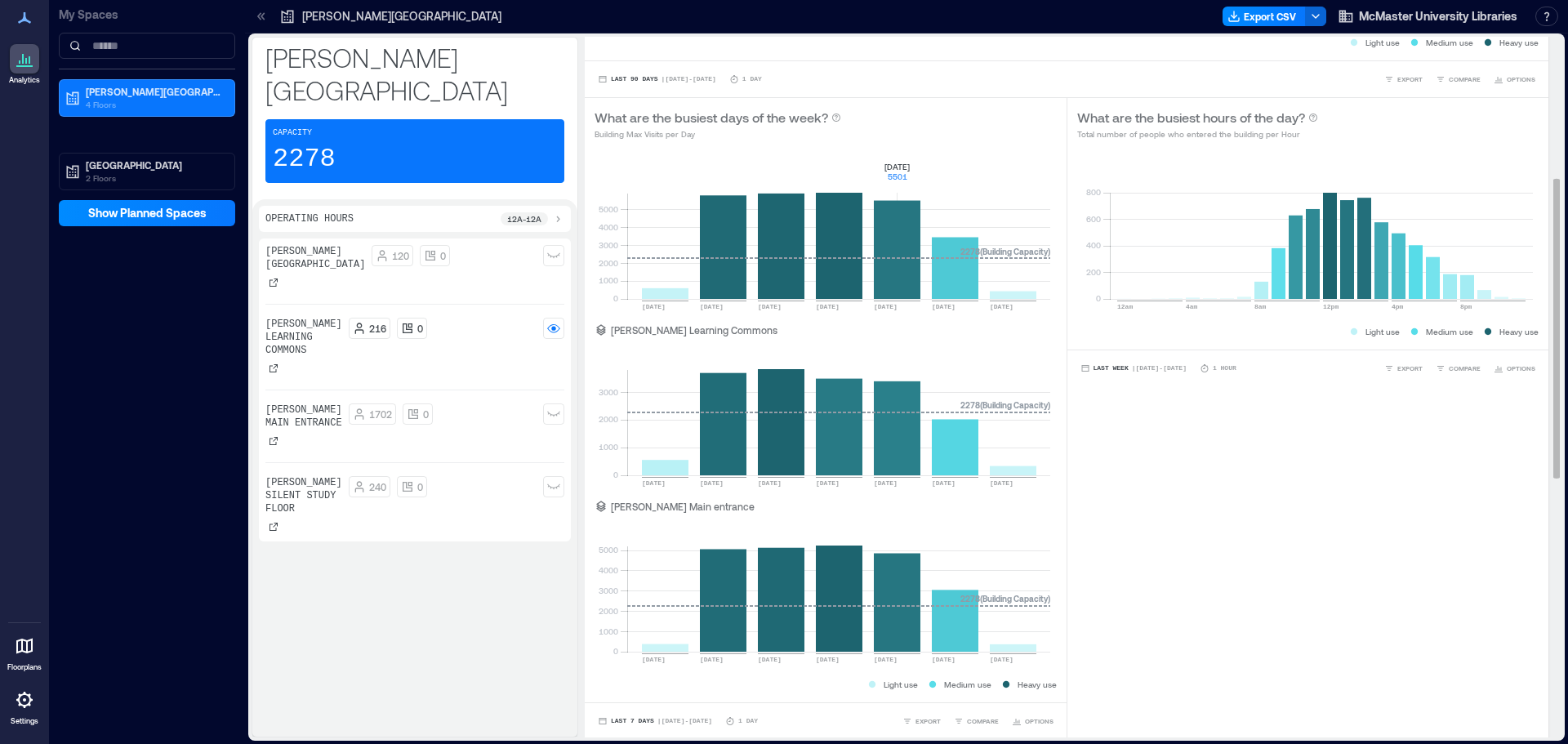
click at [1233, 441] on div "What are the busiest hours of the day? Total number of people who entered the b…" at bounding box center [1308, 418] width 482 height 641
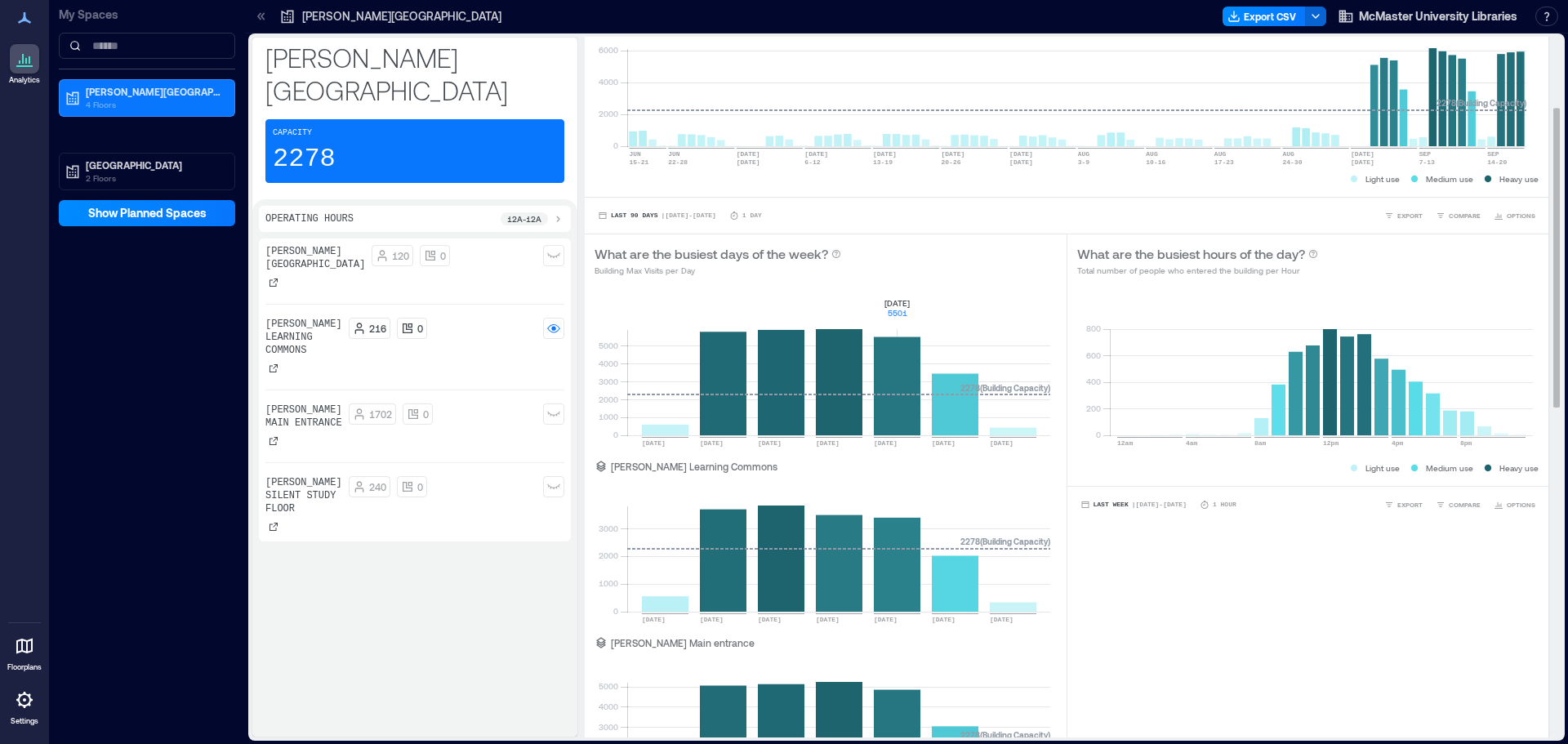
scroll to position [94, 0]
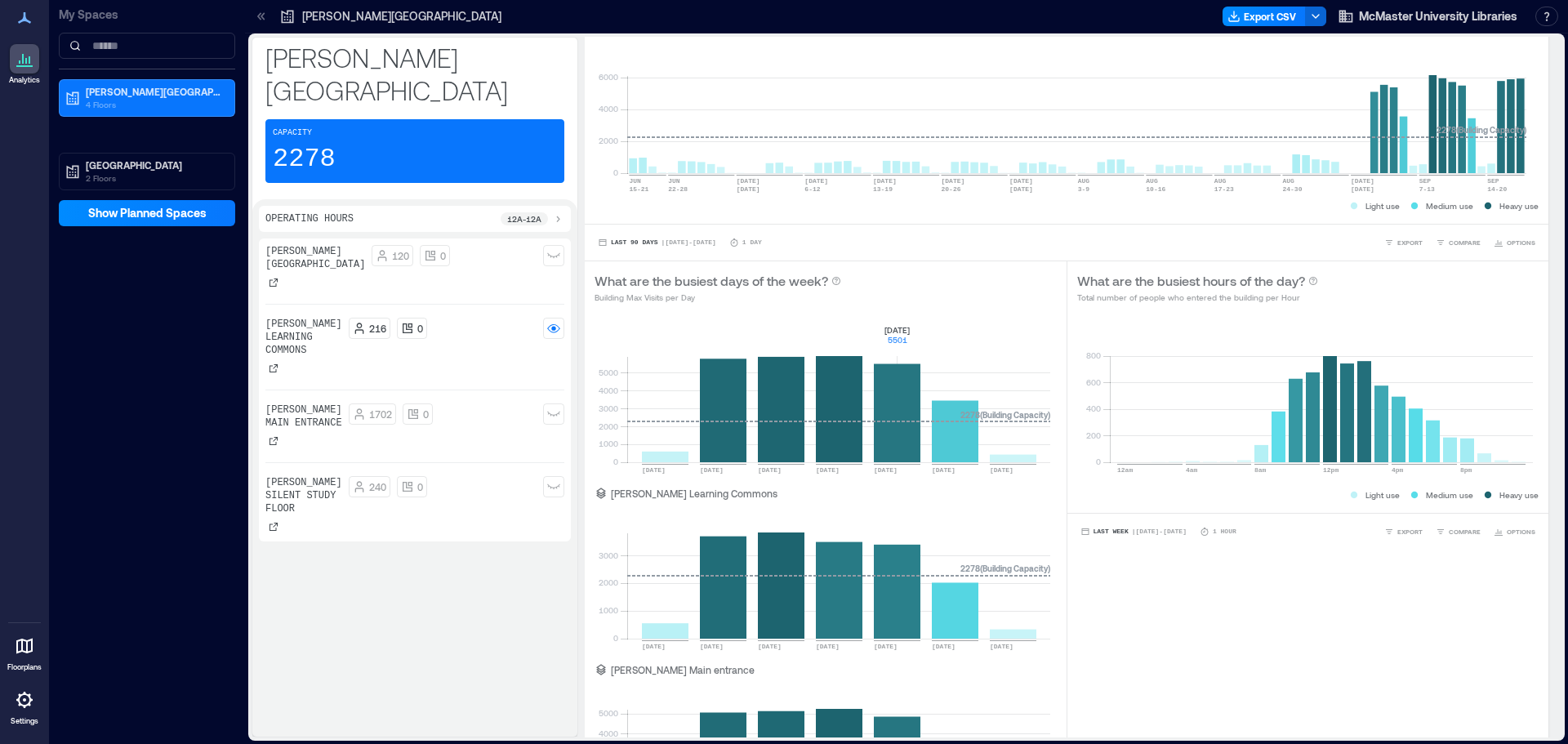
click at [345, 20] on p "[PERSON_NAME][GEOGRAPHIC_DATA]" at bounding box center [402, 16] width 200 height 17
click at [245, 14] on div "Mills Memorial Library Export CSV McMaster University Libraries Resources API D…" at bounding box center [907, 17] width 1323 height 33
click at [257, 15] on icon at bounding box center [261, 16] width 17 height 17
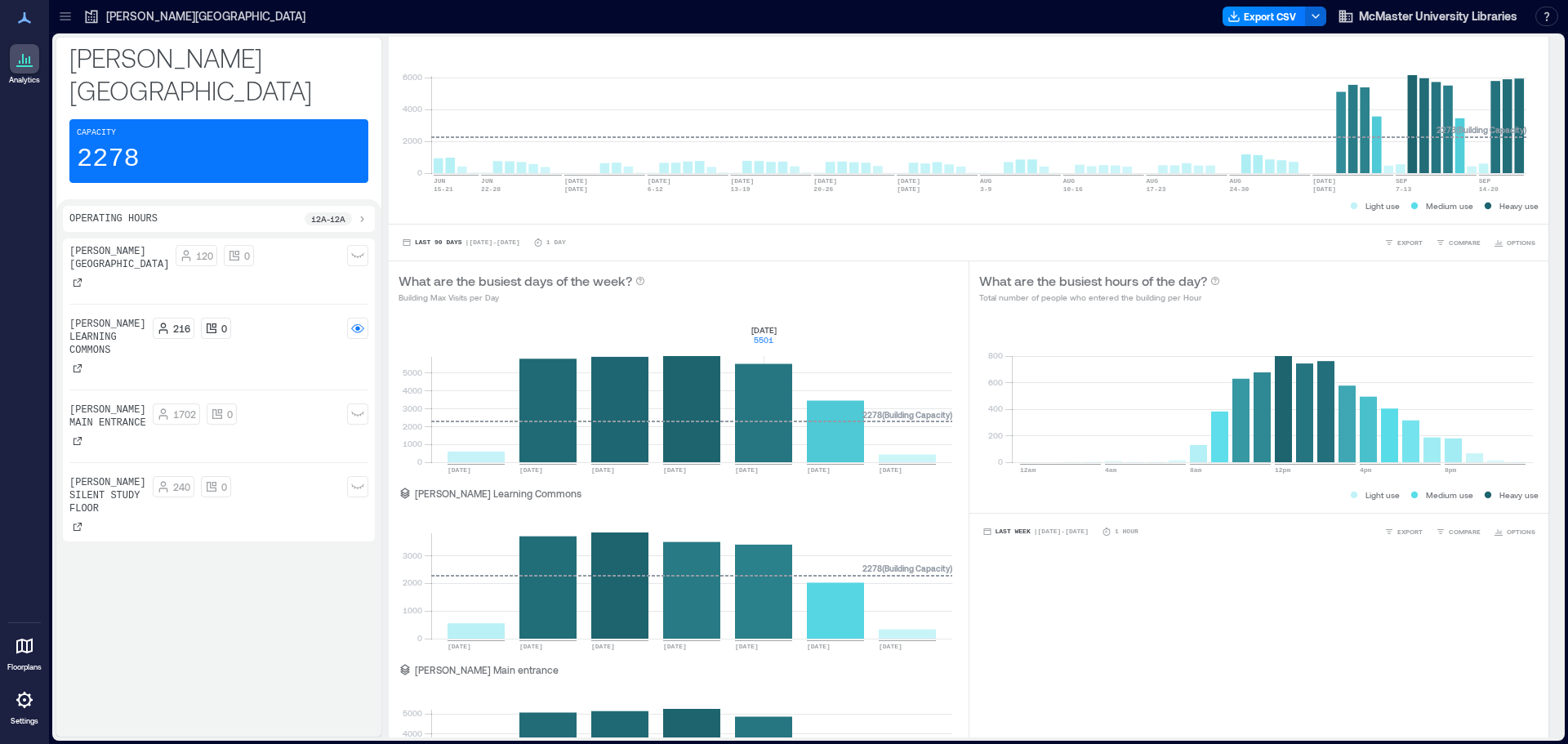
click at [73, 17] on icon at bounding box center [65, 16] width 17 height 17
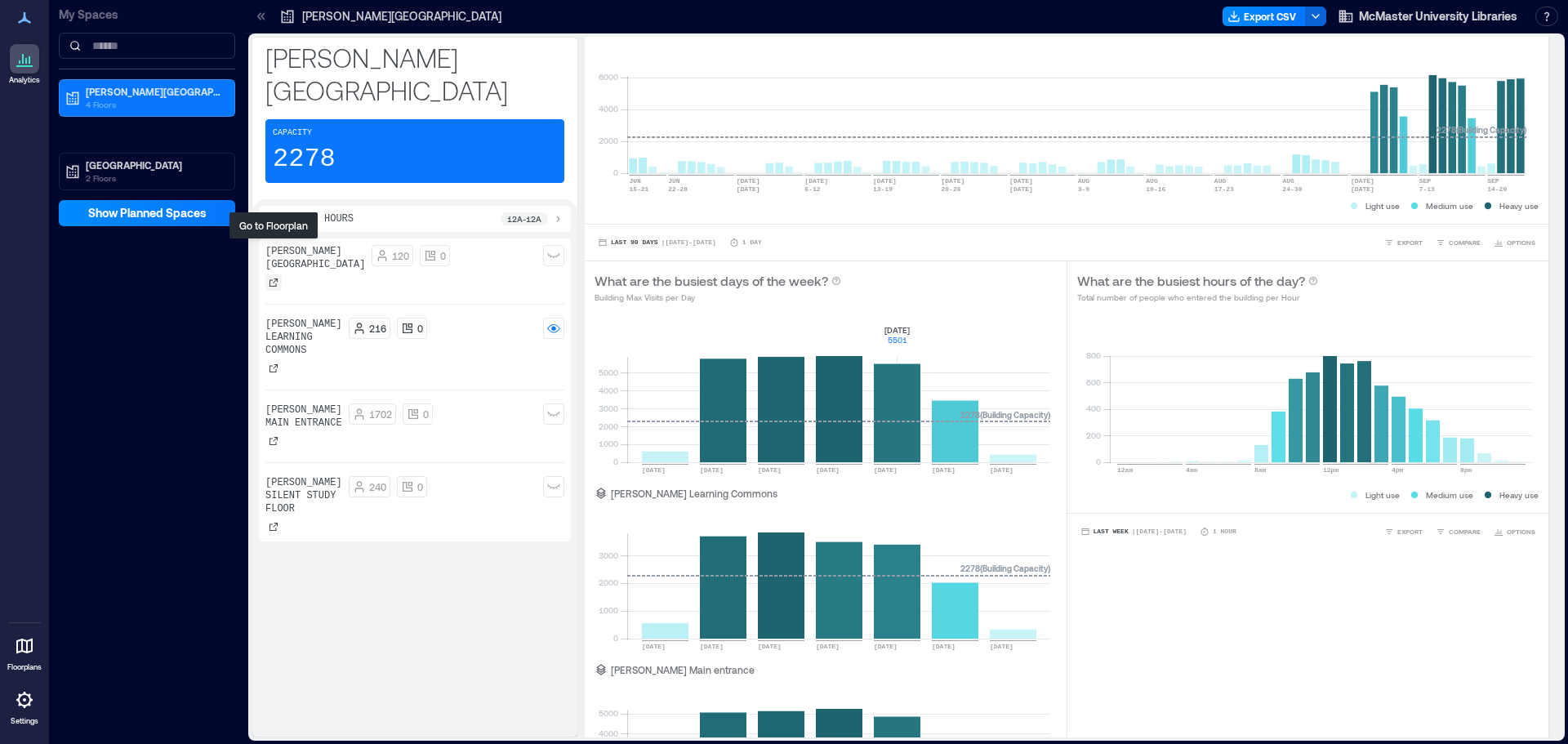
click at [277, 278] on icon at bounding box center [273, 282] width 10 height 10
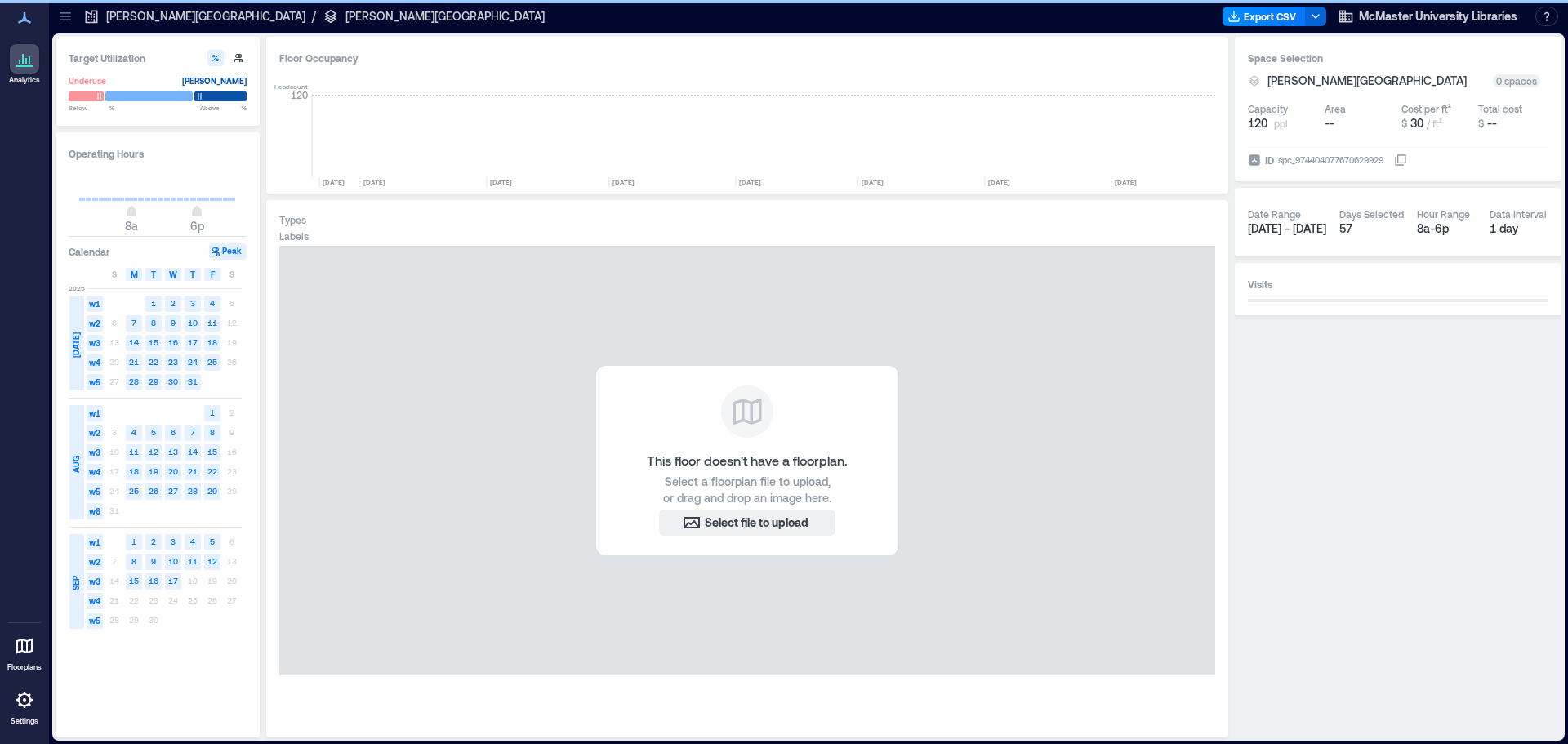
scroll to position [0, 2953]
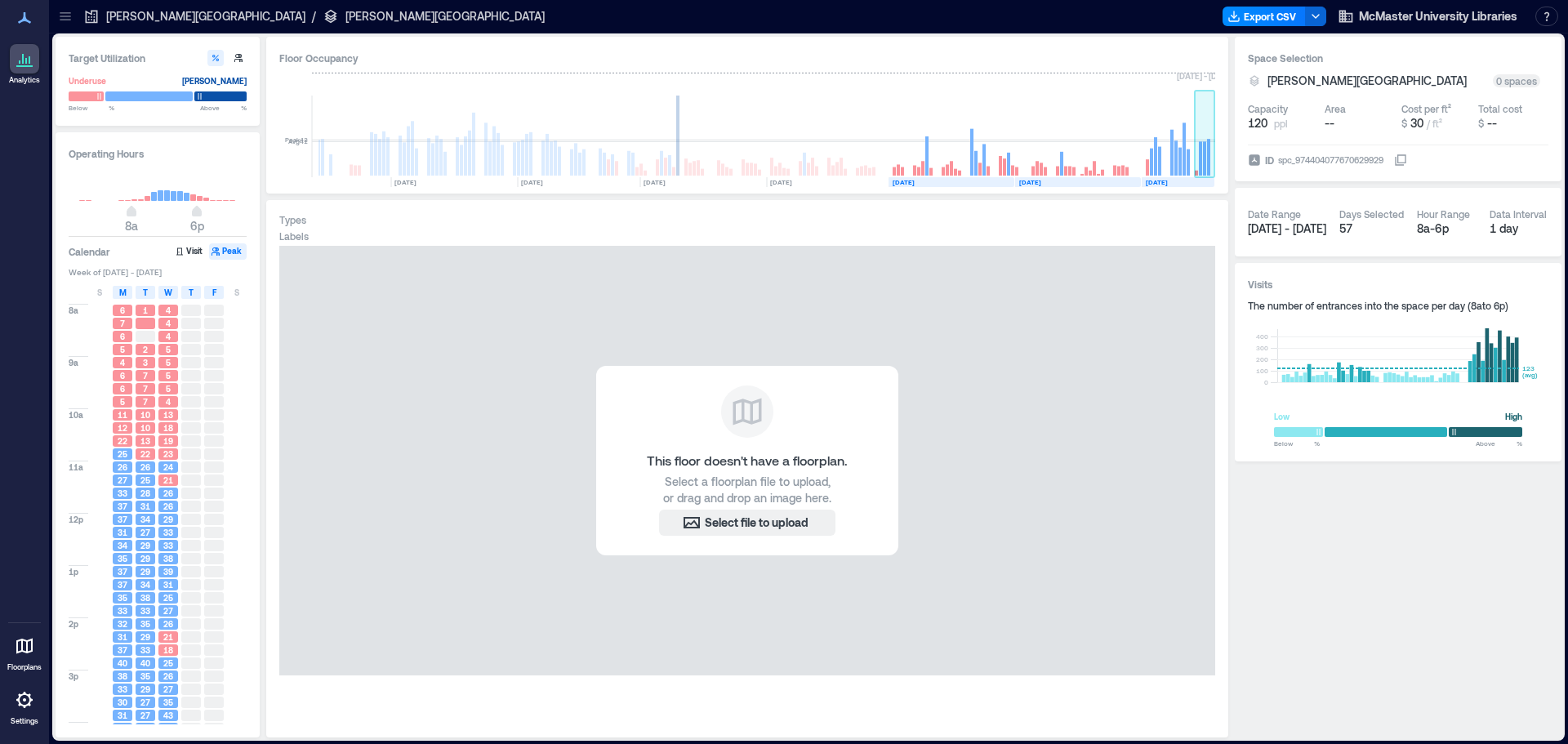
click at [1197, 167] on rect at bounding box center [1204, 136] width 20 height 82
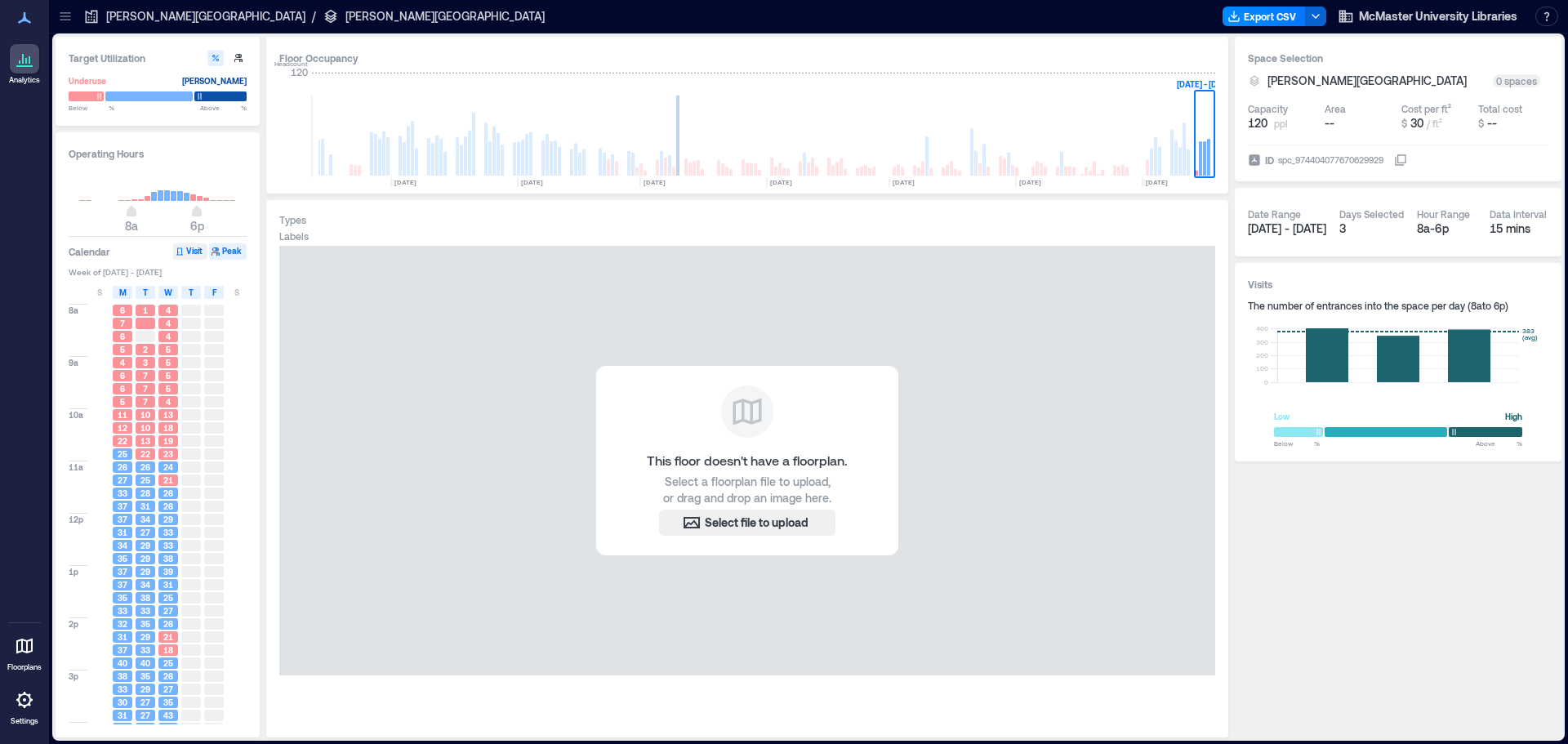
click at [192, 249] on button "Visit" at bounding box center [190, 252] width 34 height 17
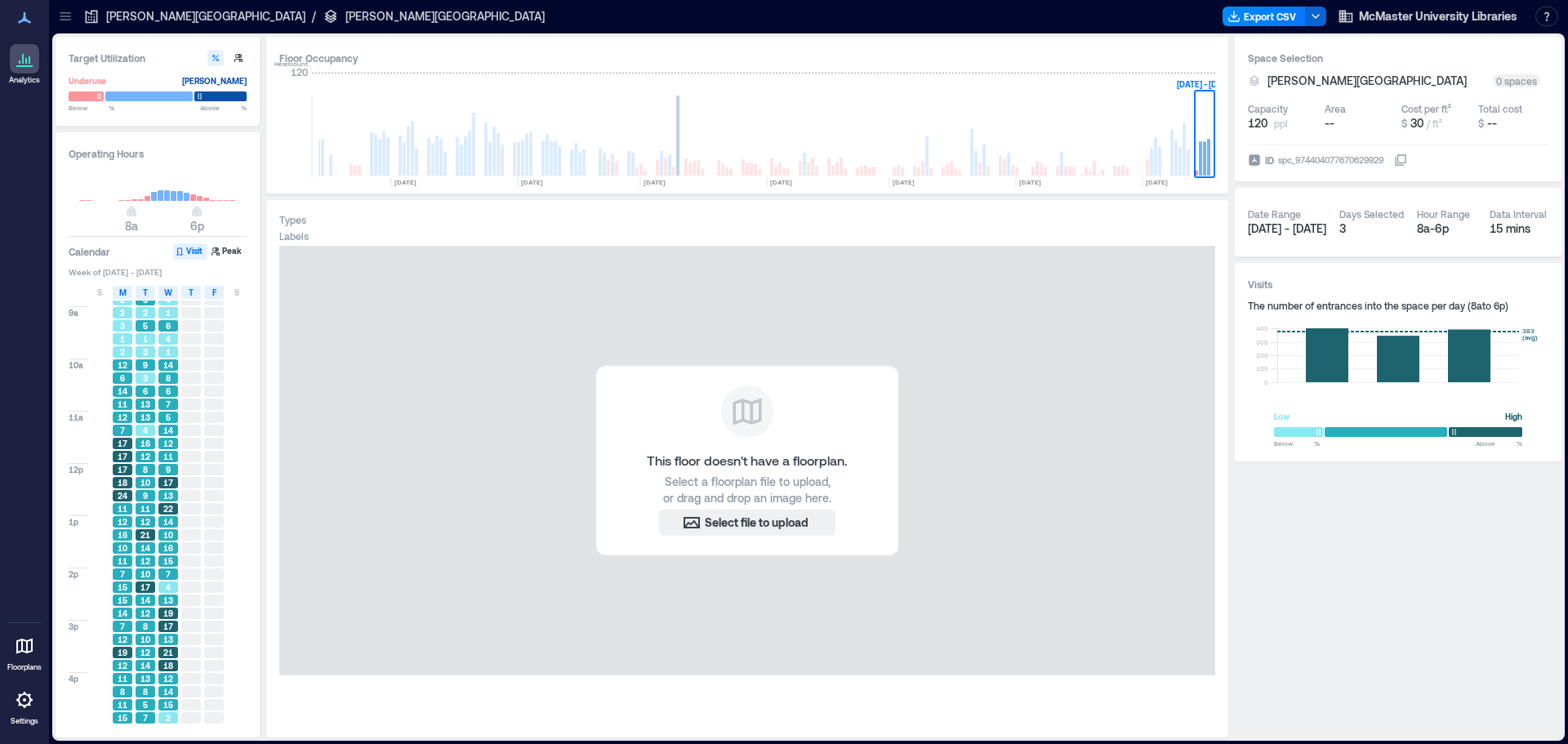
scroll to position [103, 0]
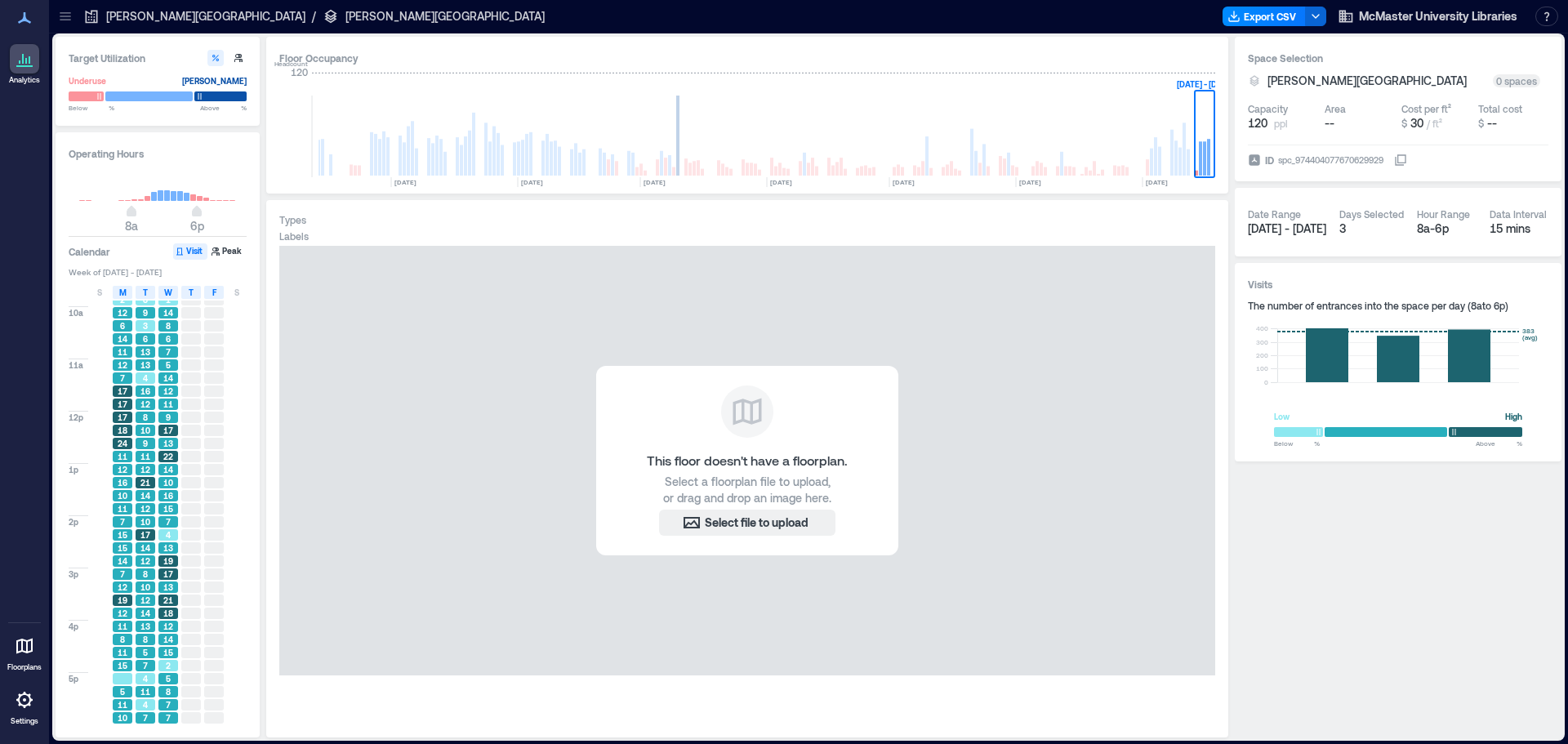
click at [1257, 158] on icon at bounding box center [1254, 159] width 11 height 11
click at [1394, 158] on button "ID spc_974404077670629929" at bounding box center [1400, 160] width 13 height 13
click at [1257, 158] on icon at bounding box center [1254, 159] width 11 height 11
click at [1394, 158] on button "ID spc_974404077670629929" at bounding box center [1400, 160] width 13 height 13
click at [1257, 158] on icon at bounding box center [1254, 159] width 11 height 11
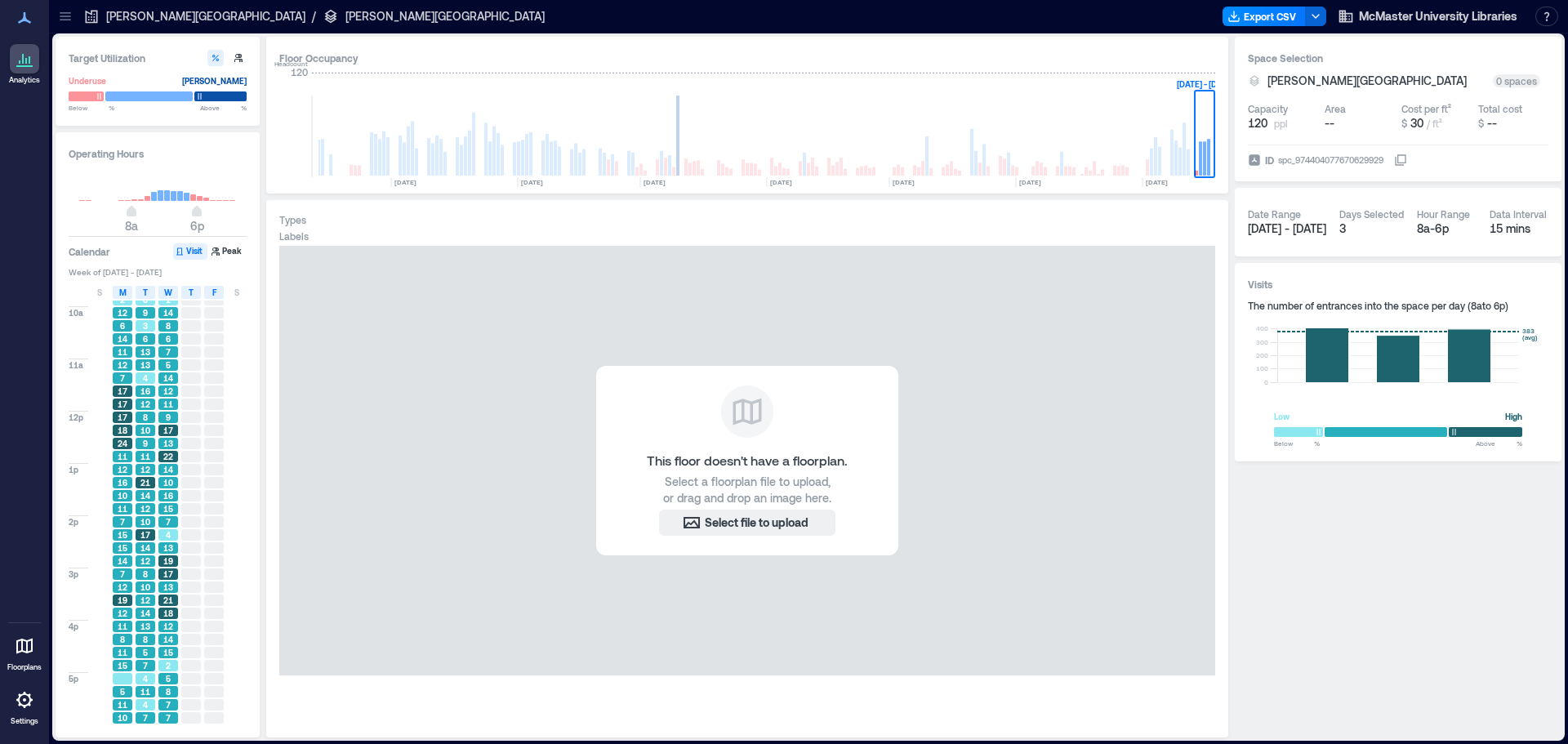
click at [1394, 158] on button "ID spc_974404077670629929" at bounding box center [1400, 160] width 13 height 13
click at [1406, 162] on icon at bounding box center [1400, 160] width 13 height 13
click at [1317, 17] on icon "button" at bounding box center [1315, 16] width 13 height 13
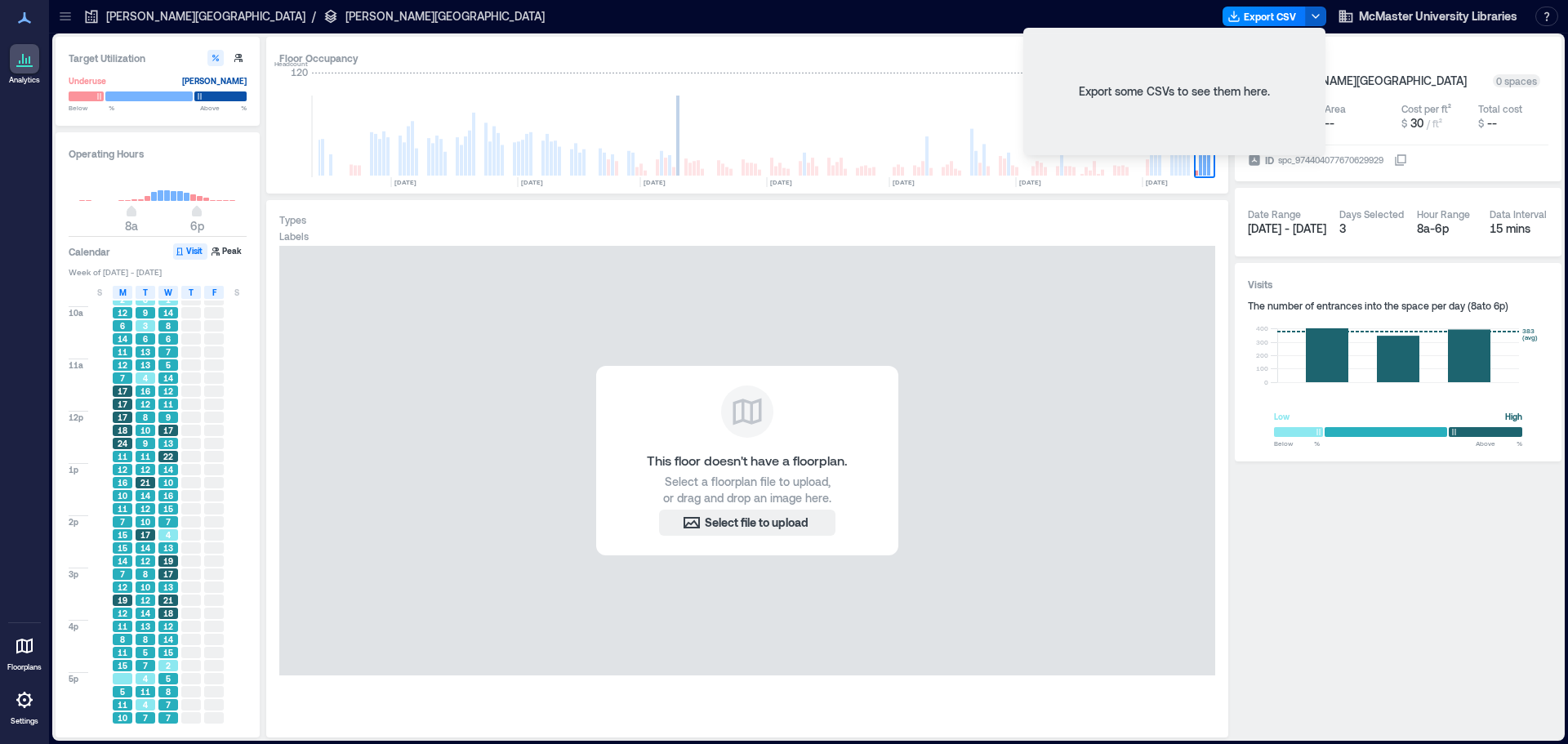
click at [1317, 17] on icon "button" at bounding box center [1315, 16] width 13 height 13
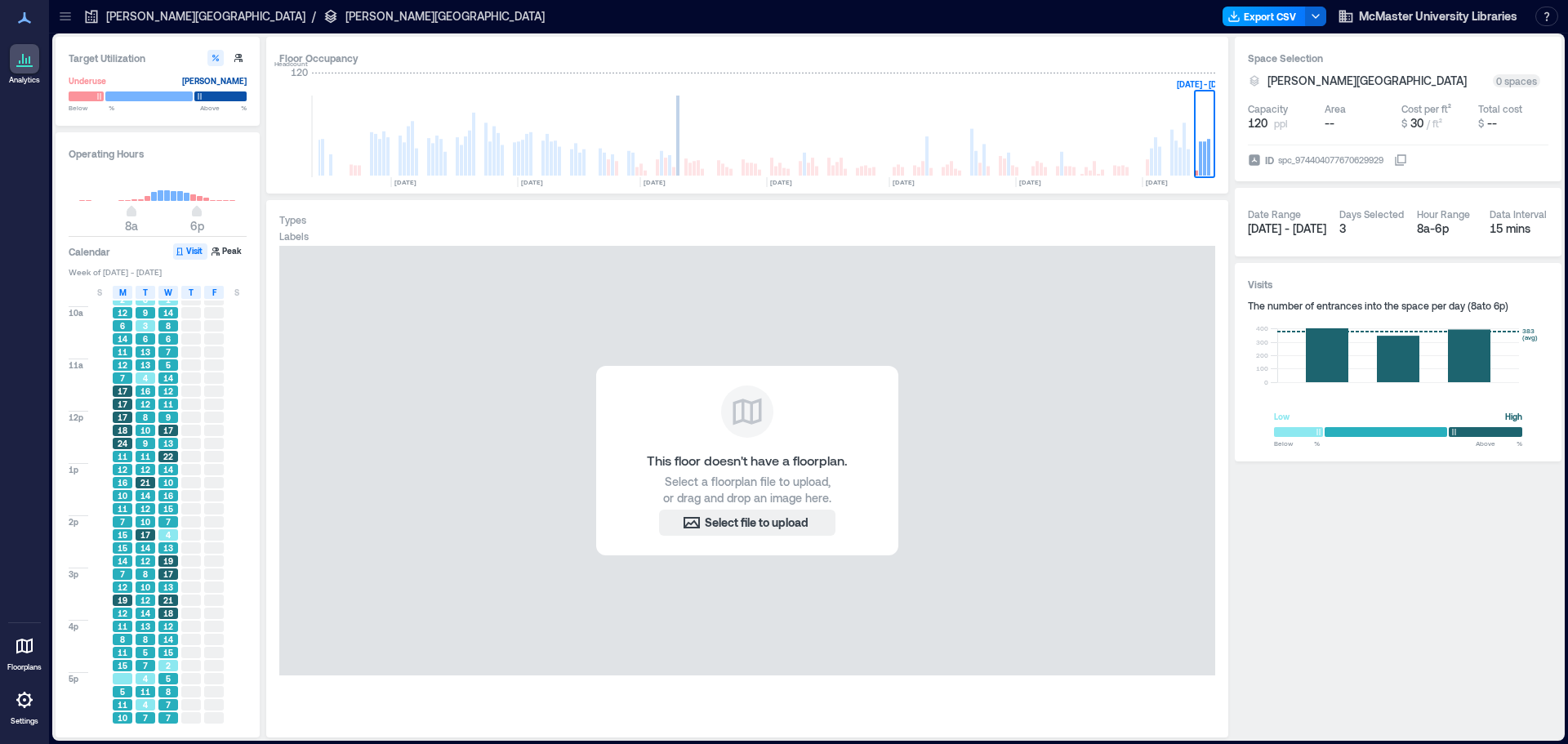
click at [1279, 14] on button "Export CSV" at bounding box center [1264, 16] width 84 height 19
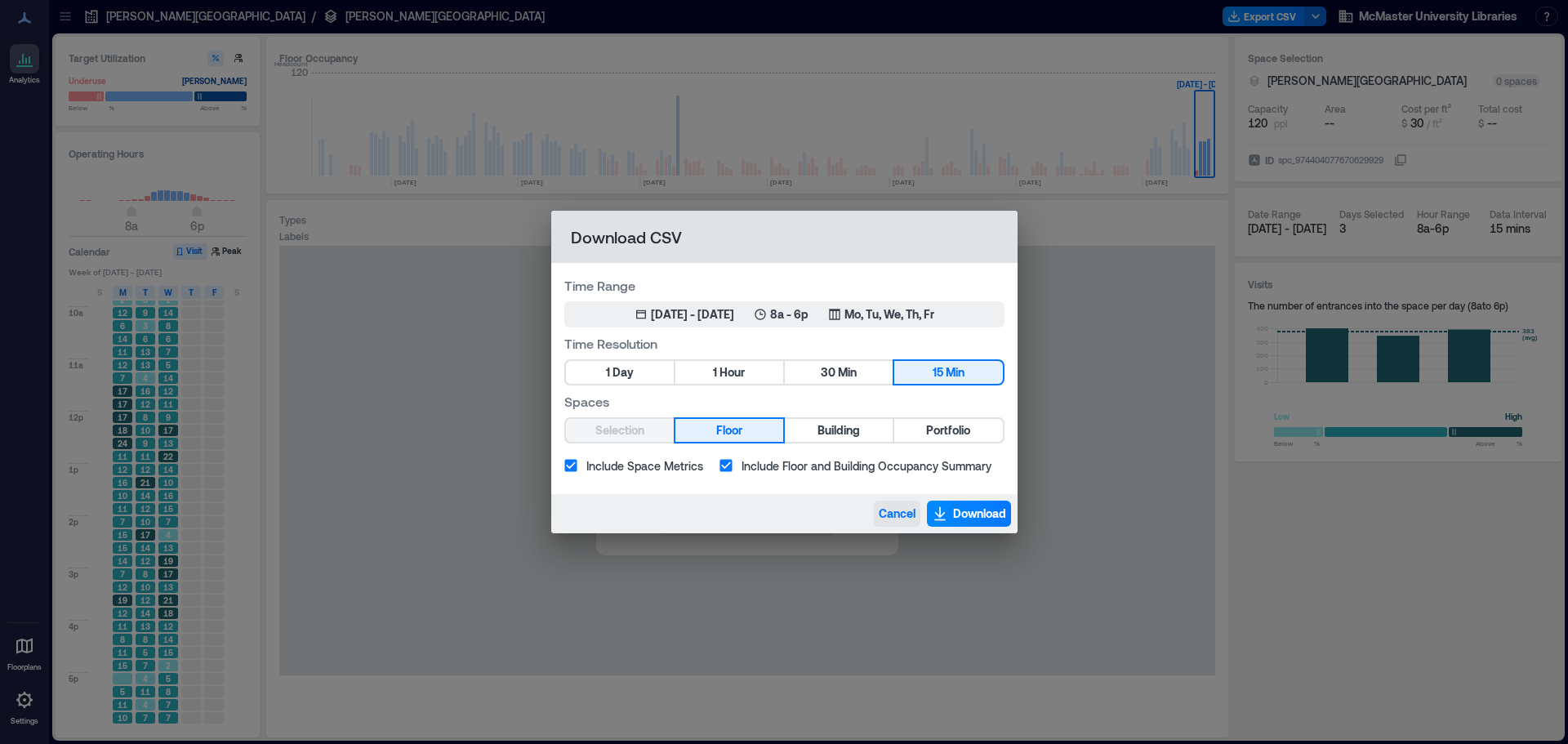
click at [908, 510] on span "Cancel" at bounding box center [897, 514] width 37 height 17
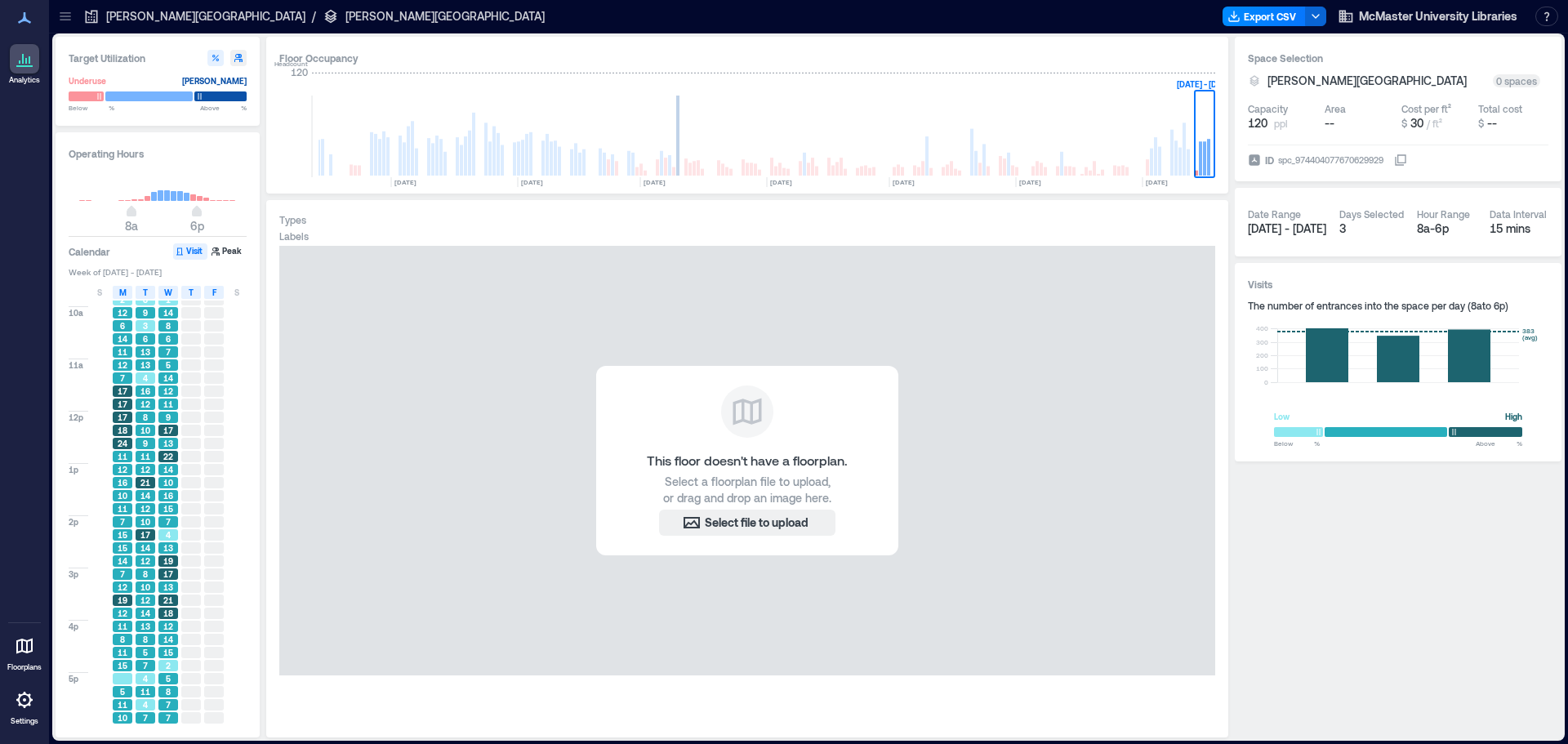
click at [236, 60] on icon "button" at bounding box center [237, 57] width 8 height 8
type input "**"
click at [98, 21] on icon at bounding box center [91, 16] width 17 height 17
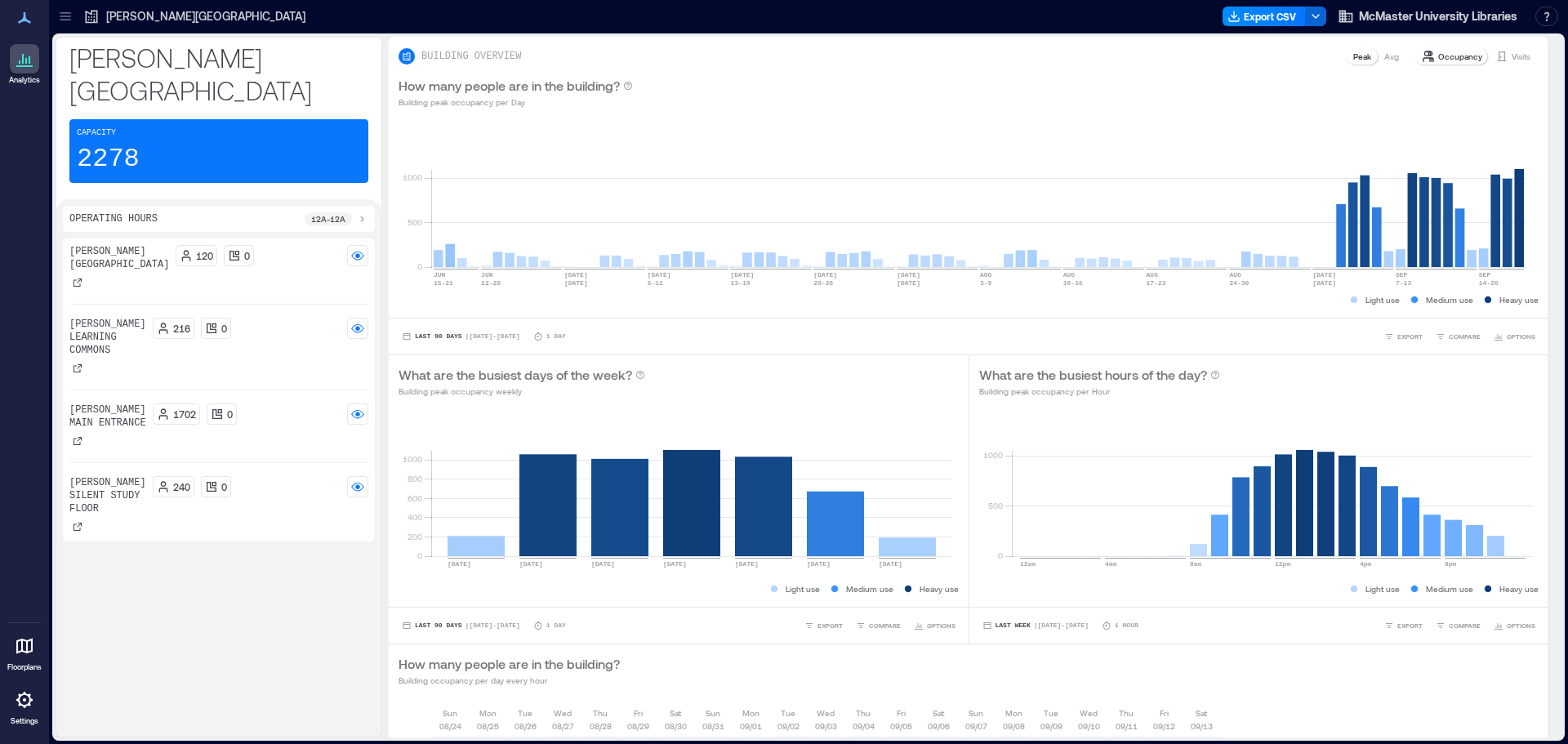
click at [260, 418] on div "[PERSON_NAME][GEOGRAPHIC_DATA] 120 0 [PERSON_NAME] Learning Commons 216 0 [PERS…" at bounding box center [219, 390] width 299 height 290
click at [268, 404] on div "1702 0" at bounding box center [260, 420] width 215 height 34
click at [364, 404] on div at bounding box center [358, 414] width 21 height 21
click at [359, 407] on rect at bounding box center [357, 413] width 13 height 13
click at [351, 317] on div at bounding box center [358, 328] width 21 height 21
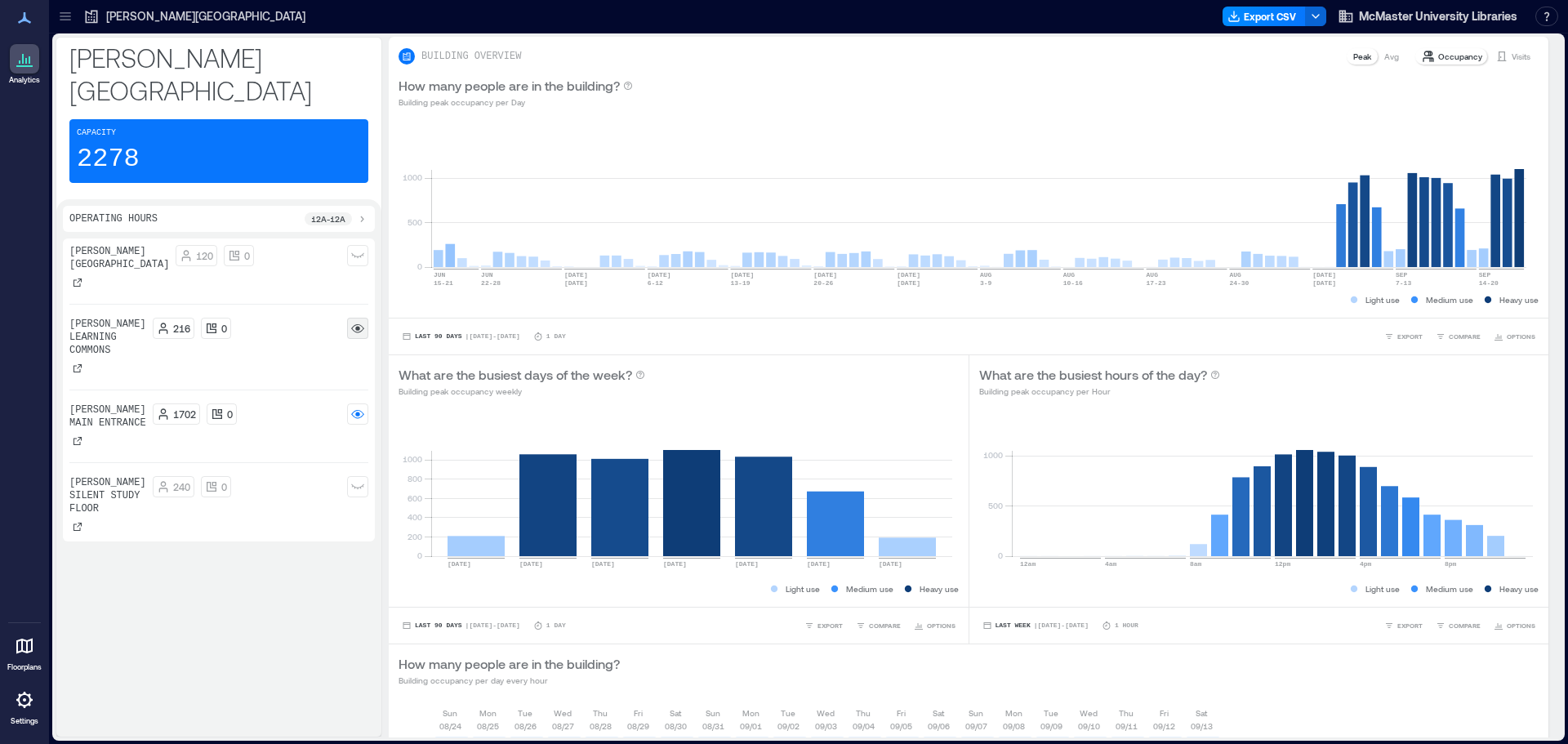
click at [351, 317] on div at bounding box center [358, 328] width 21 height 21
click at [284, 404] on div "1702 0" at bounding box center [260, 420] width 215 height 34
click at [173, 407] on p "1702" at bounding box center [185, 413] width 23 height 13
click at [104, 404] on p "[PERSON_NAME] Main entrance" at bounding box center [107, 417] width 77 height 26
click at [79, 436] on icon at bounding box center [77, 441] width 10 height 10
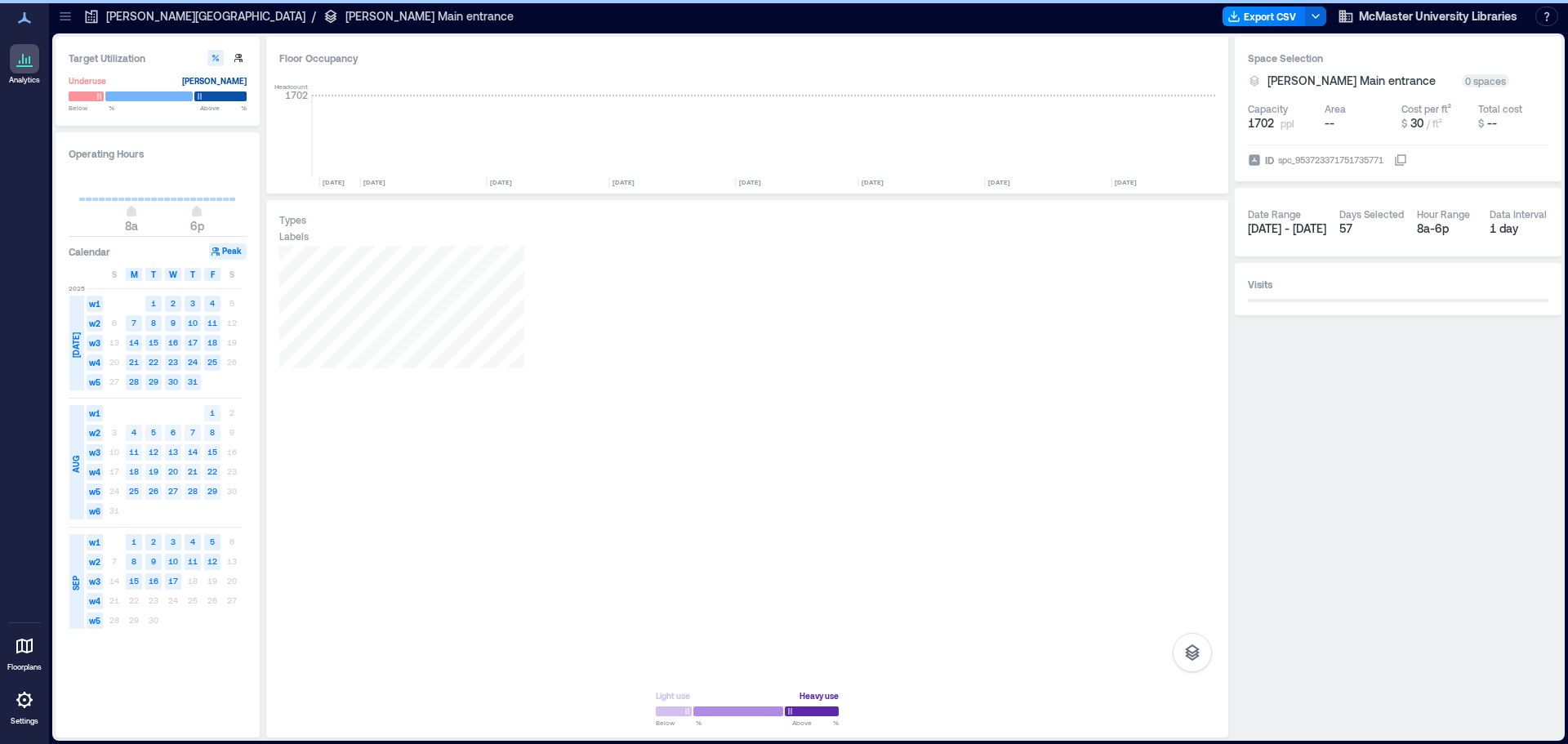
scroll to position [0, 2953]
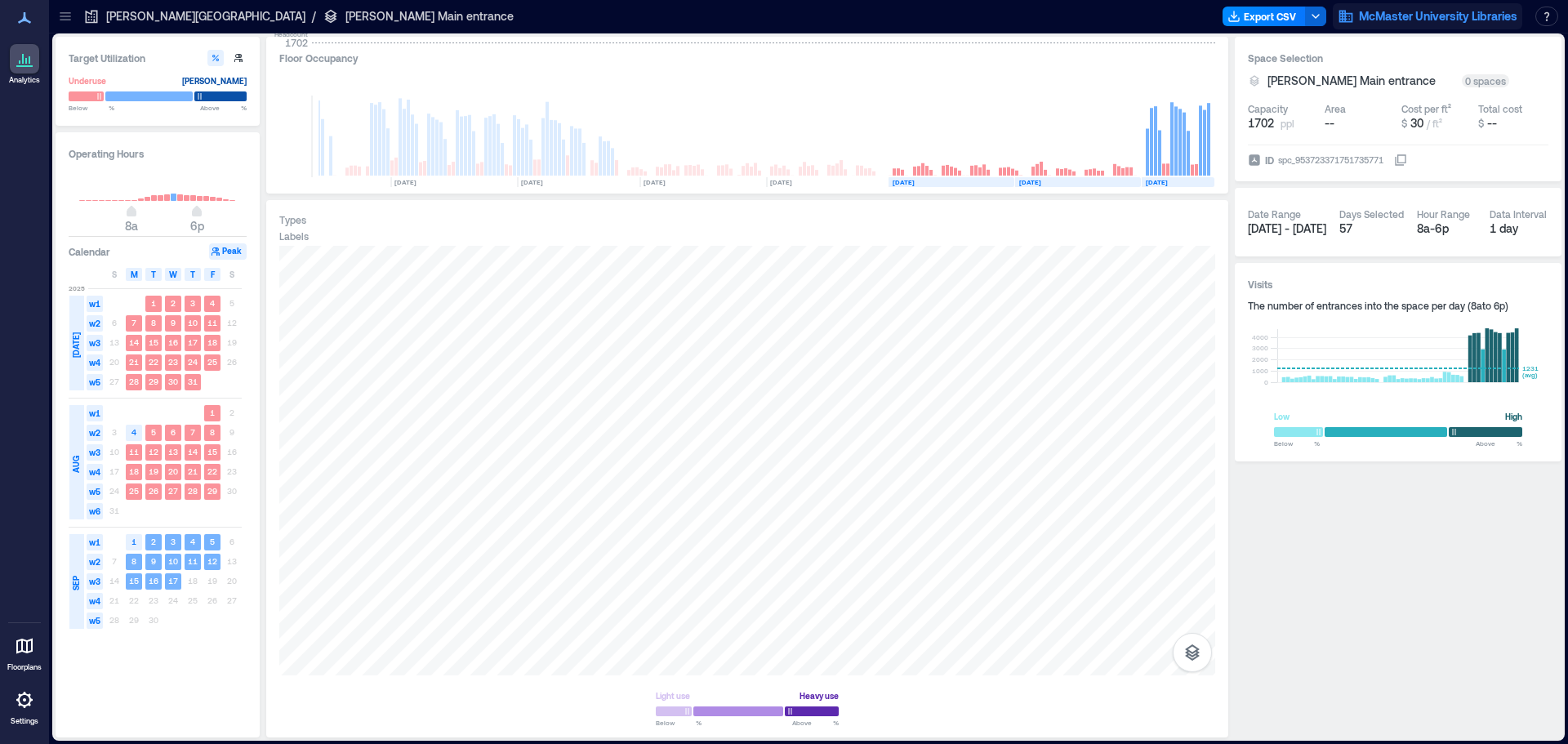
click at [1488, 11] on span "McMaster University Libraries" at bounding box center [1438, 16] width 158 height 17
click at [1551, 15] on button "button" at bounding box center [1546, 16] width 23 height 19
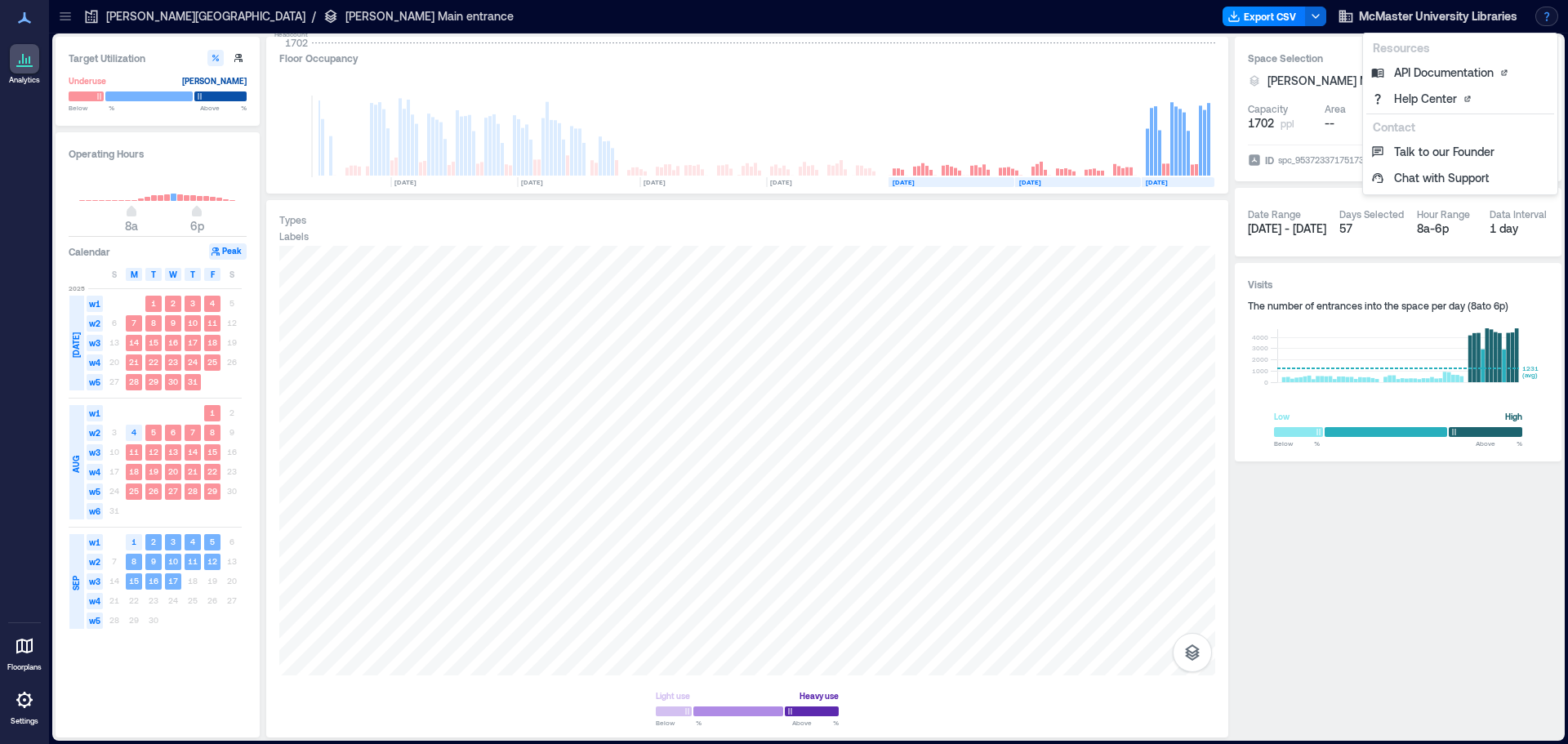
click at [1551, 15] on button "button" at bounding box center [1546, 16] width 23 height 19
click at [239, 51] on button "button" at bounding box center [238, 58] width 17 height 17
type input "***"
type input "****"
click at [211, 66] on div "Target Utilization Underuse Critical mass Below *** ppl Above **** ppl" at bounding box center [157, 81] width 204 height 89
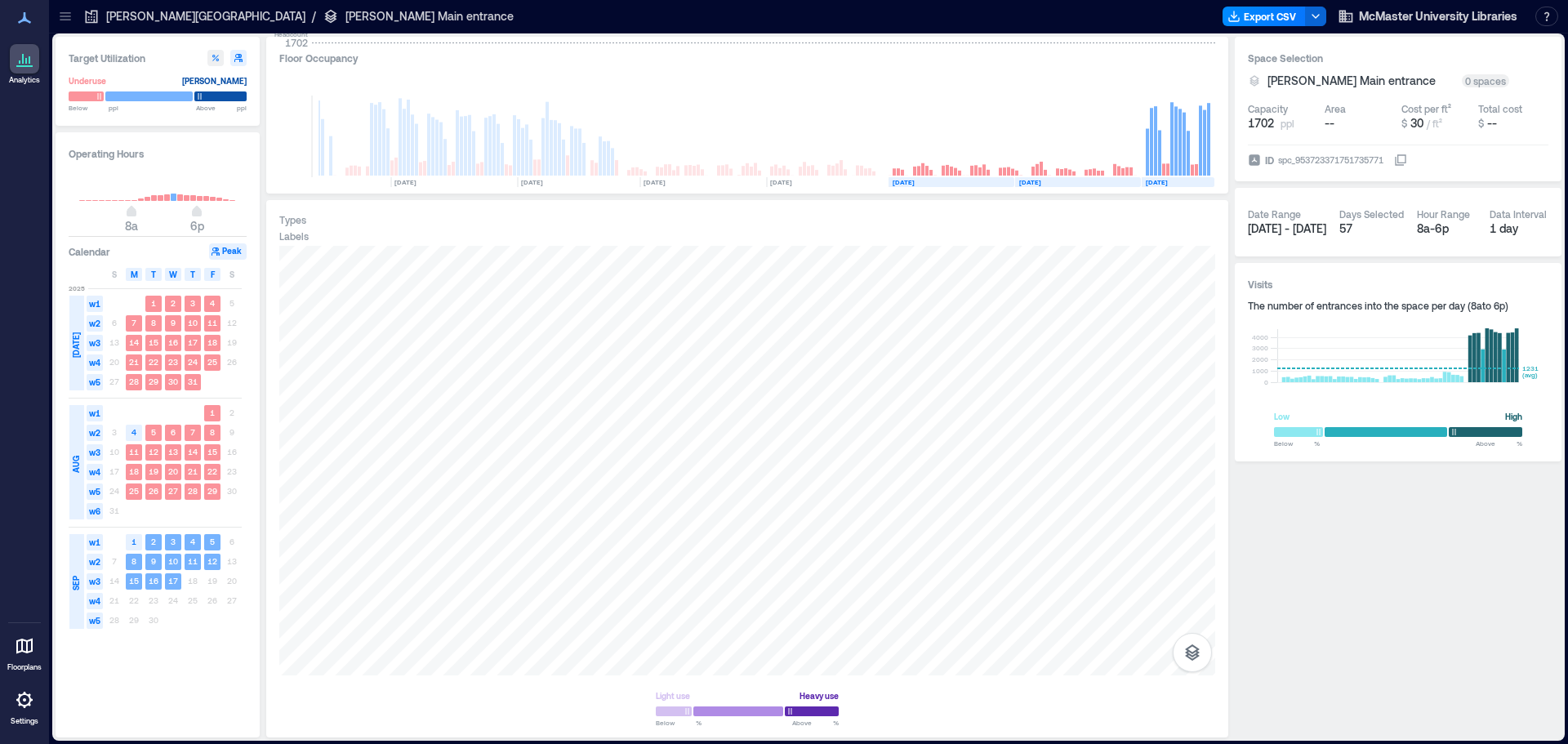
click at [218, 59] on icon "button" at bounding box center [215, 57] width 10 height 10
type input "**"
click at [240, 26] on div "Mills Memorial Library / Mills Main entrance" at bounding box center [298, 17] width 440 height 26
click at [325, 18] on icon at bounding box center [332, 17] width 12 height 14
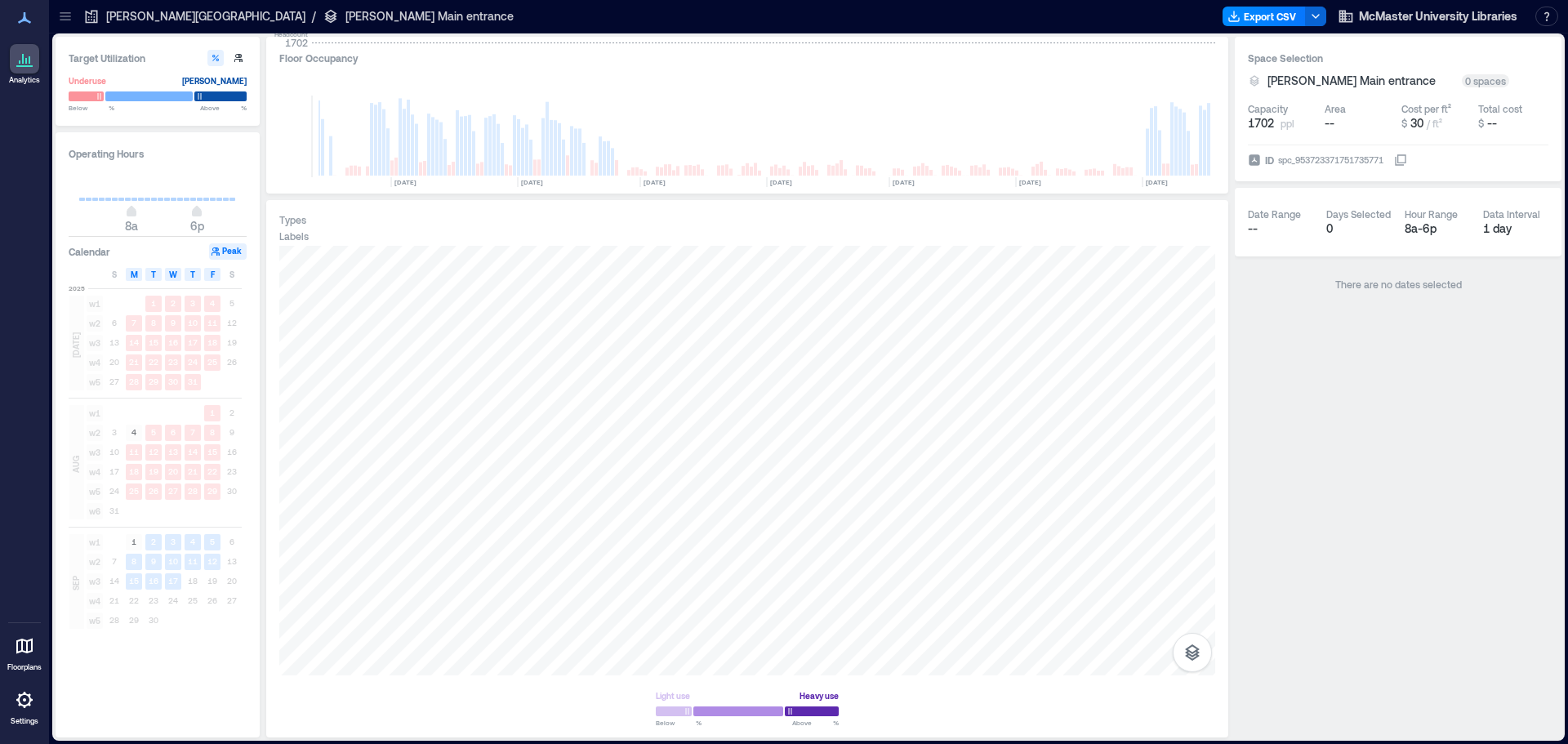
click at [162, 22] on p "[PERSON_NAME][GEOGRAPHIC_DATA]" at bounding box center [206, 16] width 200 height 17
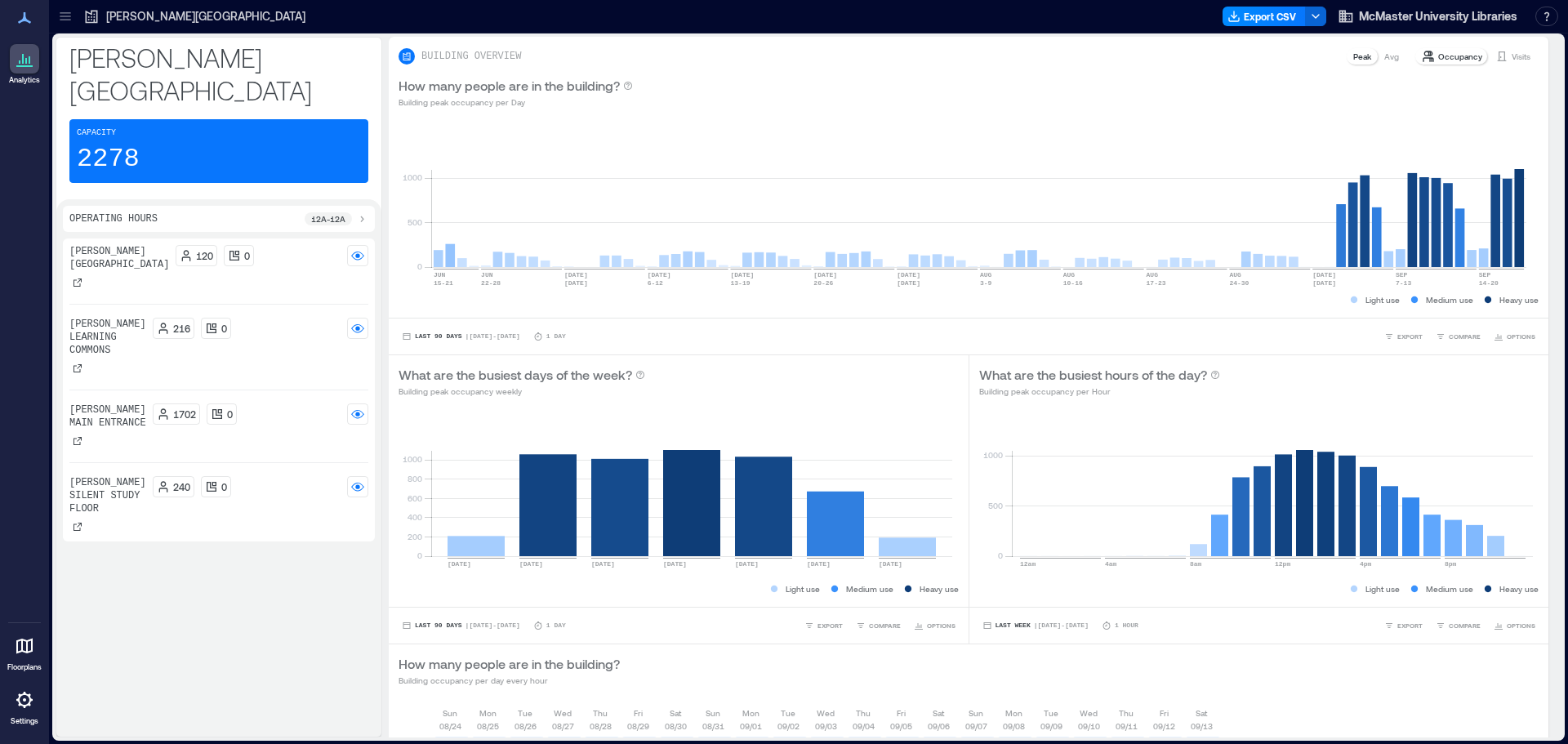
click at [342, 212] on p "12a - 12a" at bounding box center [328, 218] width 34 height 13
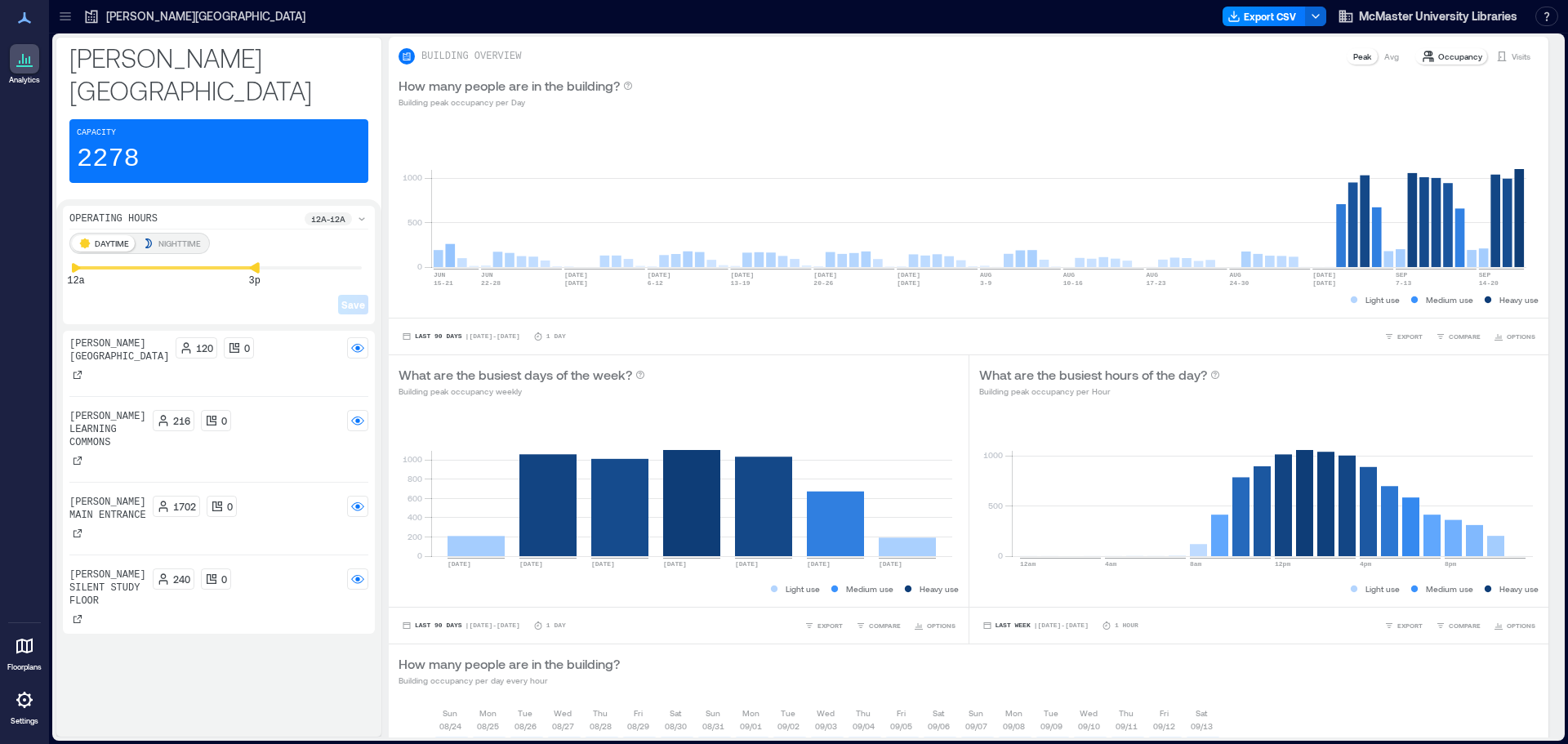
click at [255, 267] on div "12a 3p" at bounding box center [218, 268] width 286 height 2
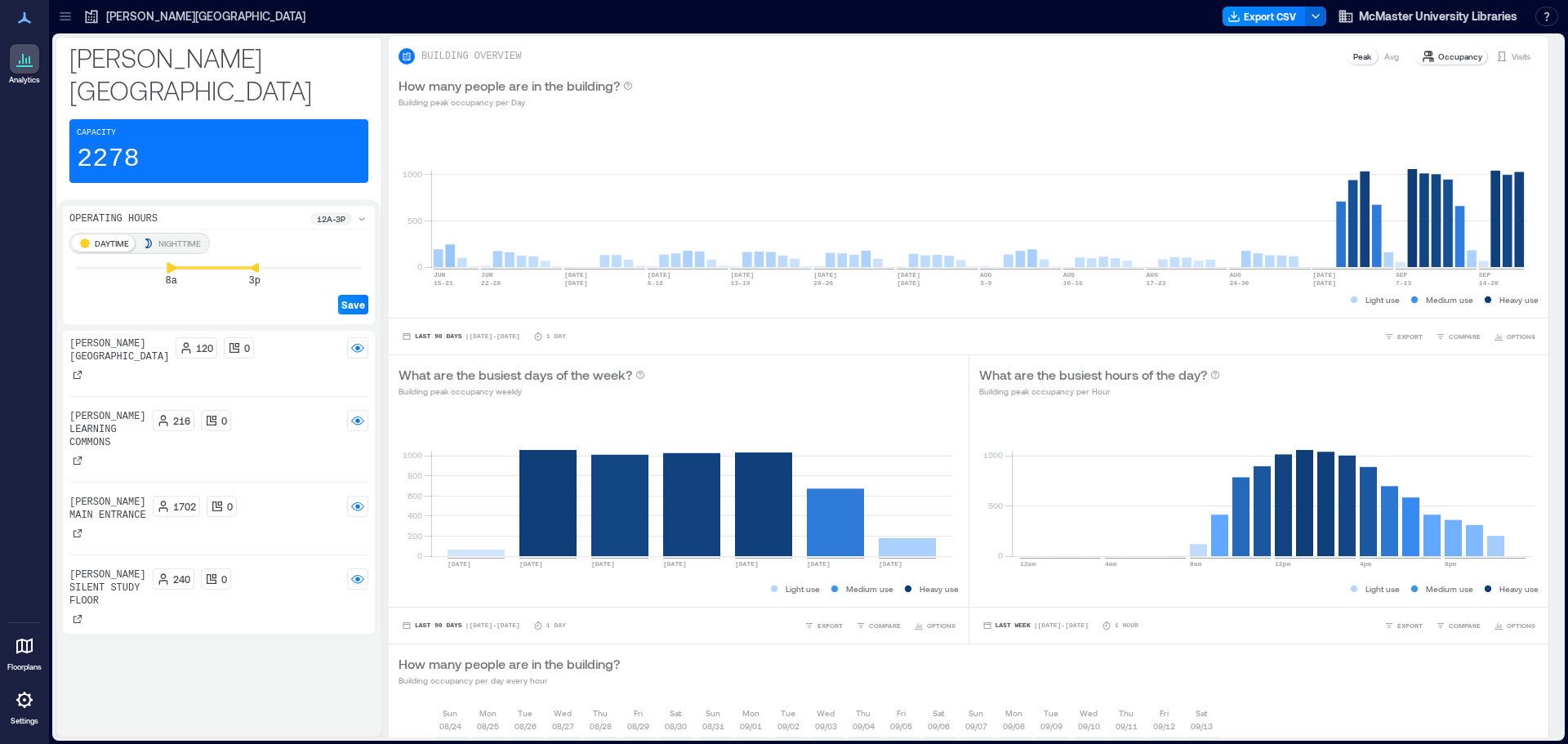
click at [198, 252] on div "DAYTIME NIGHTTIME 8a 3p Save" at bounding box center [219, 275] width 299 height 85
click at [161, 262] on icon at bounding box center [159, 267] width 11 height 11
click at [354, 341] on rect at bounding box center [357, 347] width 13 height 13
drag, startPoint x: 221, startPoint y: 233, endPoint x: 236, endPoint y: 240, distance: 16.6
click at [225, 237] on div "DAYTIME NIGHTTIME 7a 3p Save" at bounding box center [219, 275] width 299 height 85
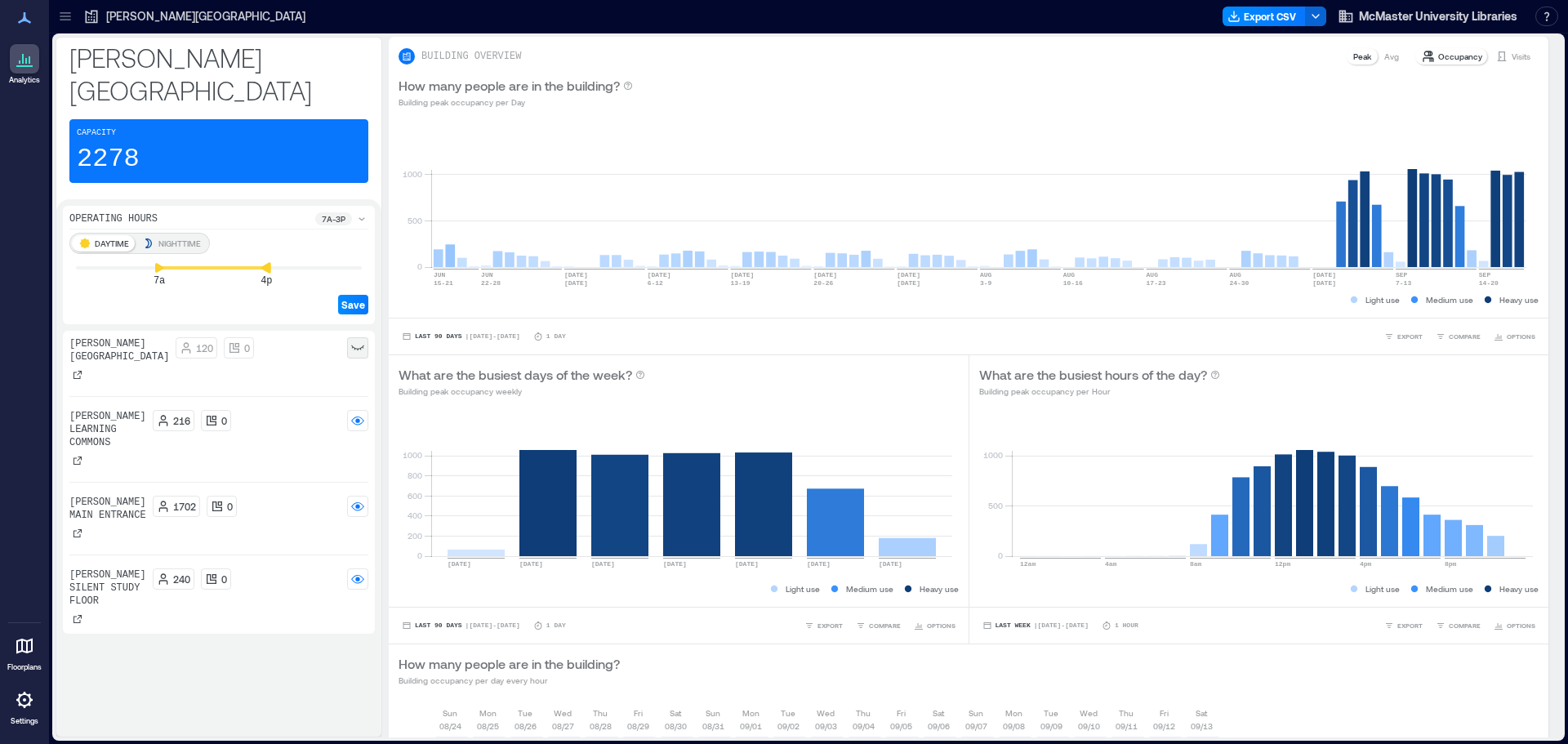
click at [272, 262] on icon at bounding box center [266, 267] width 11 height 11
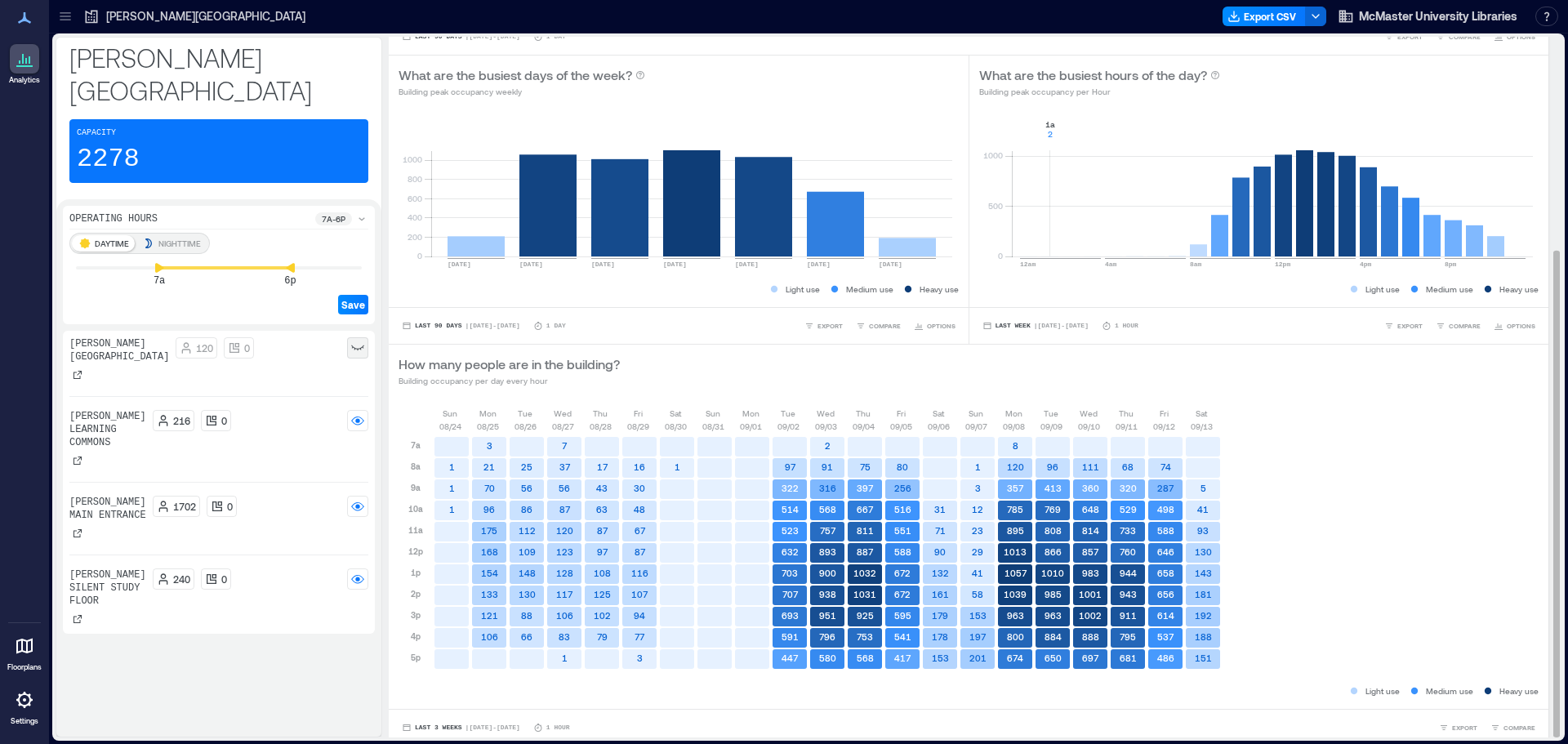
scroll to position [308, 0]
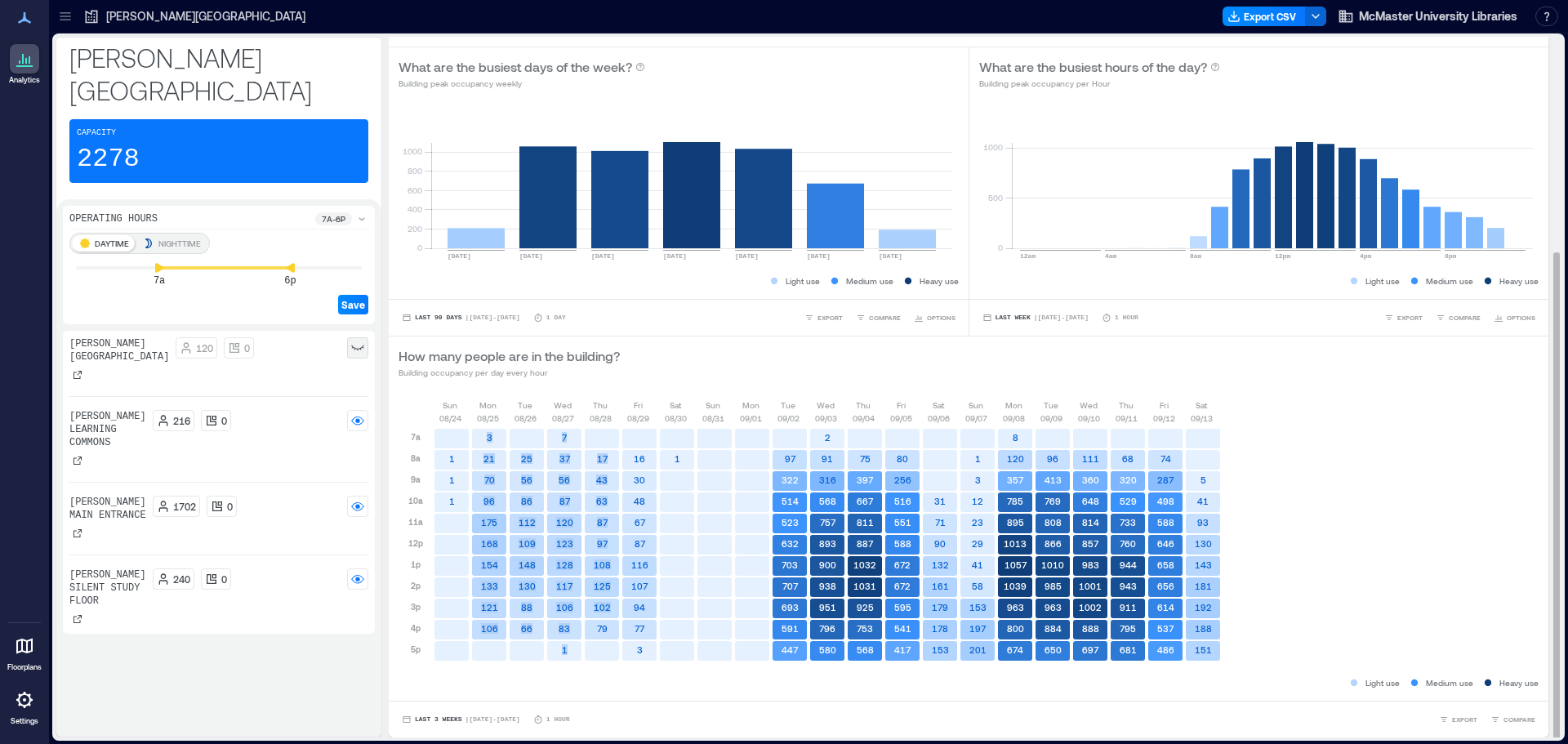
drag, startPoint x: 452, startPoint y: 620, endPoint x: 601, endPoint y: 619, distance: 149.0
click at [601, 621] on div "7a 8a 9a 10a 11a 12p 1p 2p 3p 4p 5p 1 1 1 3 21 70 96 175 168 154 133 121 106 25…" at bounding box center [810, 543] width 823 height 237
click at [1217, 555] on div "143" at bounding box center [1202, 565] width 38 height 21
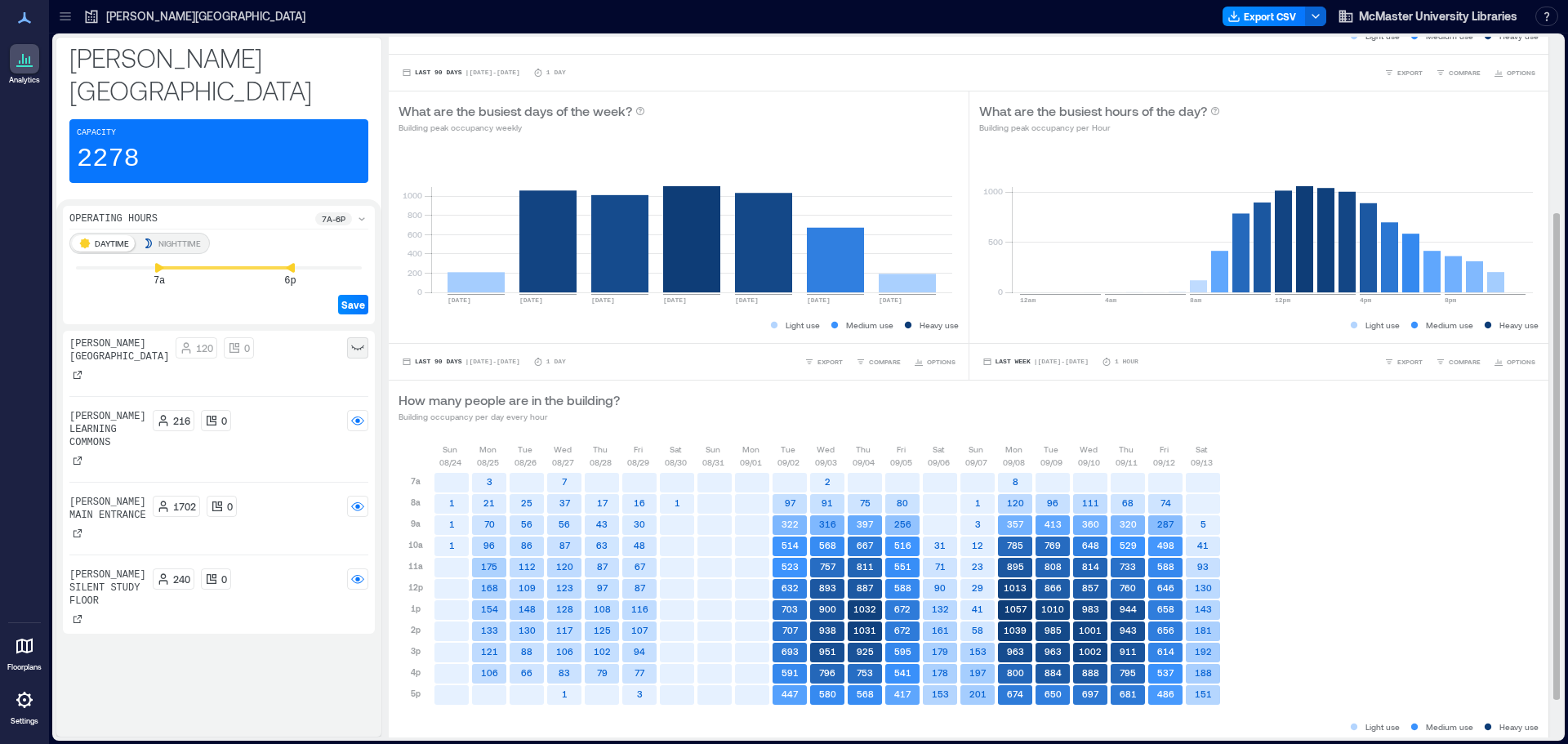
scroll to position [226, 0]
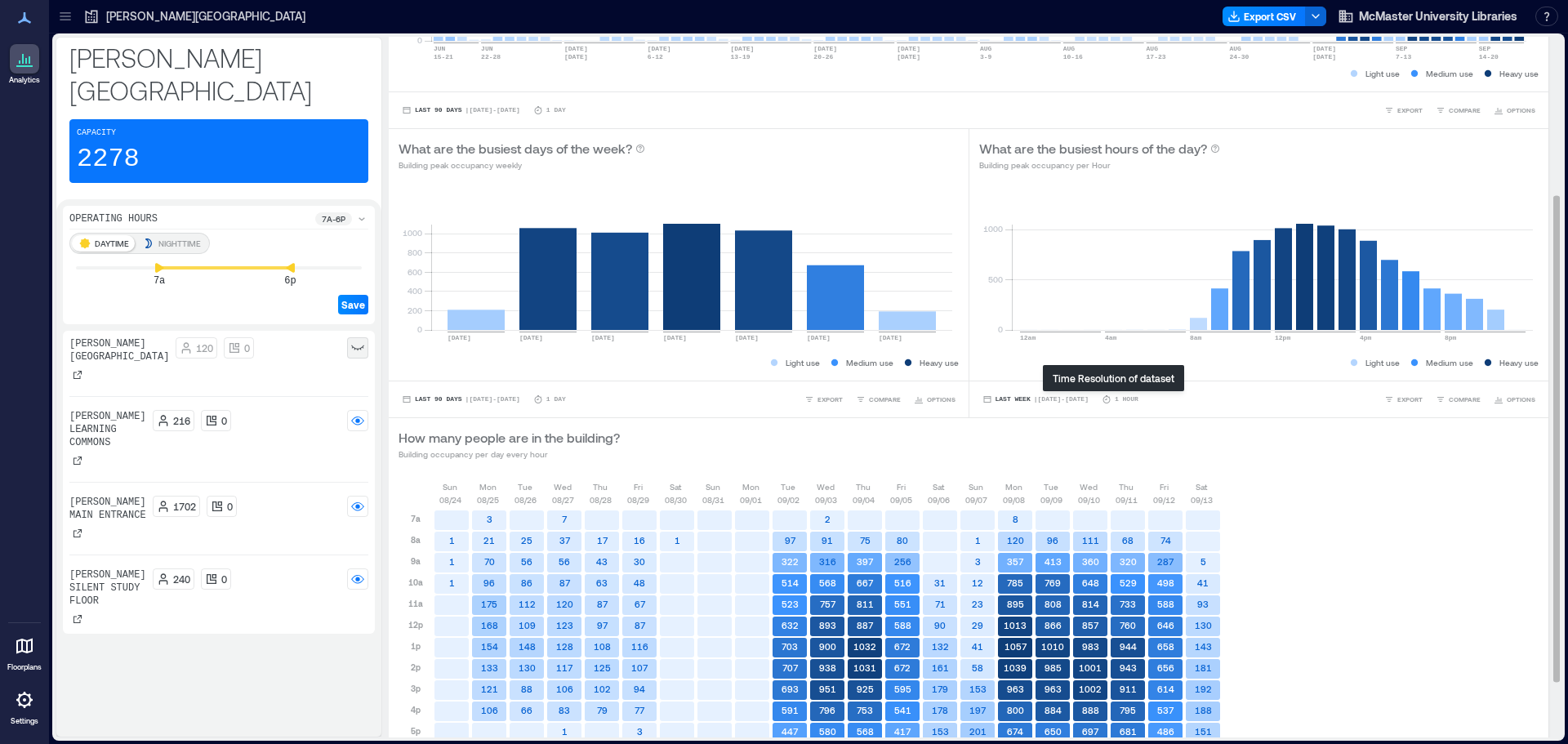
click at [1101, 400] on icon at bounding box center [1105, 398] width 10 height 10
click at [1506, 398] on span "OPTIONS" at bounding box center [1521, 398] width 28 height 10
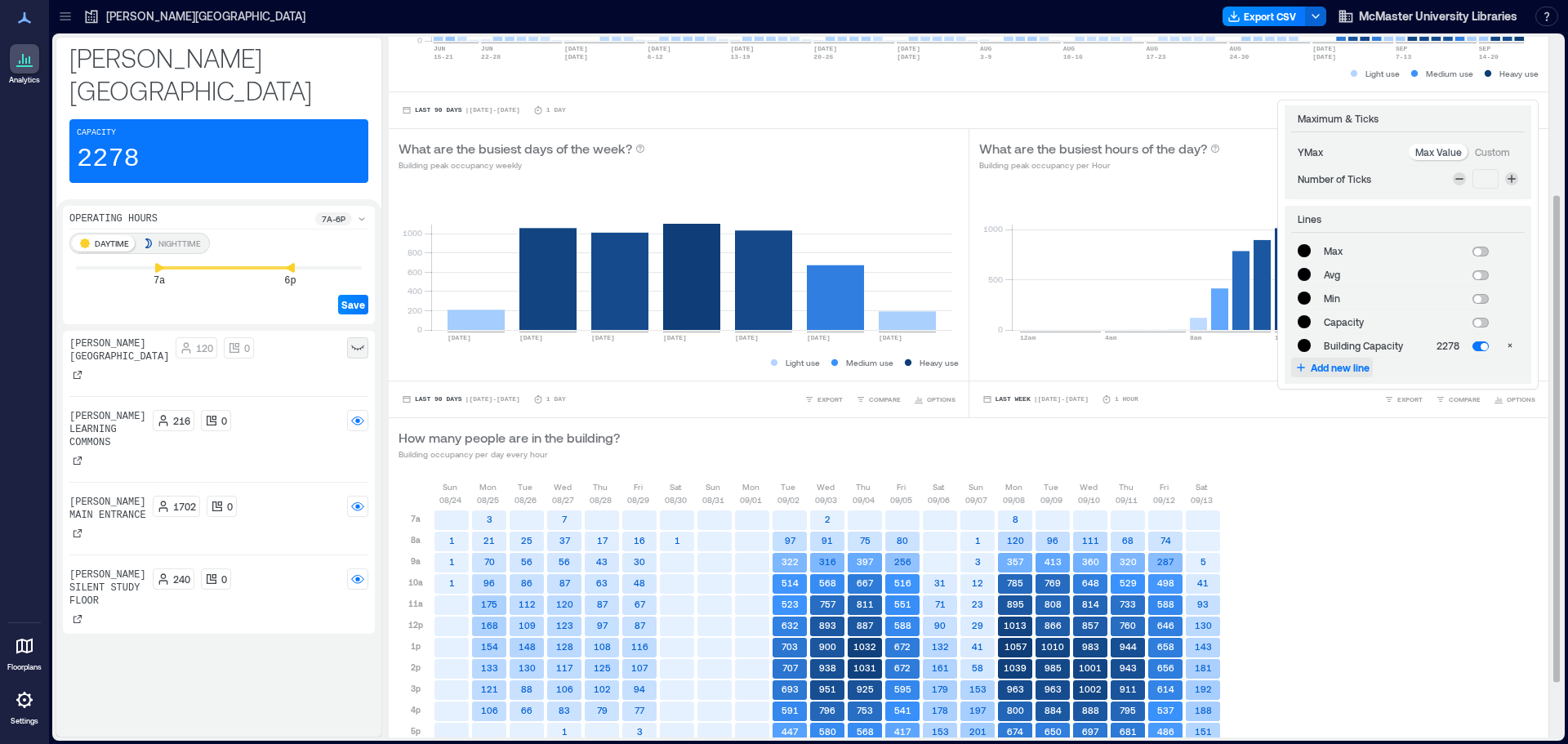
click at [1317, 363] on span "Add new line" at bounding box center [1339, 367] width 59 height 13
type input "*******"
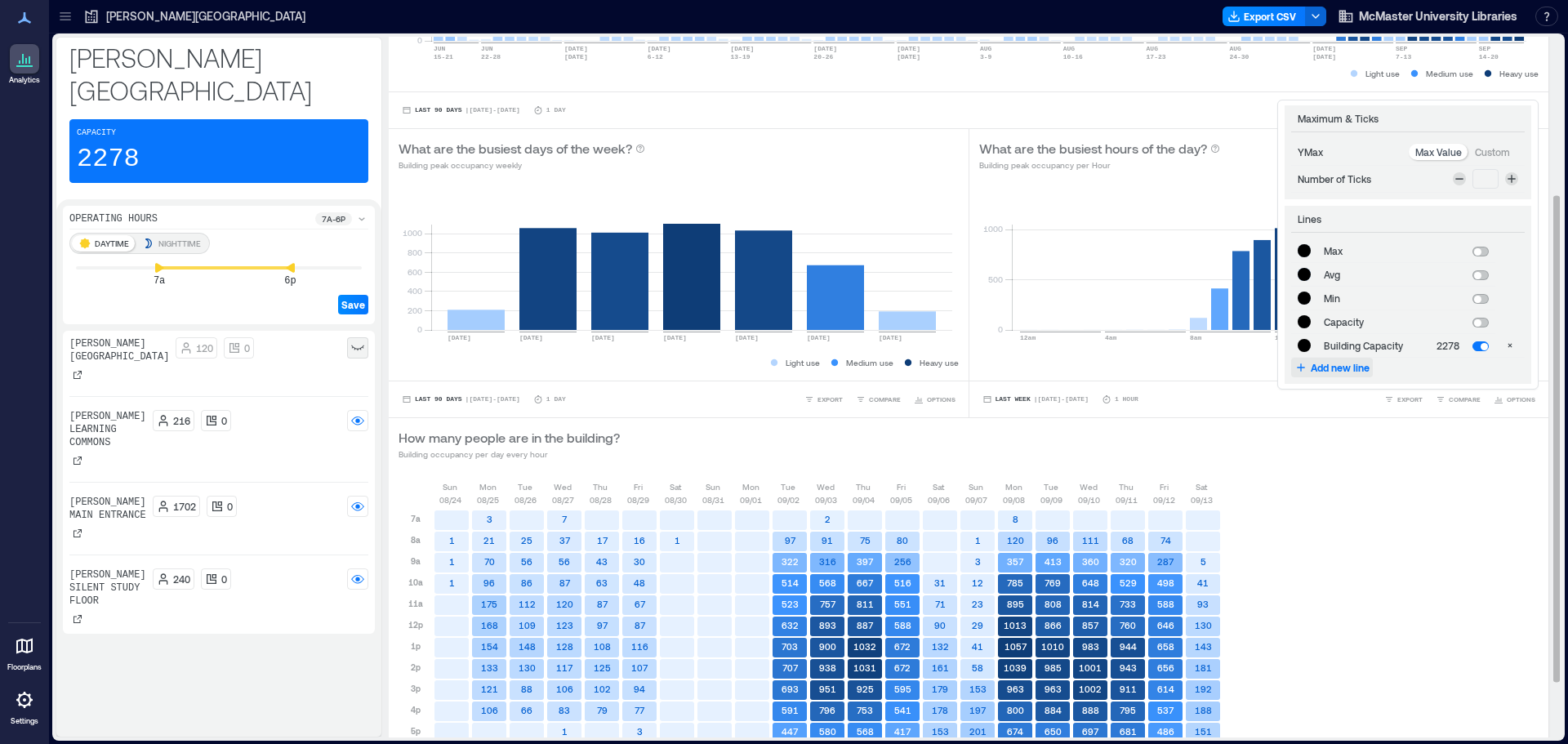
type input "*******"
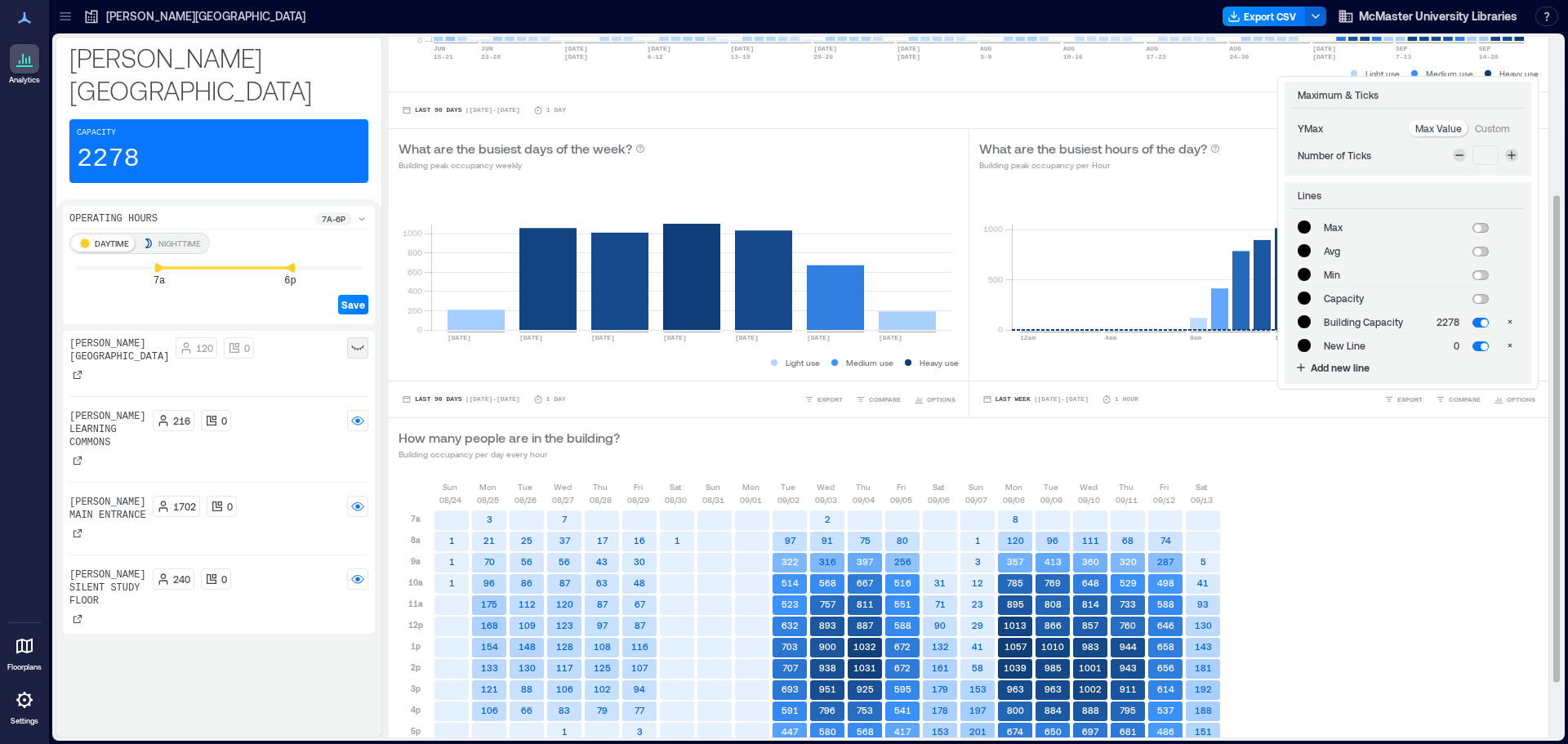
click at [1506, 347] on td at bounding box center [1509, 346] width 29 height 24
click at [1505, 345] on icon "button" at bounding box center [1509, 345] width 10 height 10
type input "*******"
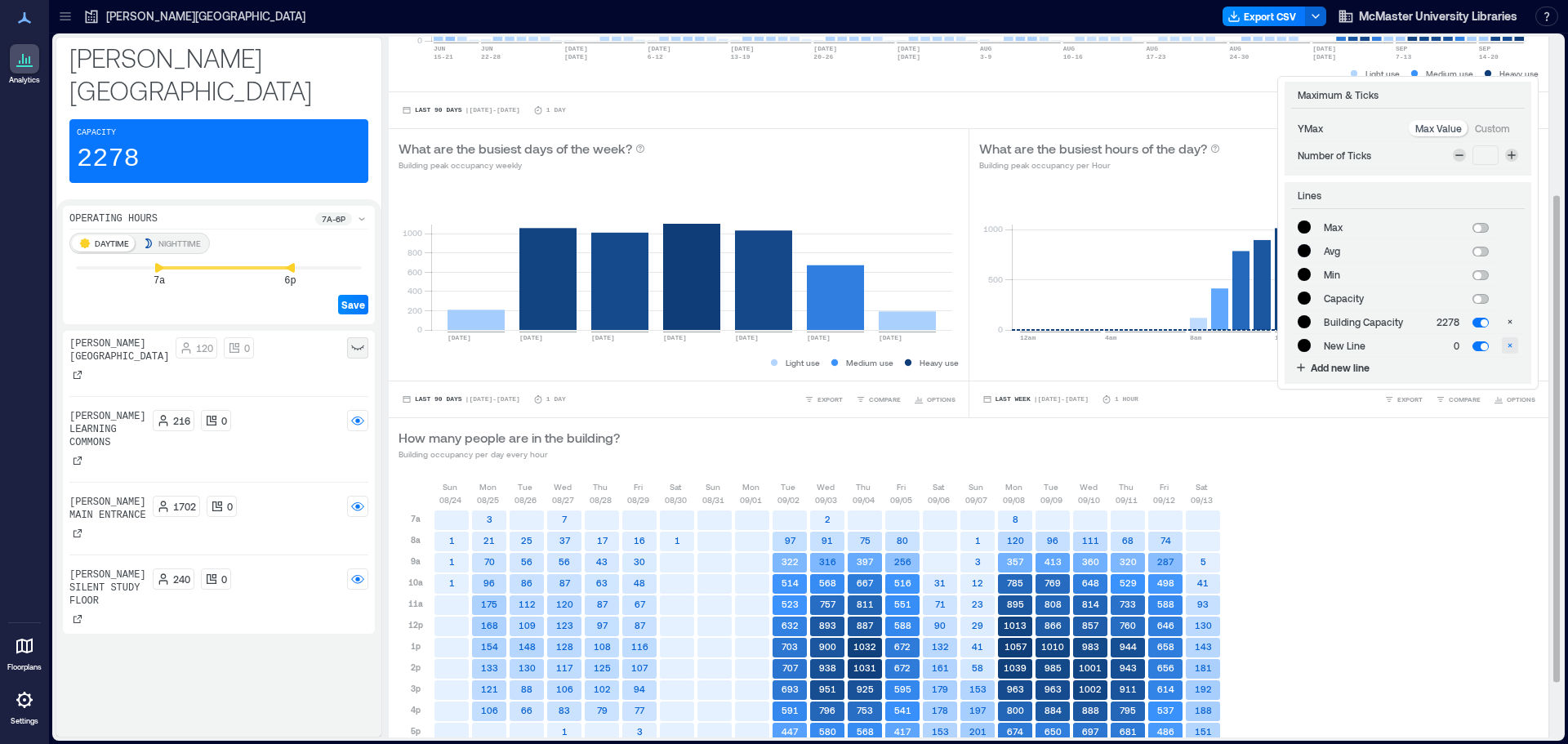
type input "*******"
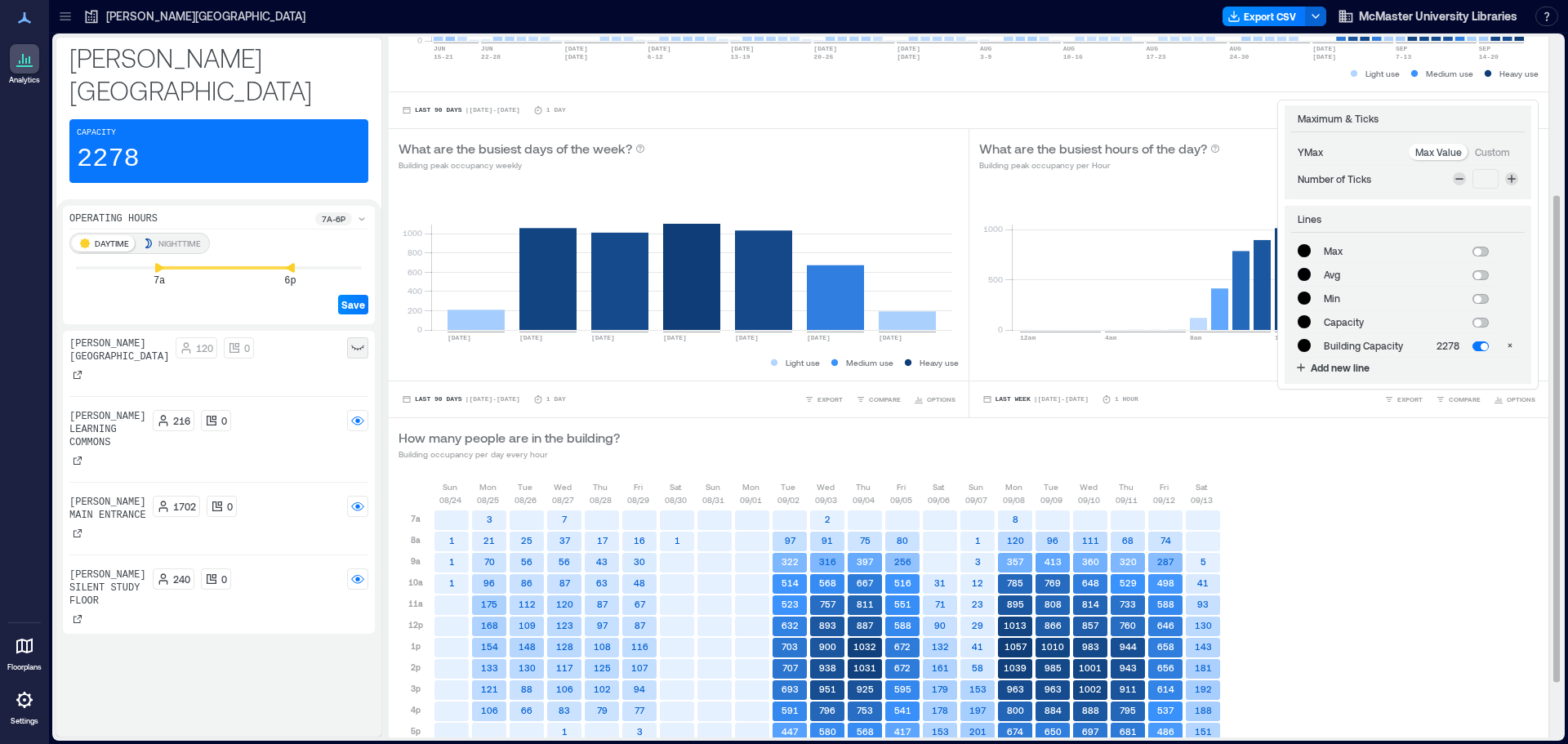
click at [1472, 254] on span at bounding box center [1480, 251] width 17 height 10
type input "*******"
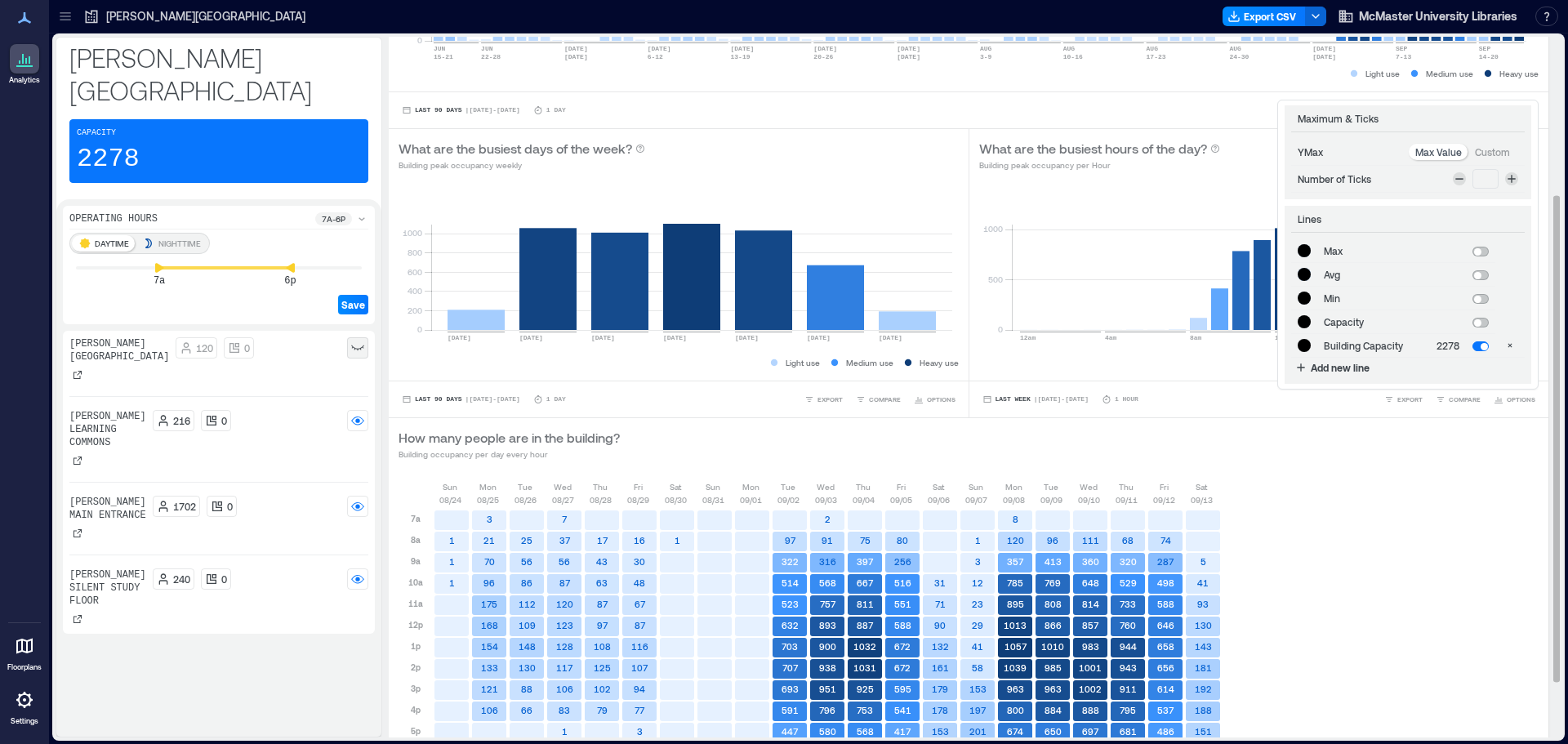
type input "*******"
click at [1472, 280] on span at bounding box center [1480, 274] width 17 height 10
type input "*******"
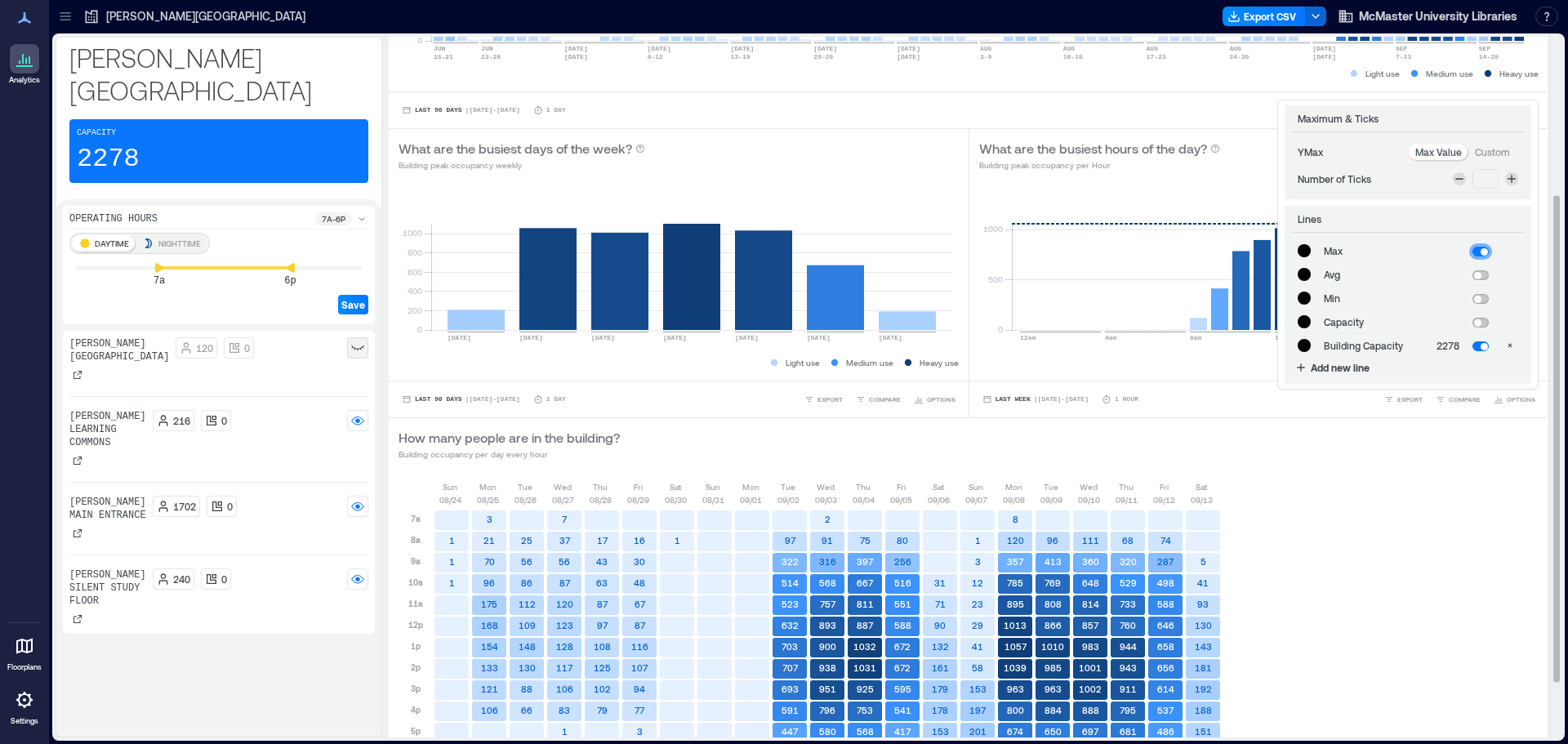
type input "*******"
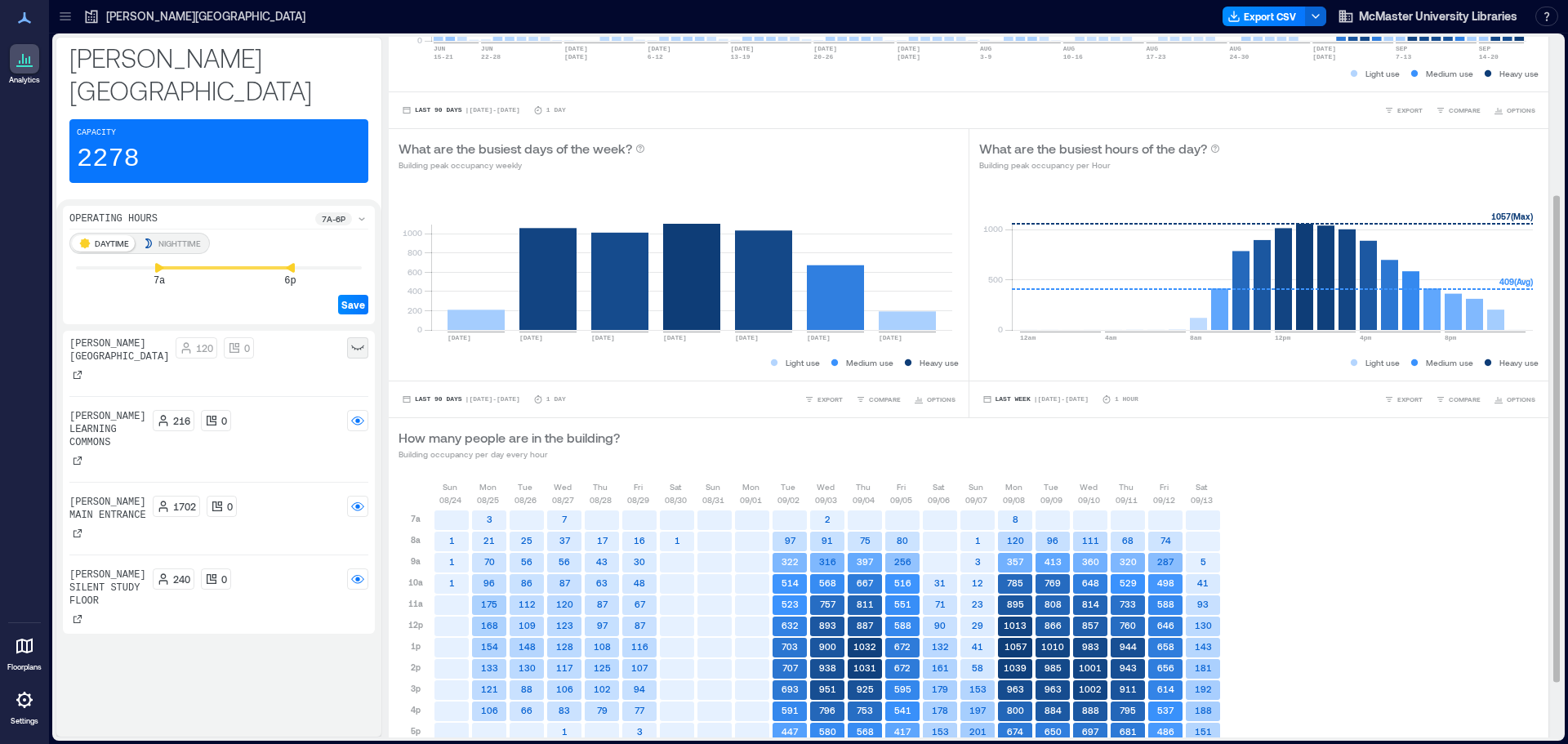
click at [1431, 446] on div "How many people are in the building? Building occupancy per day every hour" at bounding box center [968, 443] width 1140 height 33
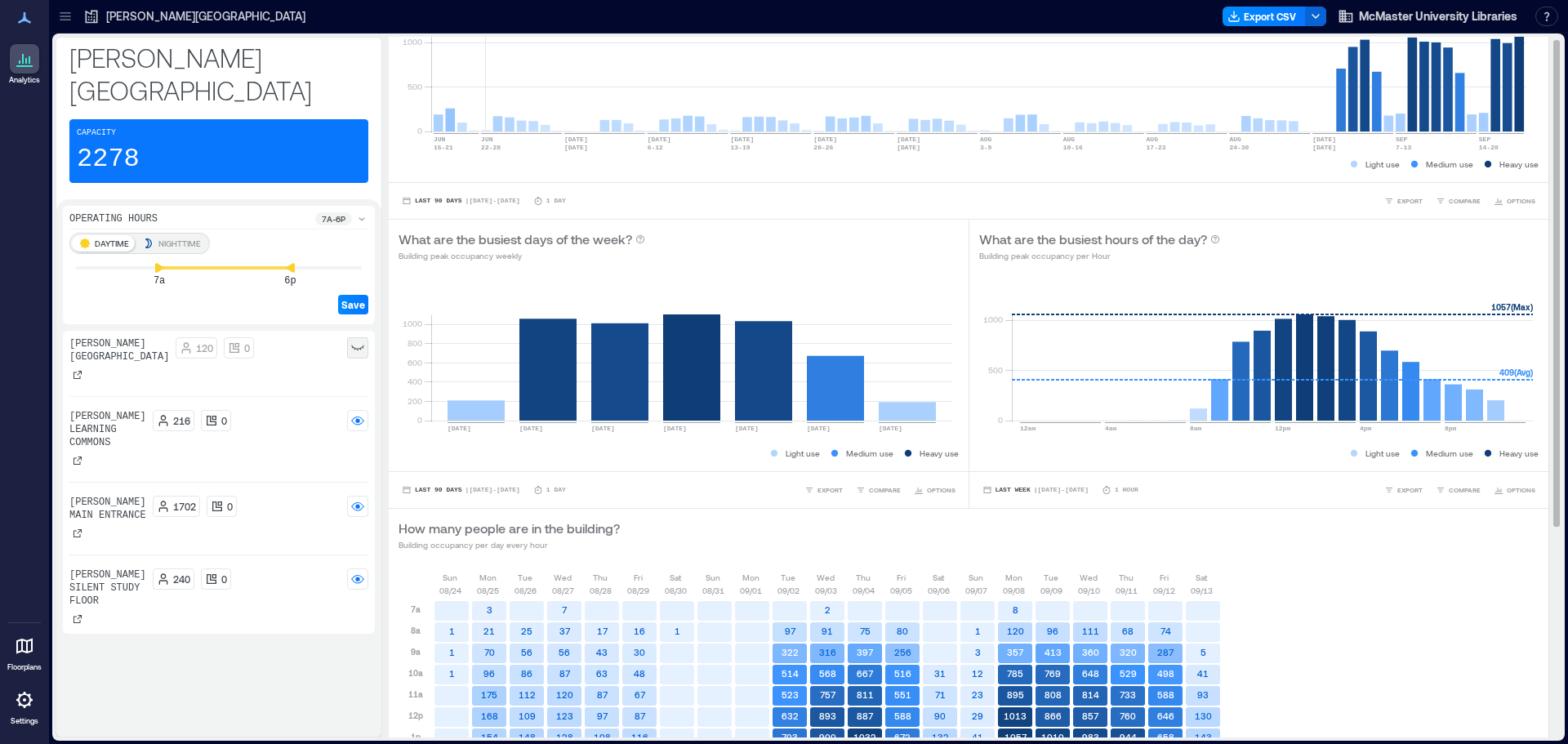
scroll to position [0, 0]
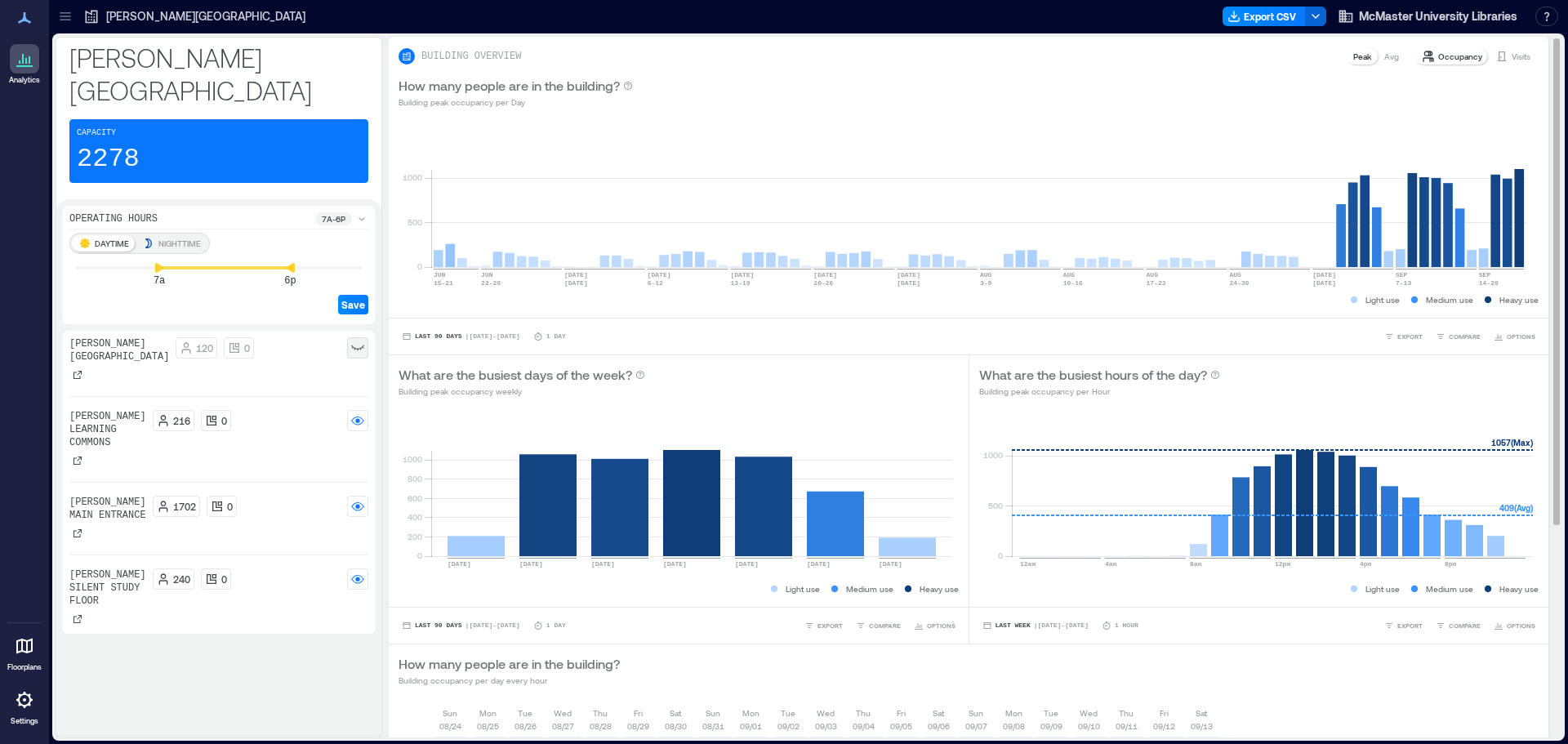
click at [403, 60] on icon at bounding box center [406, 55] width 10 height 10
click at [1511, 58] on p "Visits" at bounding box center [1520, 56] width 18 height 13
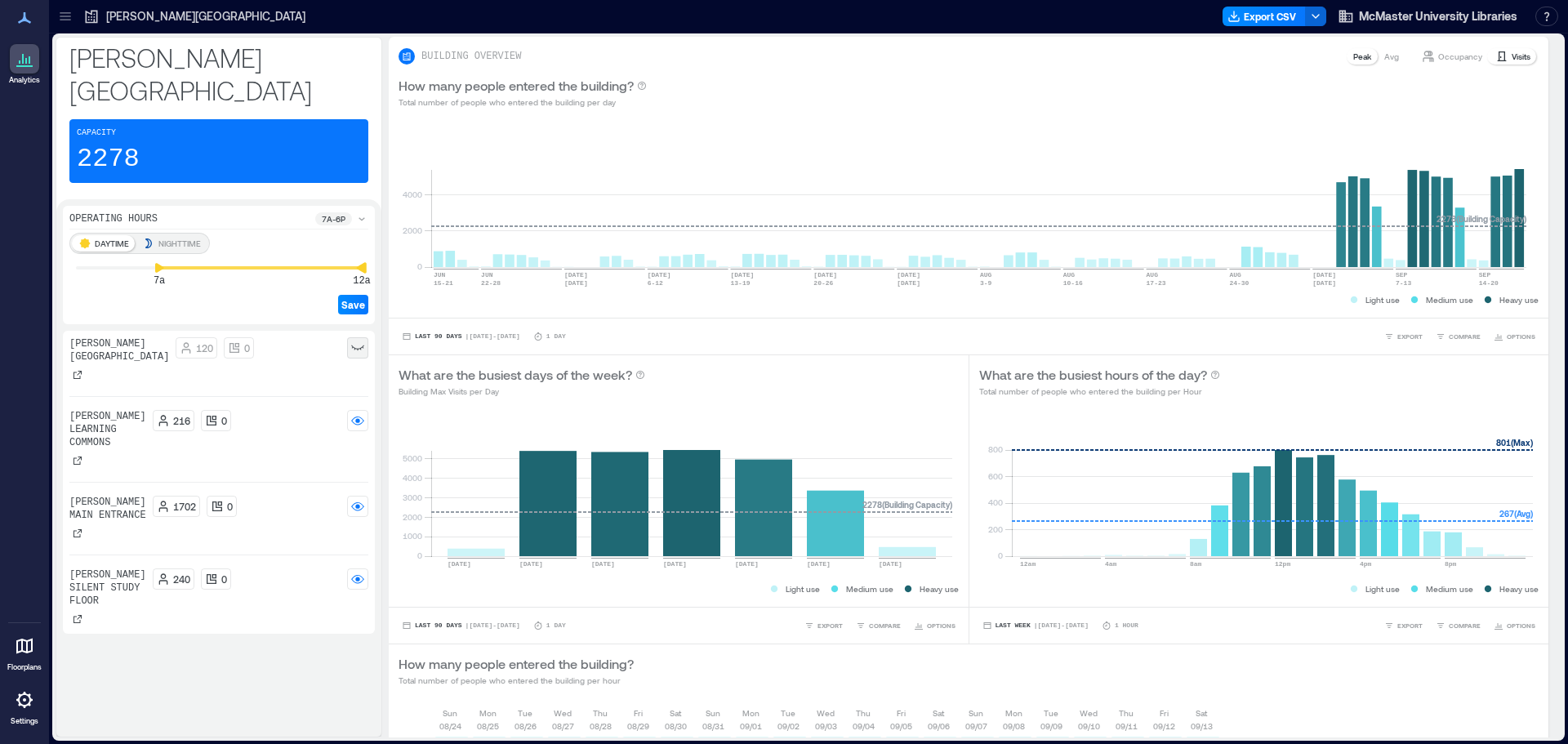
click at [395, 238] on div "Mills Memorial Library Capacity 2278 Operating Hours 7a - 6p DAYTIME NIGHTTIME …" at bounding box center [808, 387] width 1506 height 701
click at [0, 230] on div "Analytics Floorplans Settings My Spaces Mills Memorial Library 4 Floors Buildin…" at bounding box center [784, 372] width 1568 height 744
click at [354, 341] on rect at bounding box center [357, 347] width 13 height 13
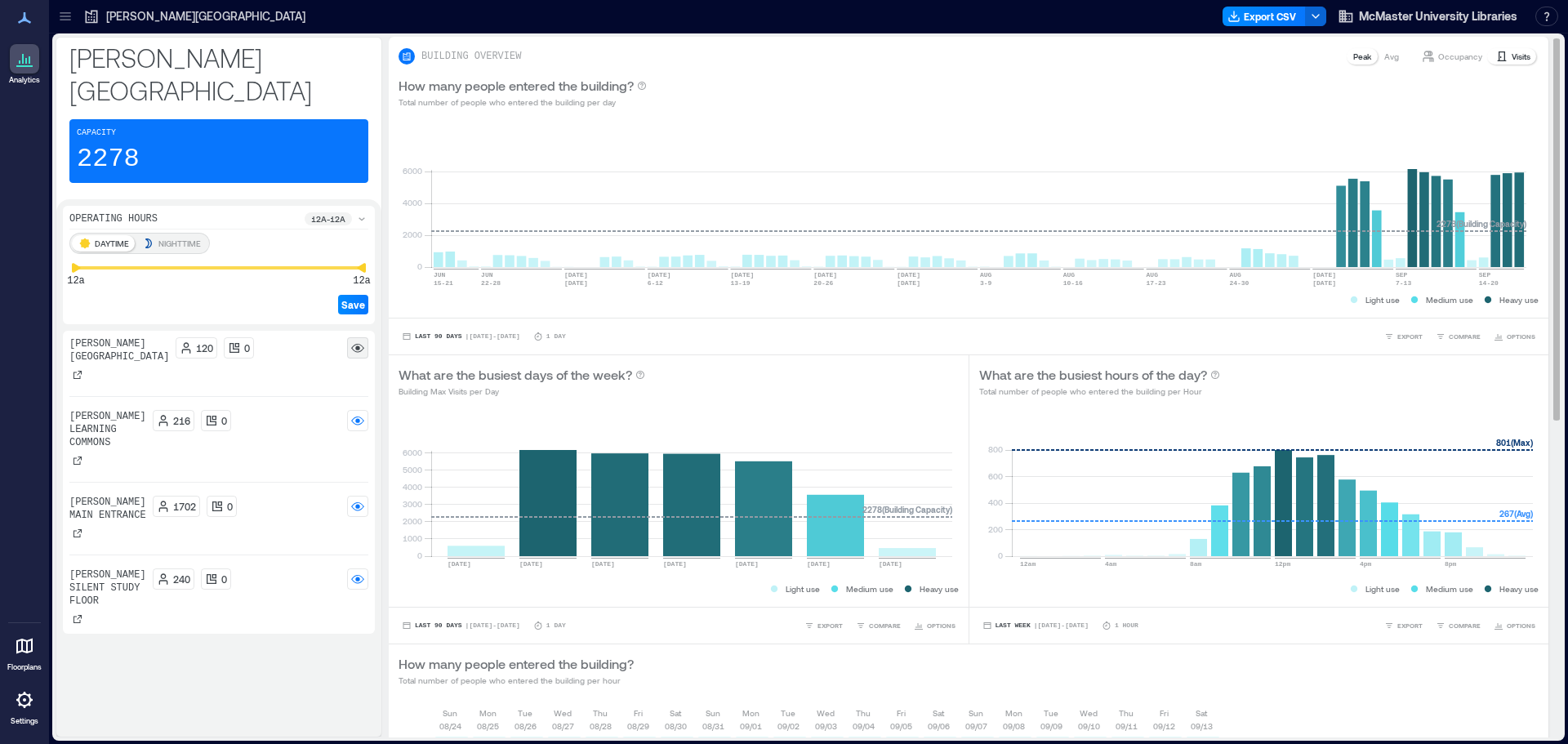
click at [1498, 60] on icon at bounding box center [1502, 55] width 9 height 10
click at [1511, 54] on p "Visits" at bounding box center [1520, 56] width 18 height 13
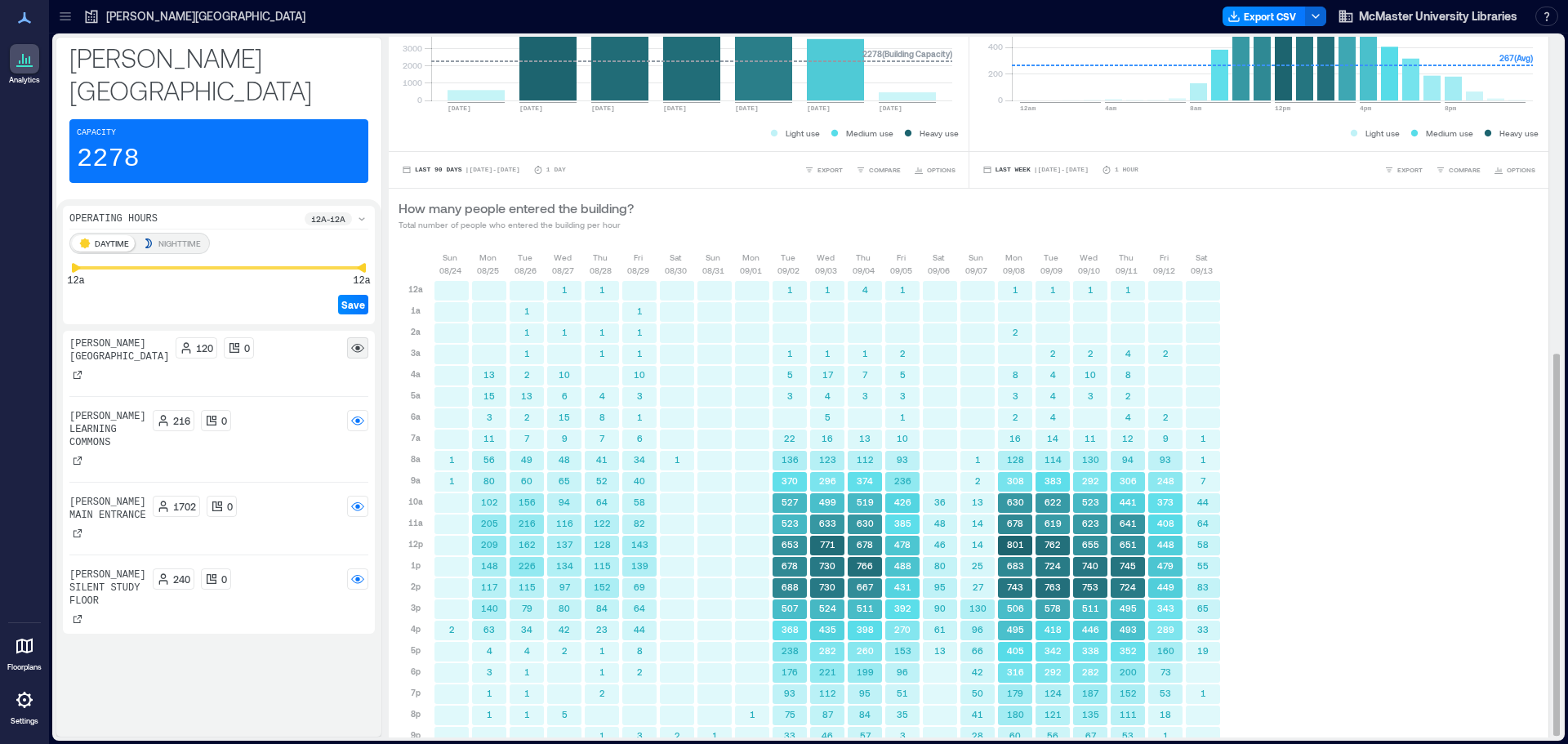
scroll to position [584, 0]
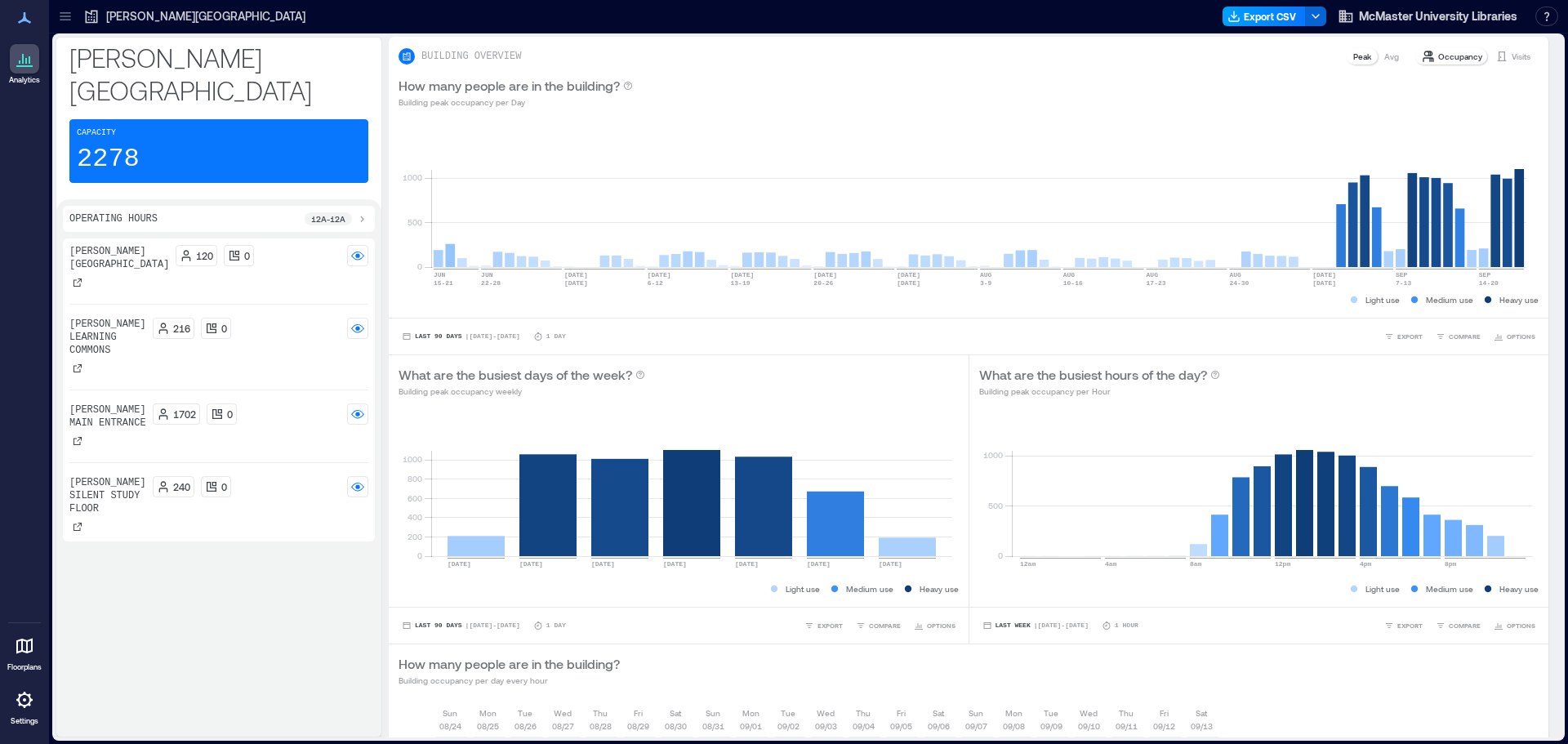
click at [1280, 16] on button "Export CSV" at bounding box center [1264, 16] width 84 height 19
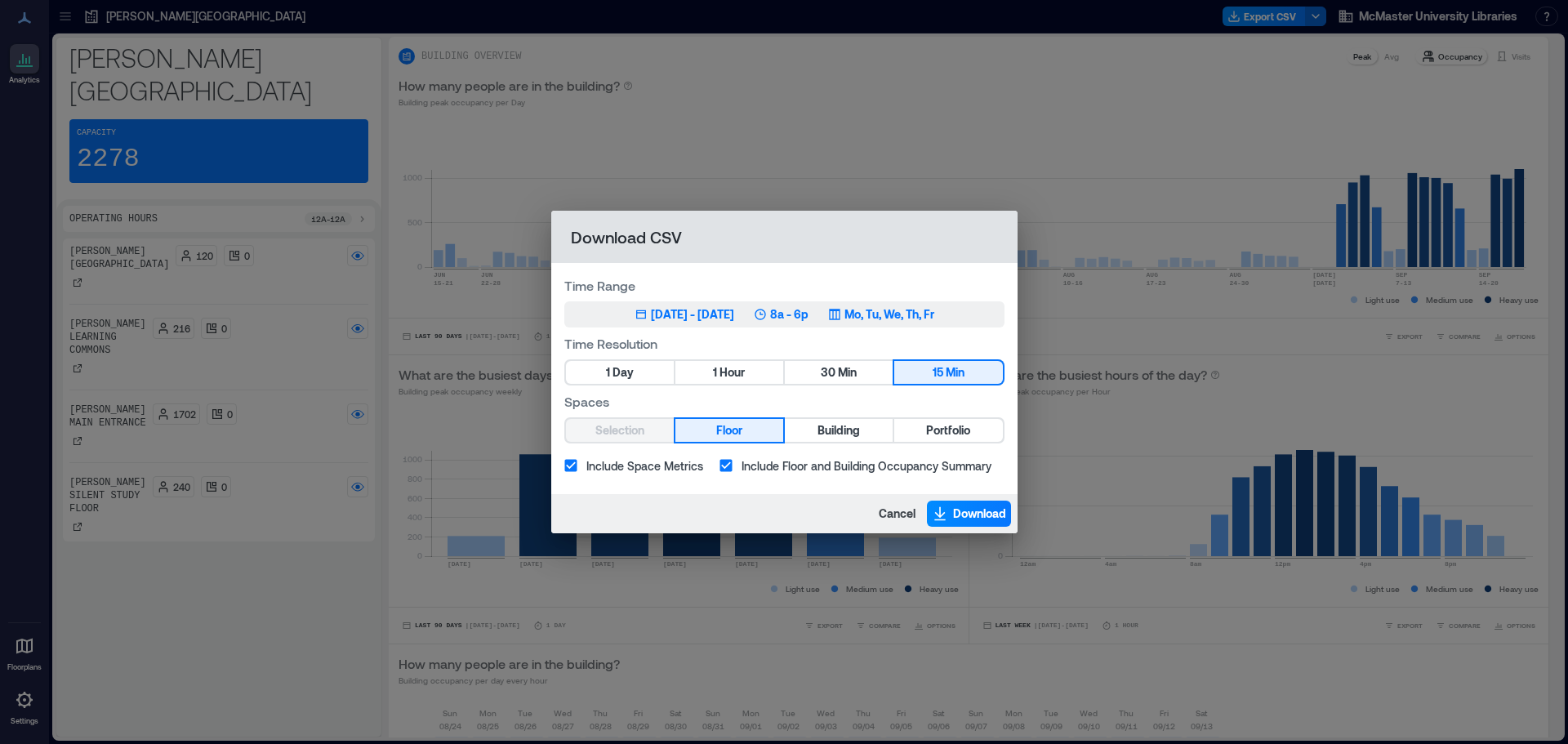
click at [707, 309] on div "Jun 18, 2025 - Sep 17, 2025" at bounding box center [692, 314] width 84 height 17
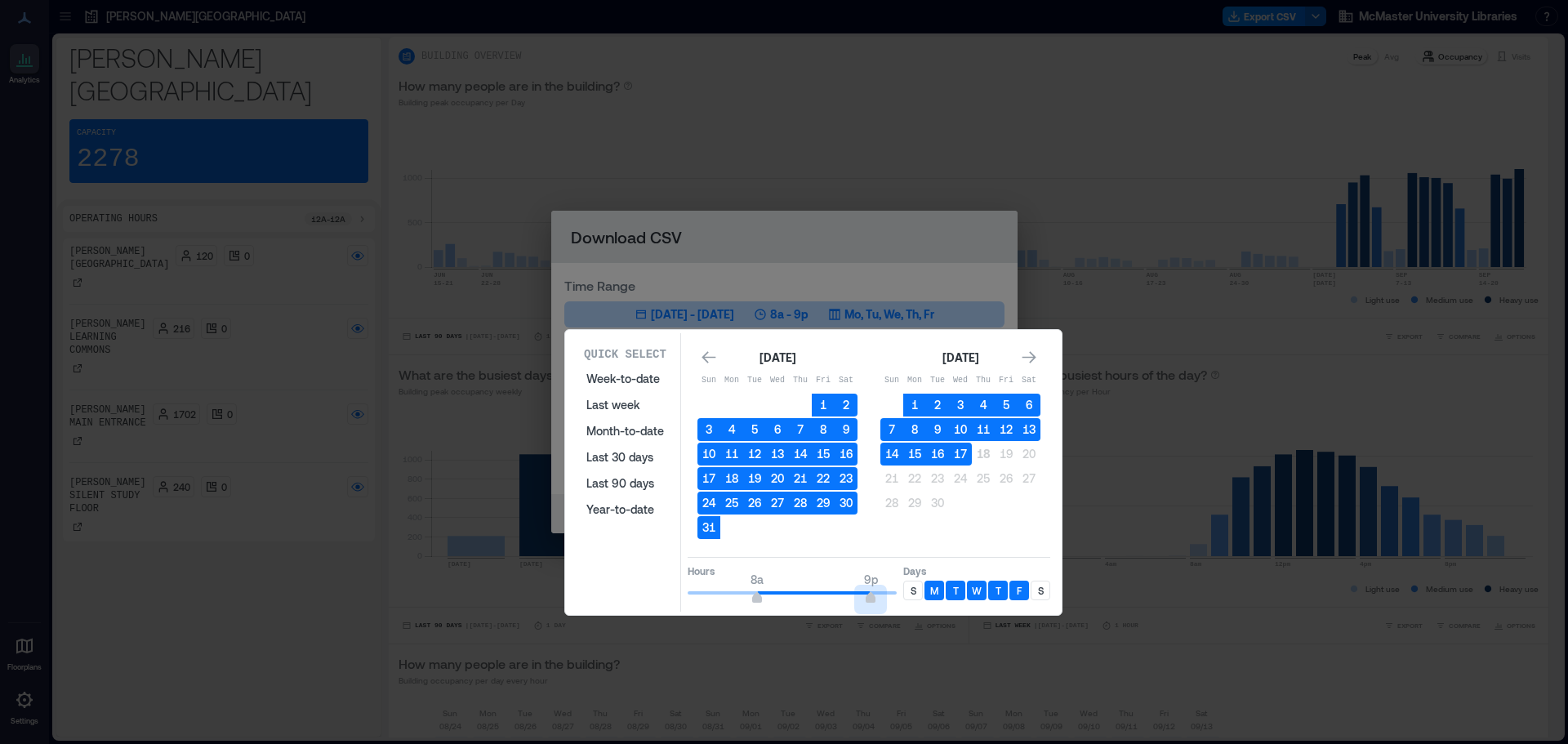
type input "**"
drag, startPoint x: 847, startPoint y: 600, endPoint x: 911, endPoint y: 602, distance: 64.0
click at [911, 602] on div "Hours 8a 9p Days S M T W T F S" at bounding box center [869, 580] width 362 height 48
type input "*"
drag, startPoint x: 752, startPoint y: 599, endPoint x: 645, endPoint y: 602, distance: 107.0
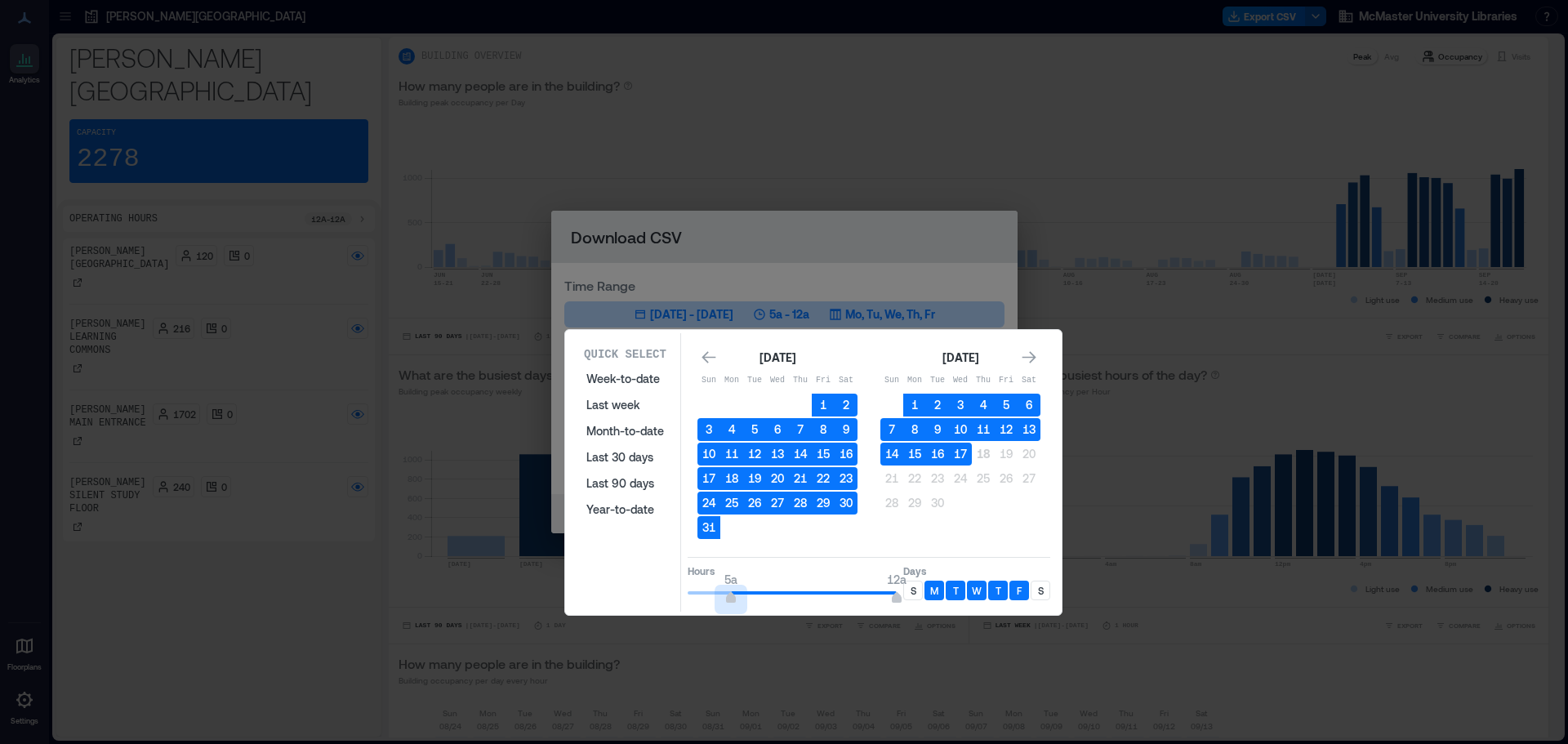
click at [646, 602] on div "Quick Select Week-to-date Last week Month-to-date Last 30 days Last 90 days Yea…" at bounding box center [813, 472] width 486 height 279
drag, startPoint x: 909, startPoint y: 594, endPoint x: 919, endPoint y: 593, distance: 10.0
click at [917, 594] on div "S" at bounding box center [913, 590] width 19 height 19
click at [1039, 592] on p "S" at bounding box center [1040, 590] width 5 height 13
click at [907, 590] on div "S" at bounding box center [913, 590] width 19 height 19
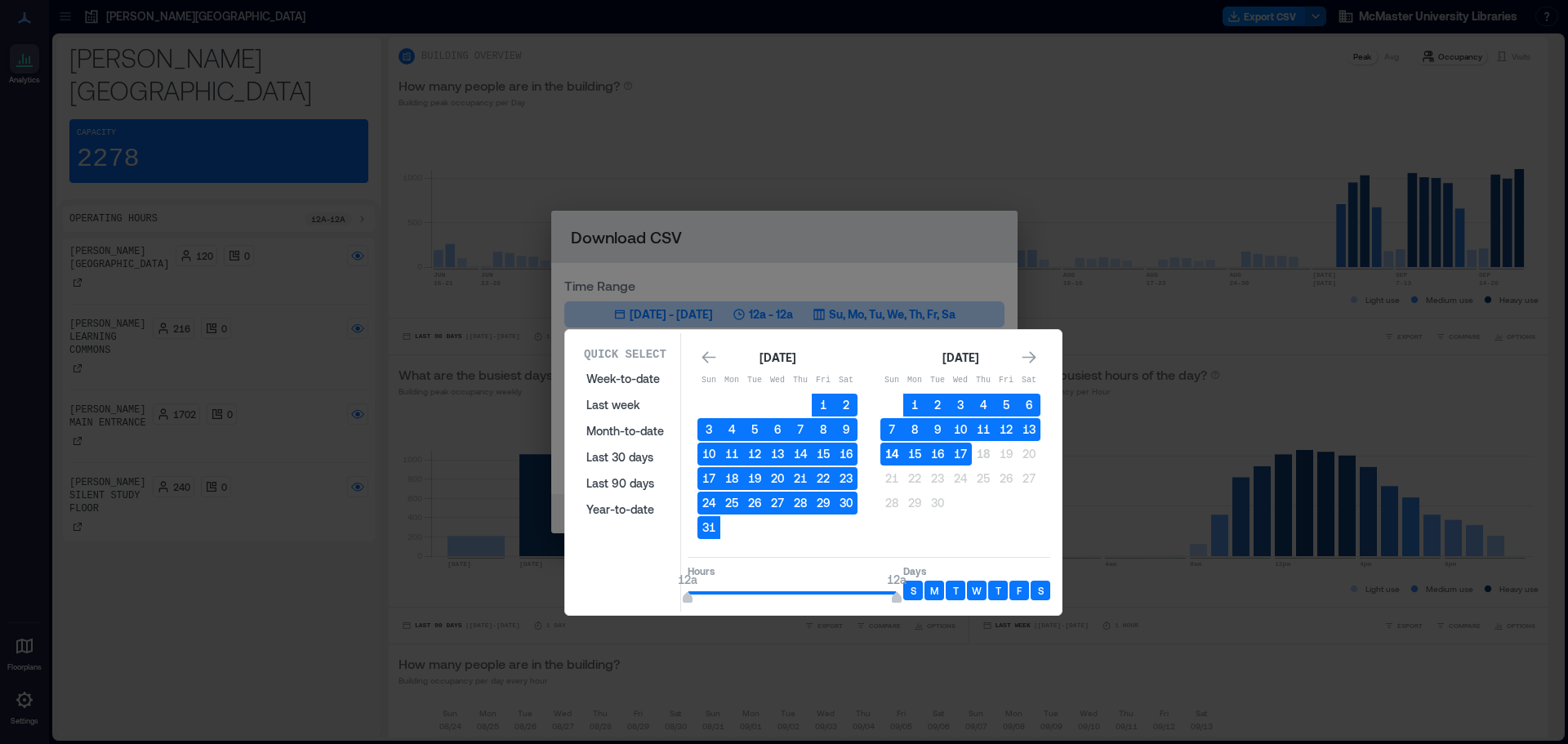
click at [892, 454] on button "14" at bounding box center [892, 454] width 23 height 23
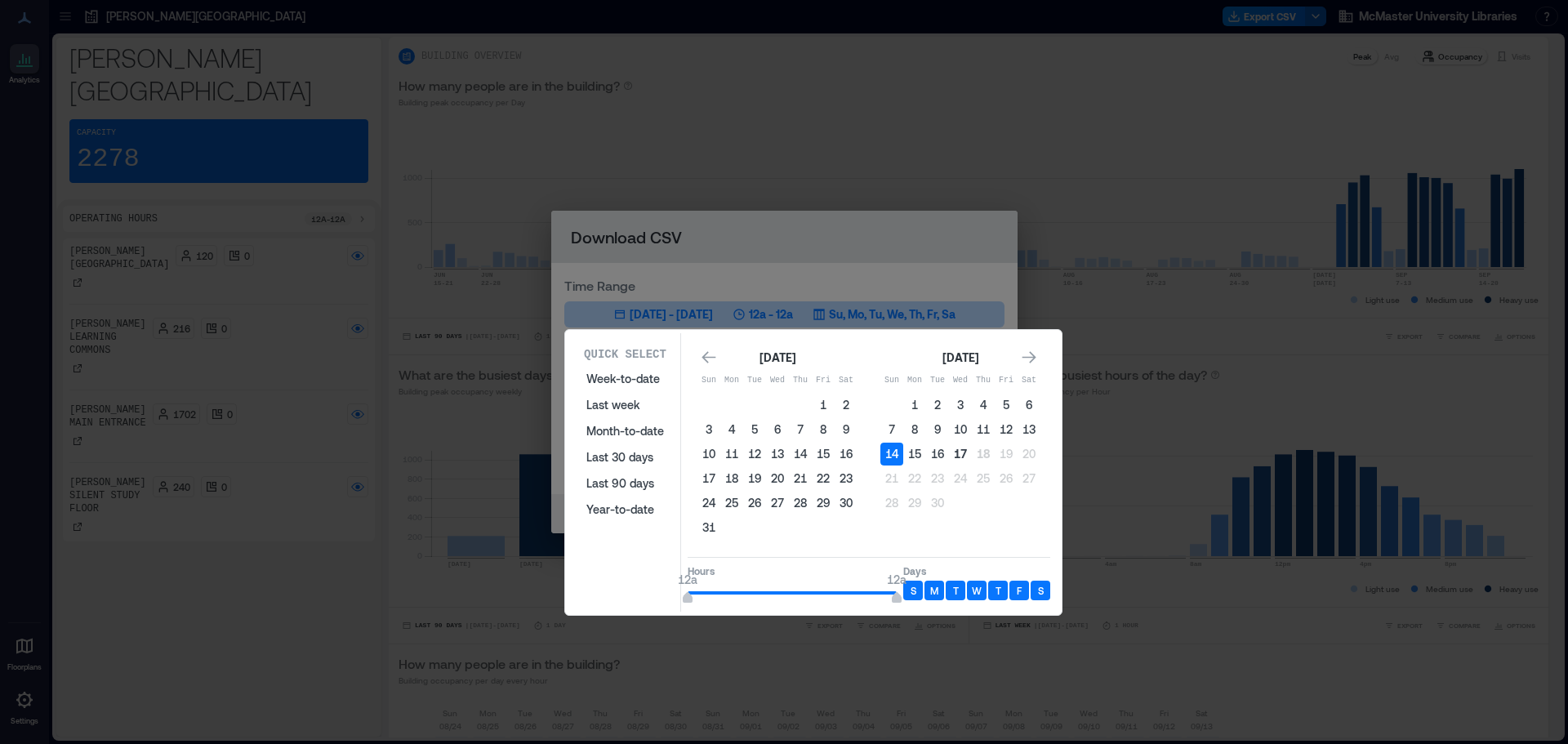
click at [964, 460] on button "17" at bounding box center [960, 454] width 23 height 23
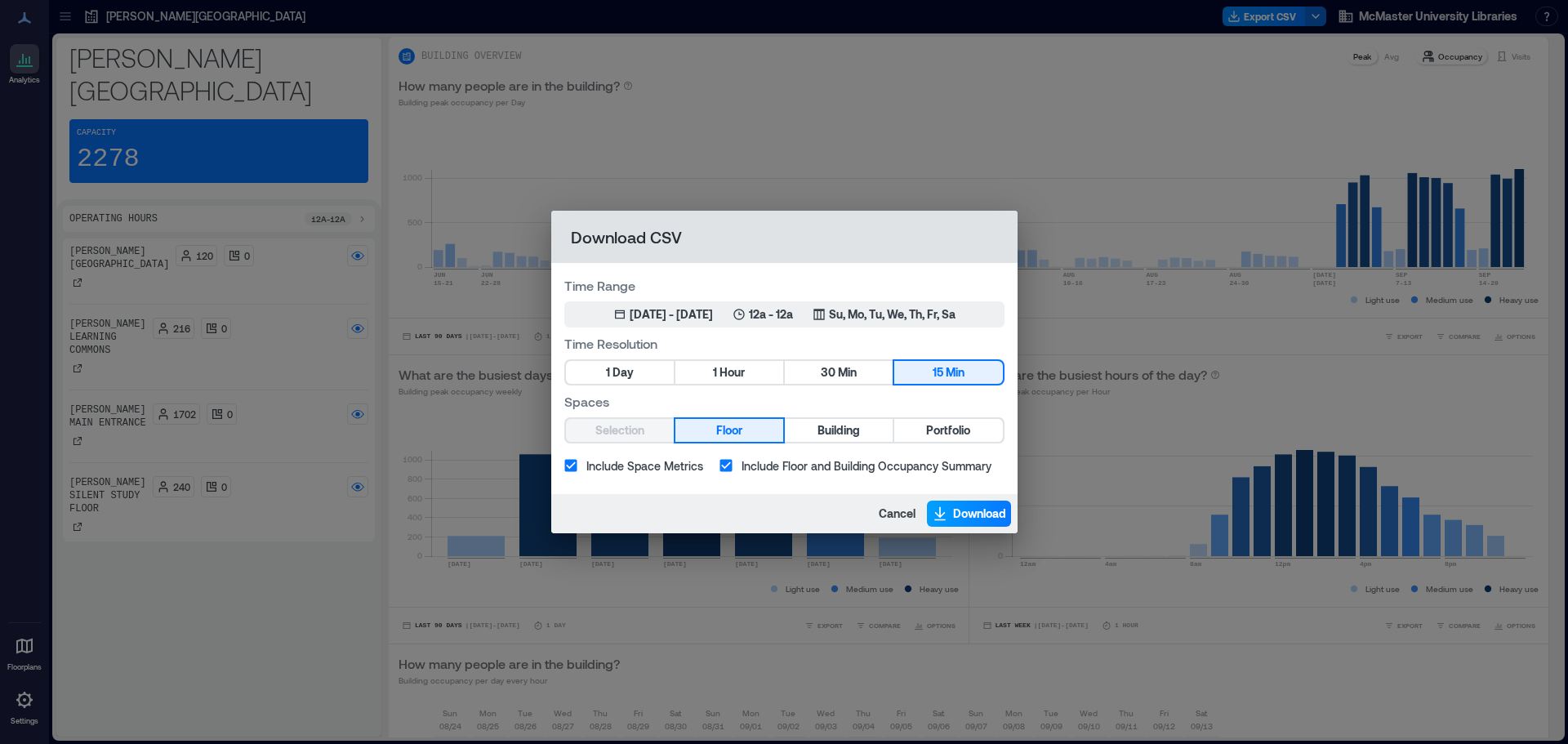
click at [963, 516] on span "Download" at bounding box center [979, 514] width 53 height 17
